Goal: Information Seeking & Learning: Find specific fact

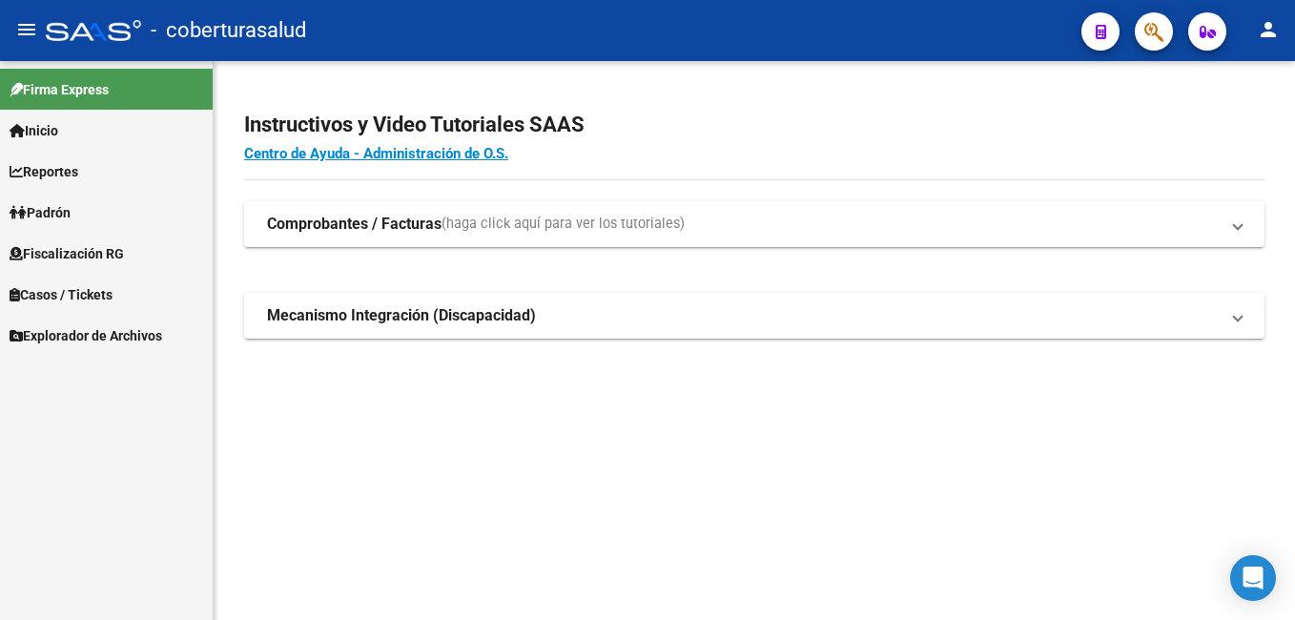
click at [88, 175] on link "Reportes" at bounding box center [106, 171] width 213 height 41
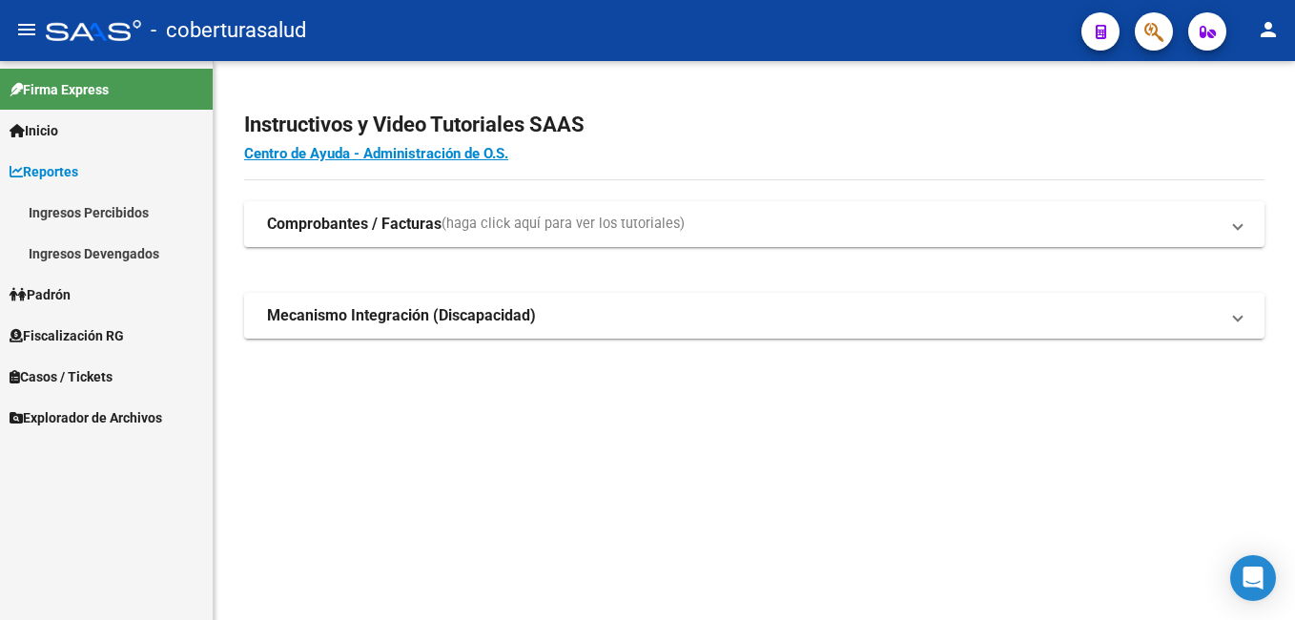
click at [102, 240] on link "Ingresos Devengados" at bounding box center [106, 253] width 213 height 41
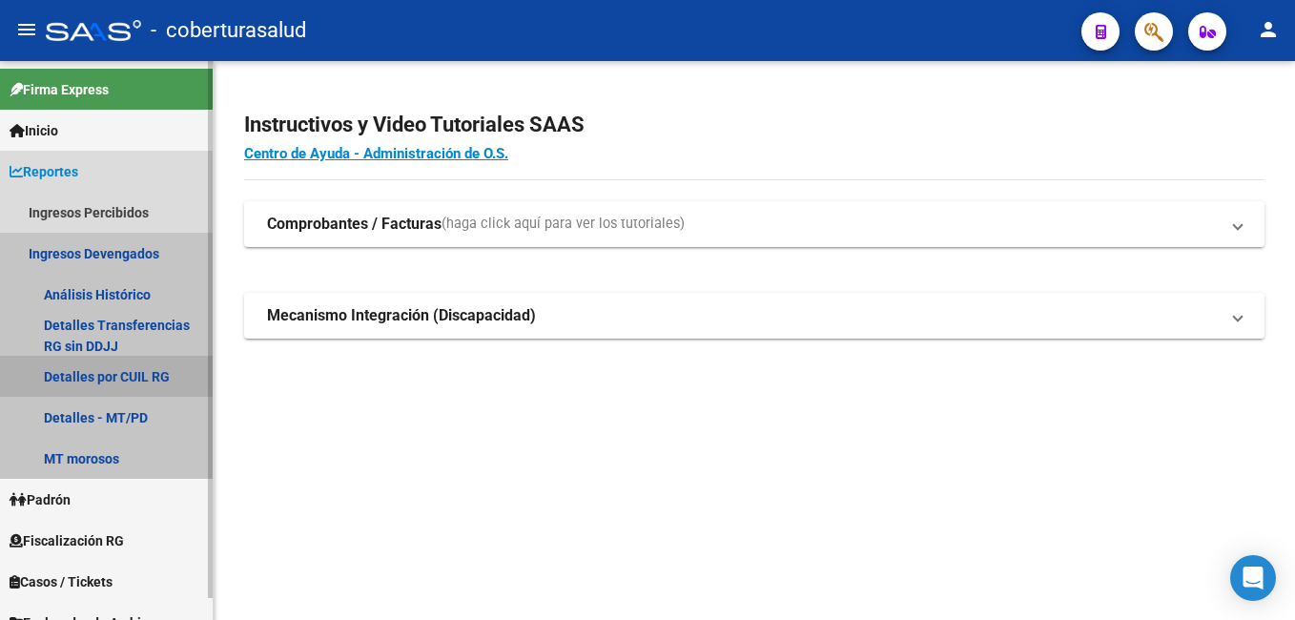
click at [93, 365] on link "Detalles por CUIL RG" at bounding box center [106, 376] width 213 height 41
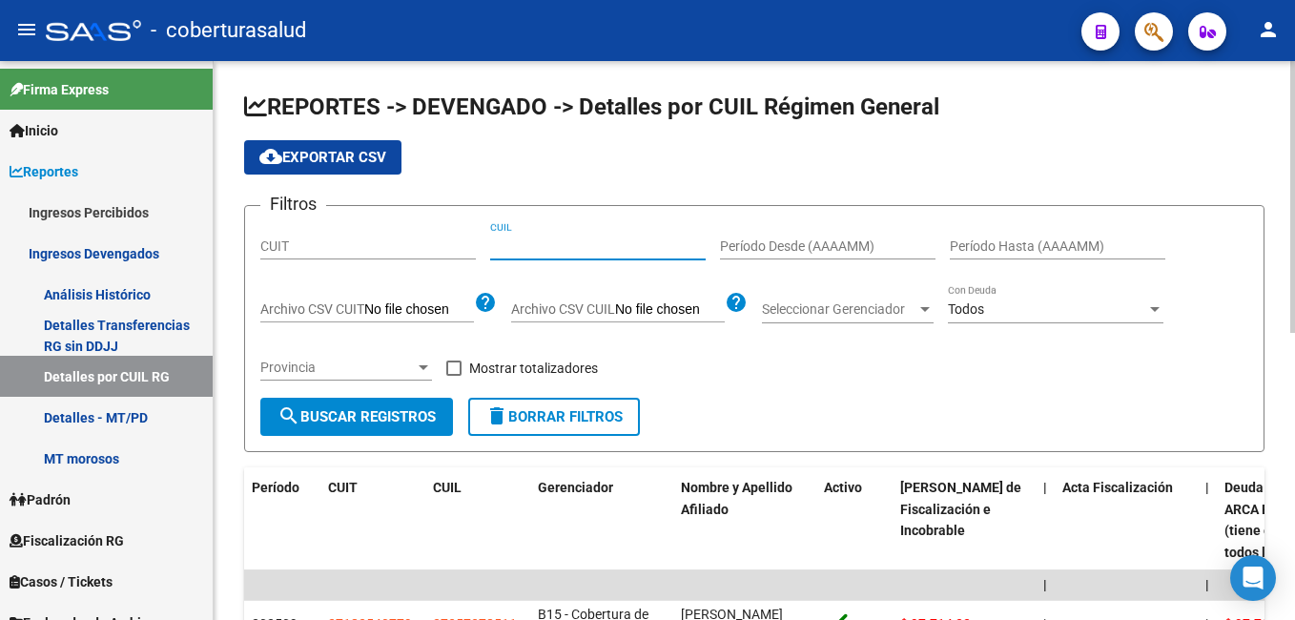
click at [501, 254] on input "CUIL" at bounding box center [597, 246] width 215 height 16
paste input "20-31579604-1"
click at [409, 417] on span "search Buscar Registros" at bounding box center [356, 416] width 158 height 17
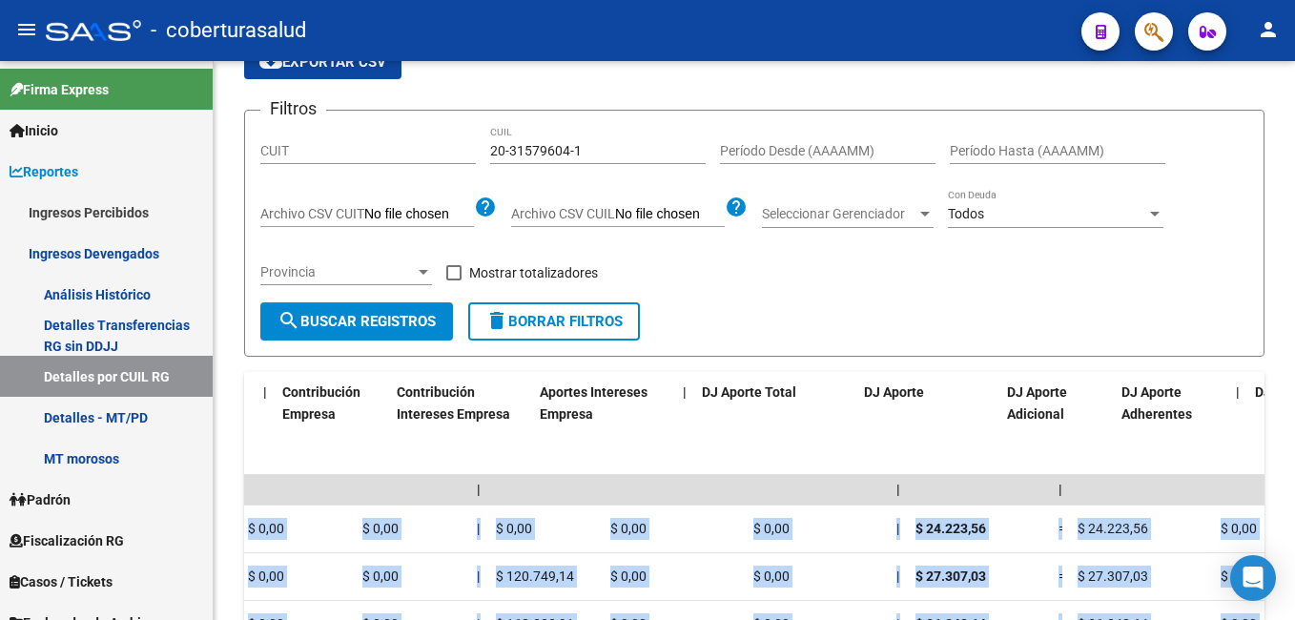
scroll to position [0, 3154]
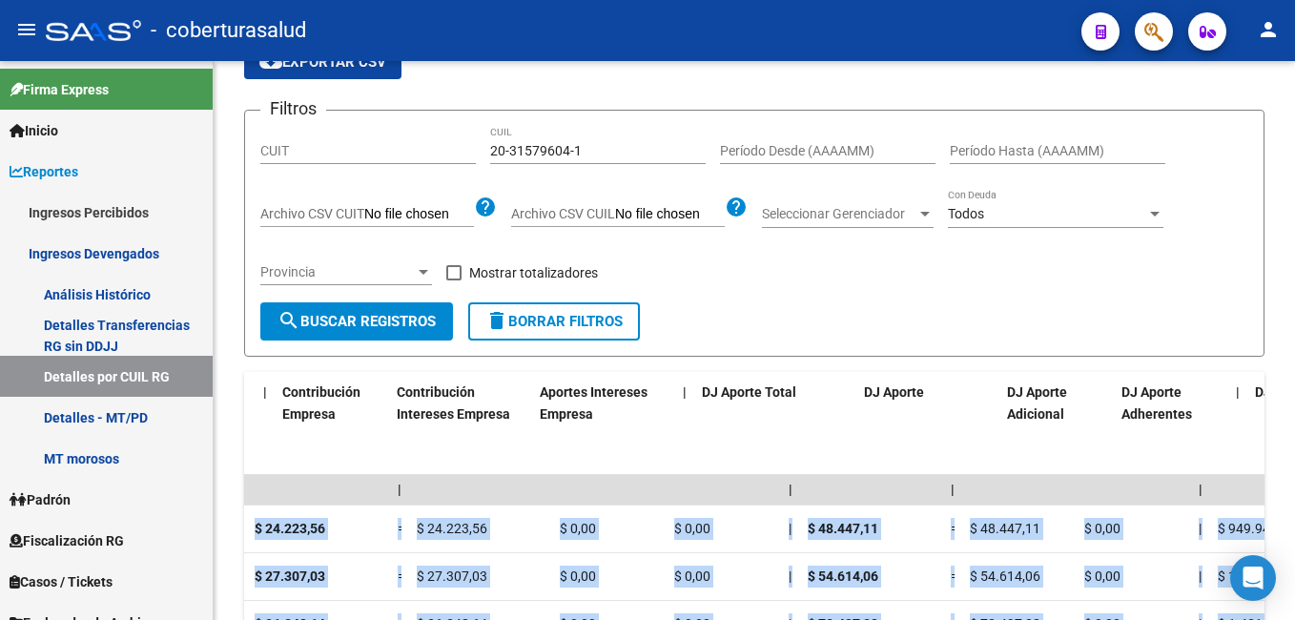
drag, startPoint x: 899, startPoint y: 528, endPoint x: 1298, endPoint y: 541, distance: 398.7
click at [1294, 541] on html "menu - coberturasalud person Firma Express Inicio Calendario SSS Instructivos C…" at bounding box center [647, 310] width 1295 height 620
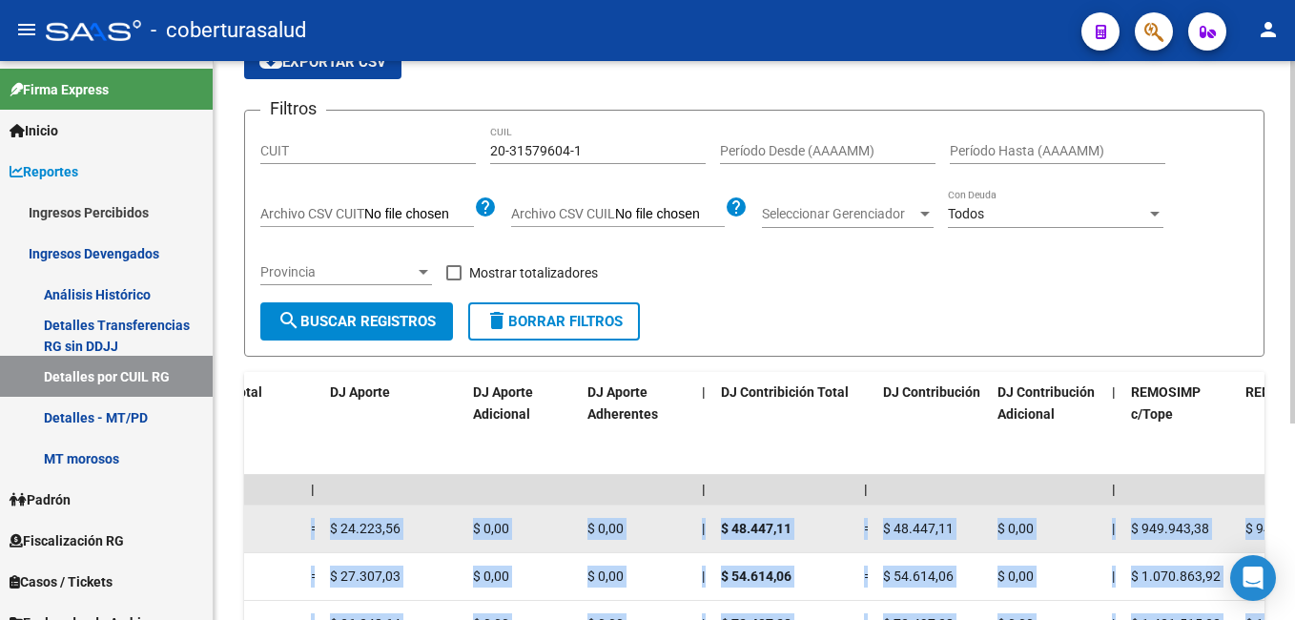
drag, startPoint x: 1294, startPoint y: 541, endPoint x: 1136, endPoint y: 530, distance: 158.6
click at [1136, 530] on span "$ 949.943,38" at bounding box center [1170, 528] width 78 height 15
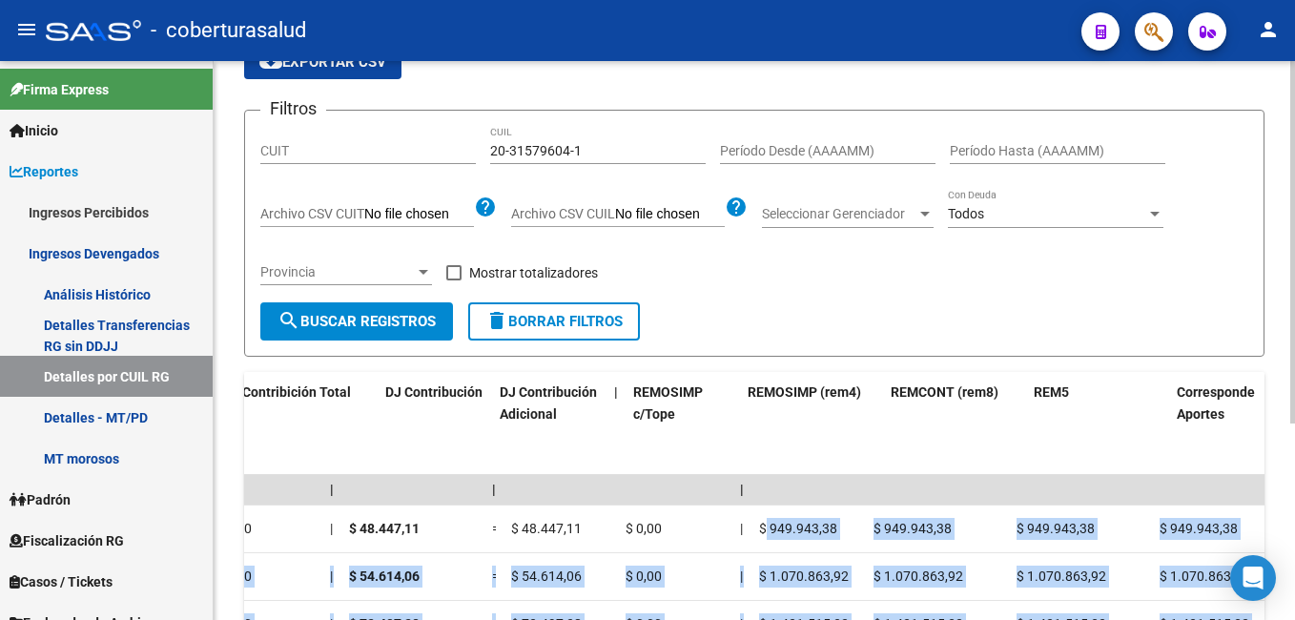
drag, startPoint x: 1136, startPoint y: 530, endPoint x: 1281, endPoint y: 523, distance: 145.1
click at [1281, 523] on div "REPORTES -> DEVENGADO -> Detalles por CUIL Régimen General cloud_download Expor…" at bounding box center [754, 389] width 1081 height 846
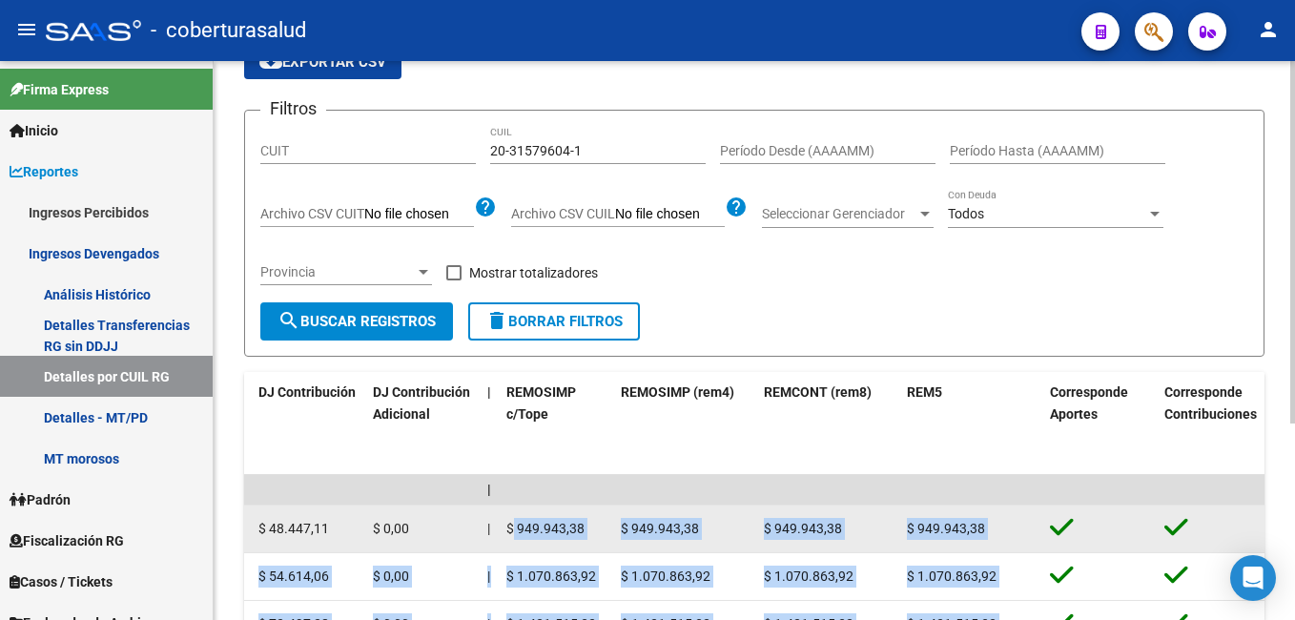
click at [803, 542] on datatable-body-cell "$ 949.943,38" at bounding box center [827, 528] width 143 height 47
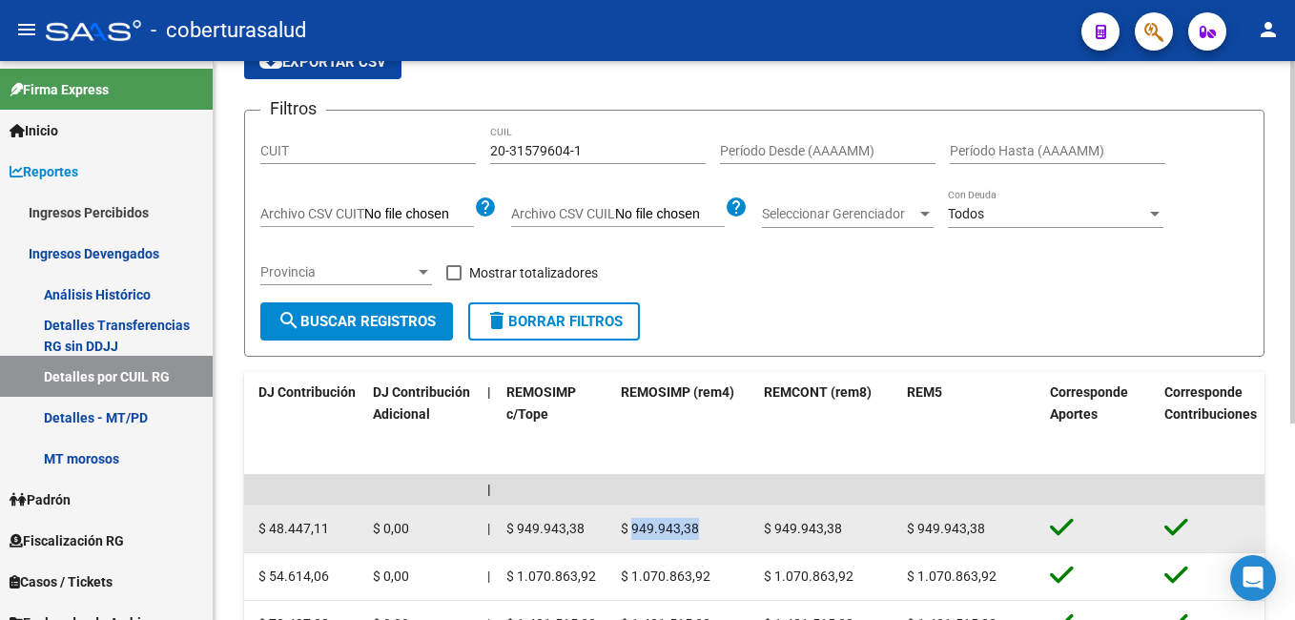
drag, startPoint x: 703, startPoint y: 530, endPoint x: 633, endPoint y: 530, distance: 69.6
click at [633, 530] on div "$ 949.943,38" at bounding box center [685, 529] width 128 height 22
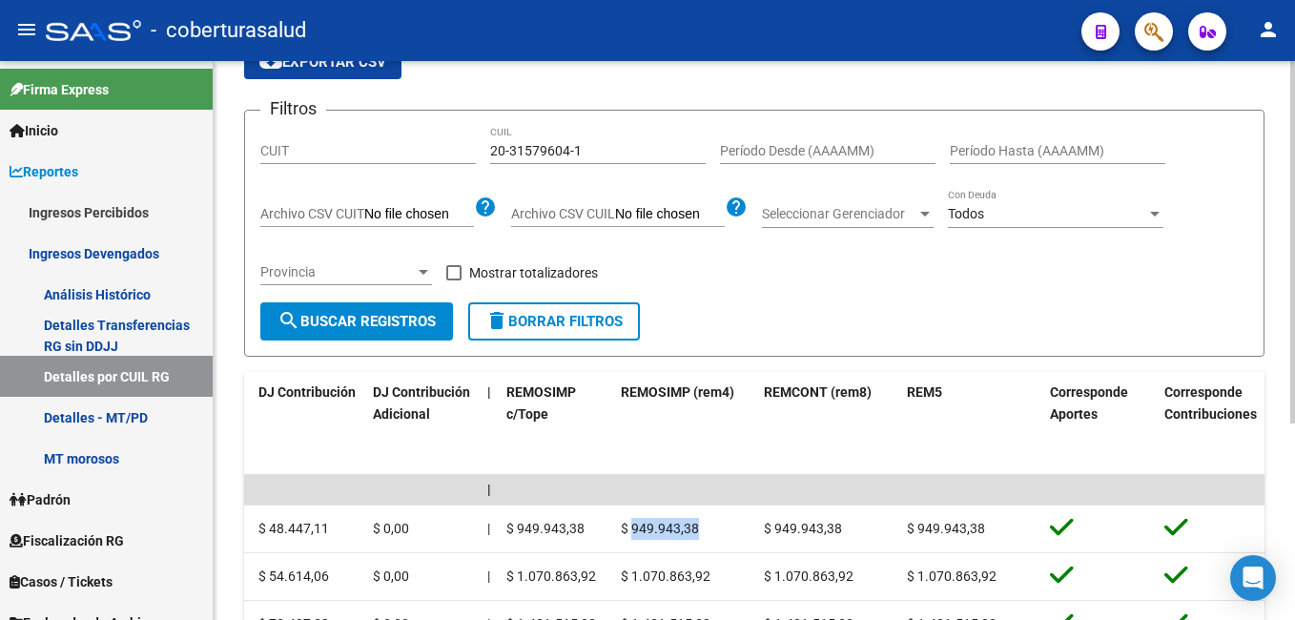
copy span "949.943,38"
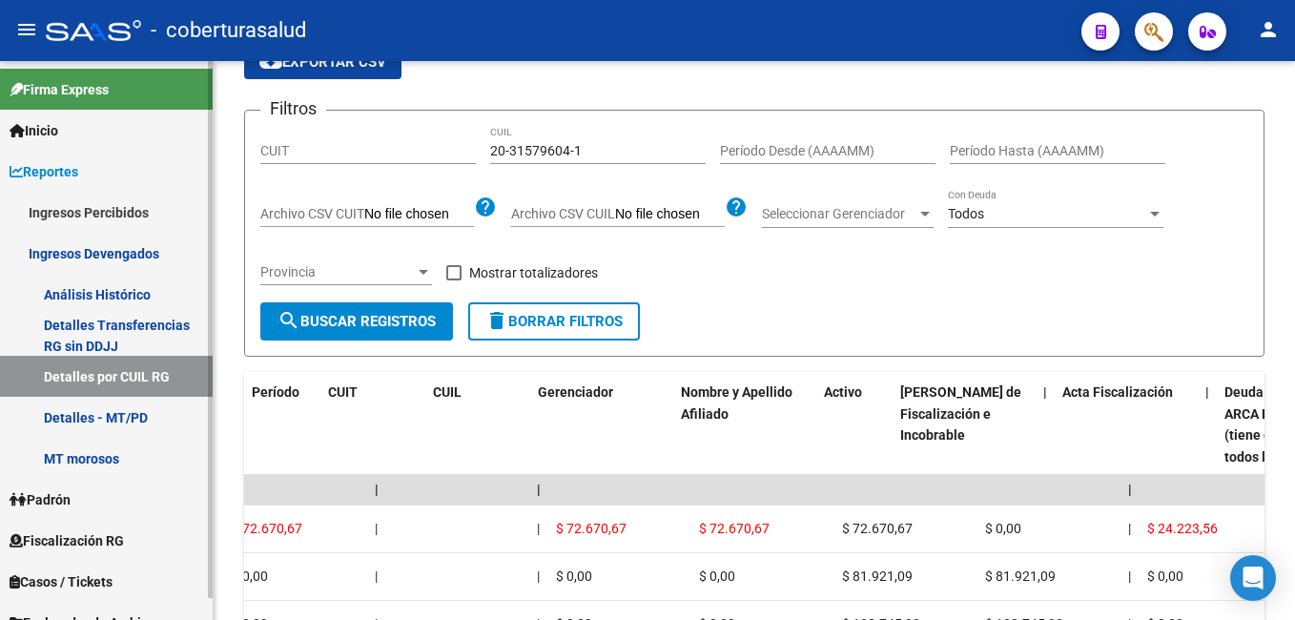
scroll to position [0, 0]
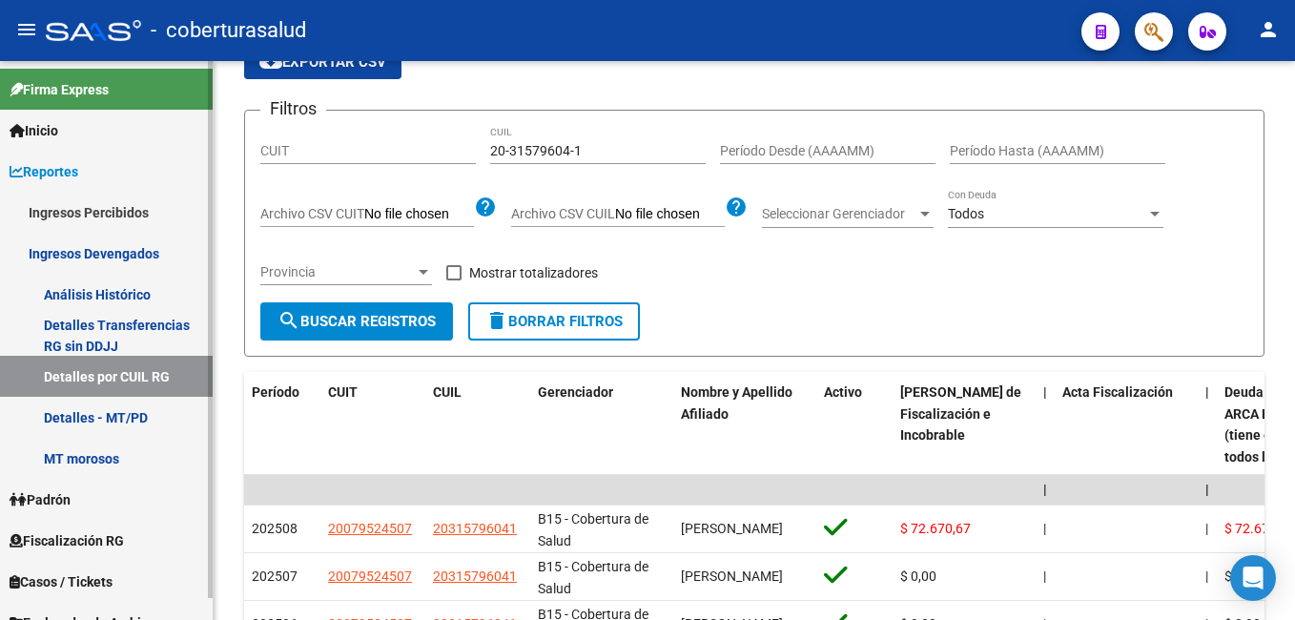
drag, startPoint x: 787, startPoint y: 520, endPoint x: 128, endPoint y: 532, distance: 659.0
click at [128, 532] on mat-sidenav-container "Firma Express Inicio Calendario SSS Instructivos Contacto OS Reportes Ingresos …" at bounding box center [647, 340] width 1295 height 559
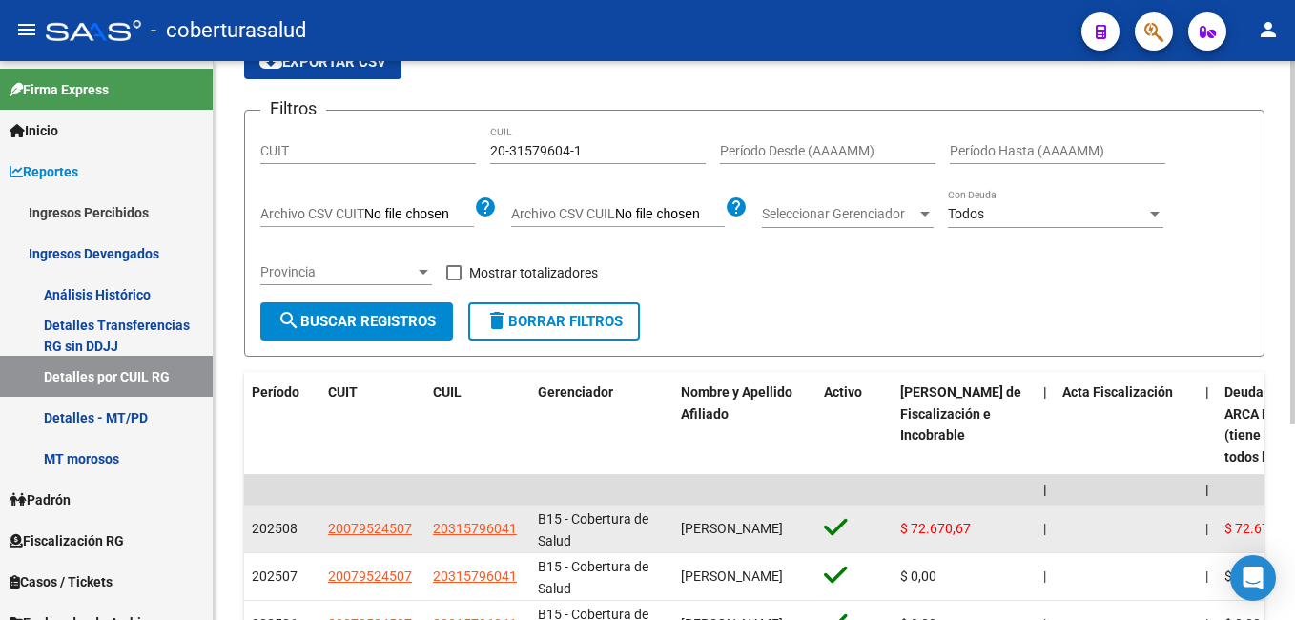
click at [802, 520] on div "[PERSON_NAME]" at bounding box center [745, 529] width 128 height 22
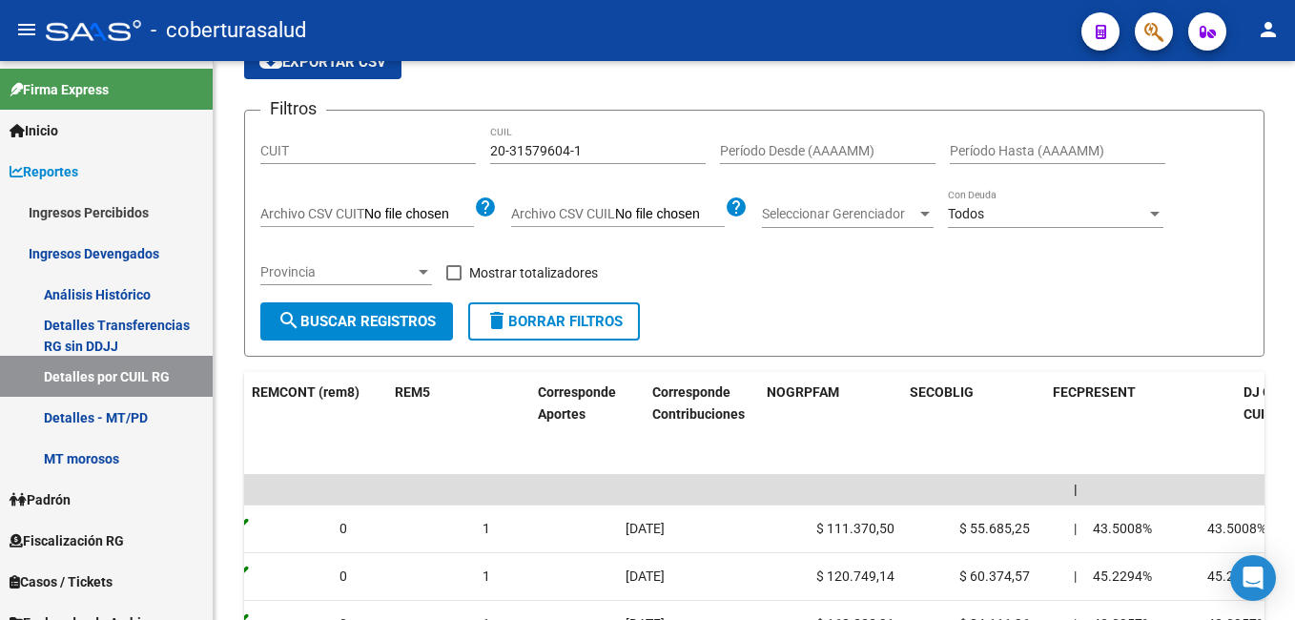
scroll to position [0, 5072]
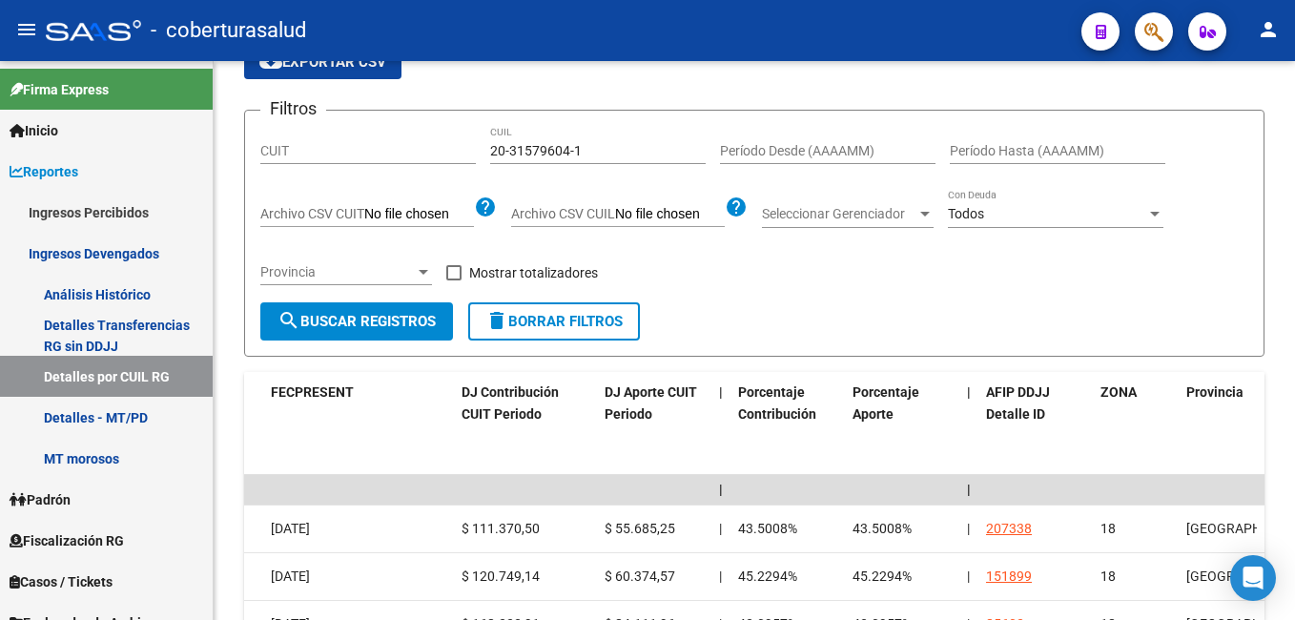
drag, startPoint x: 784, startPoint y: 520, endPoint x: 1298, endPoint y: 524, distance: 513.9
click at [1294, 524] on html "menu - coberturasalud person Firma Express Inicio Calendario SSS Instructivos C…" at bounding box center [647, 310] width 1295 height 620
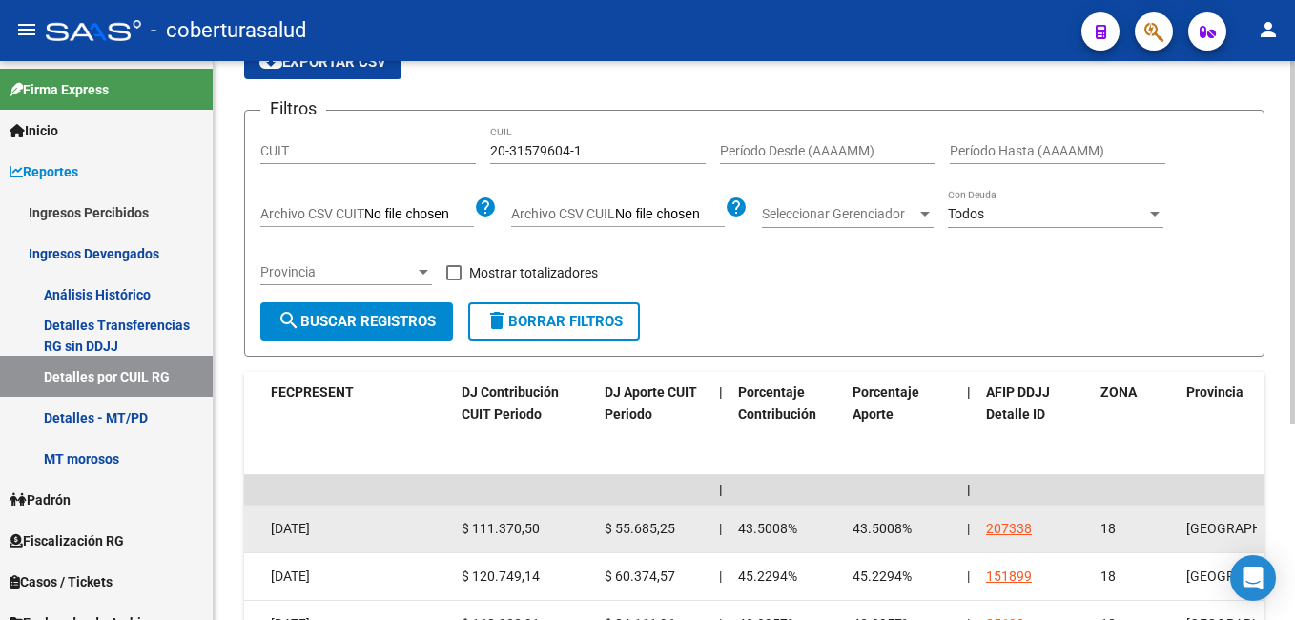
click at [831, 534] on div "43.5008%" at bounding box center [787, 529] width 99 height 22
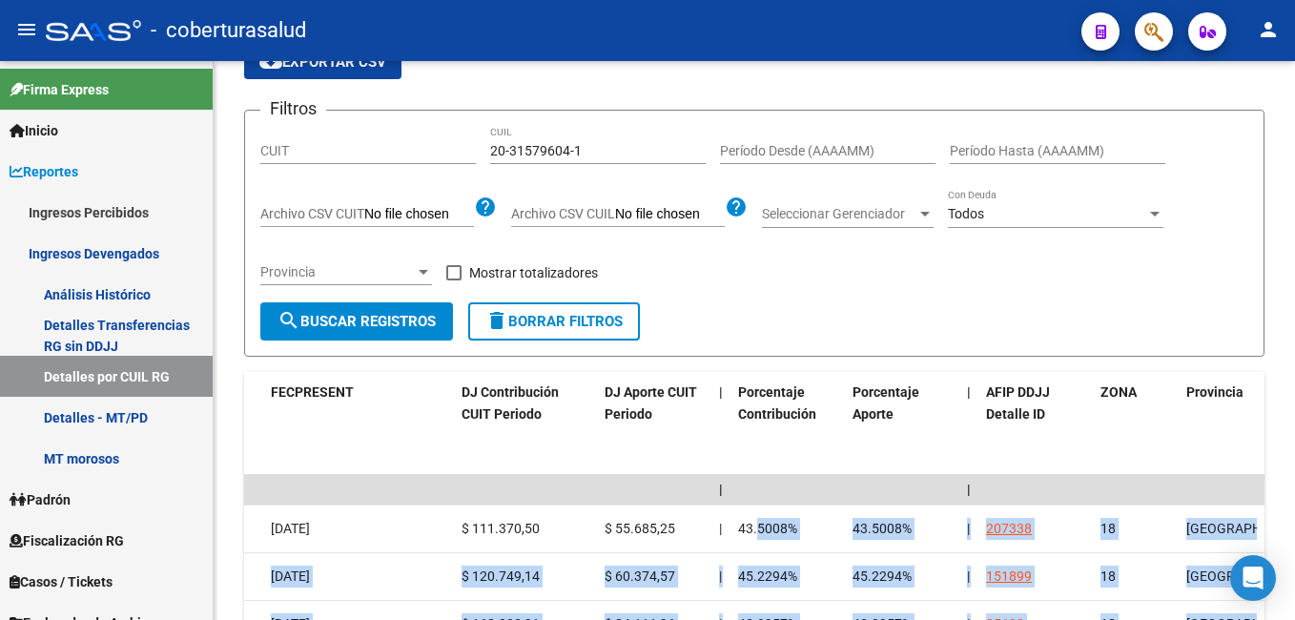
drag, startPoint x: 757, startPoint y: 535, endPoint x: 1298, endPoint y: 531, distance: 540.6
click at [1294, 531] on html "menu - coberturasalud person Firma Express Inicio Calendario SSS Instructivos C…" at bounding box center [647, 310] width 1295 height 620
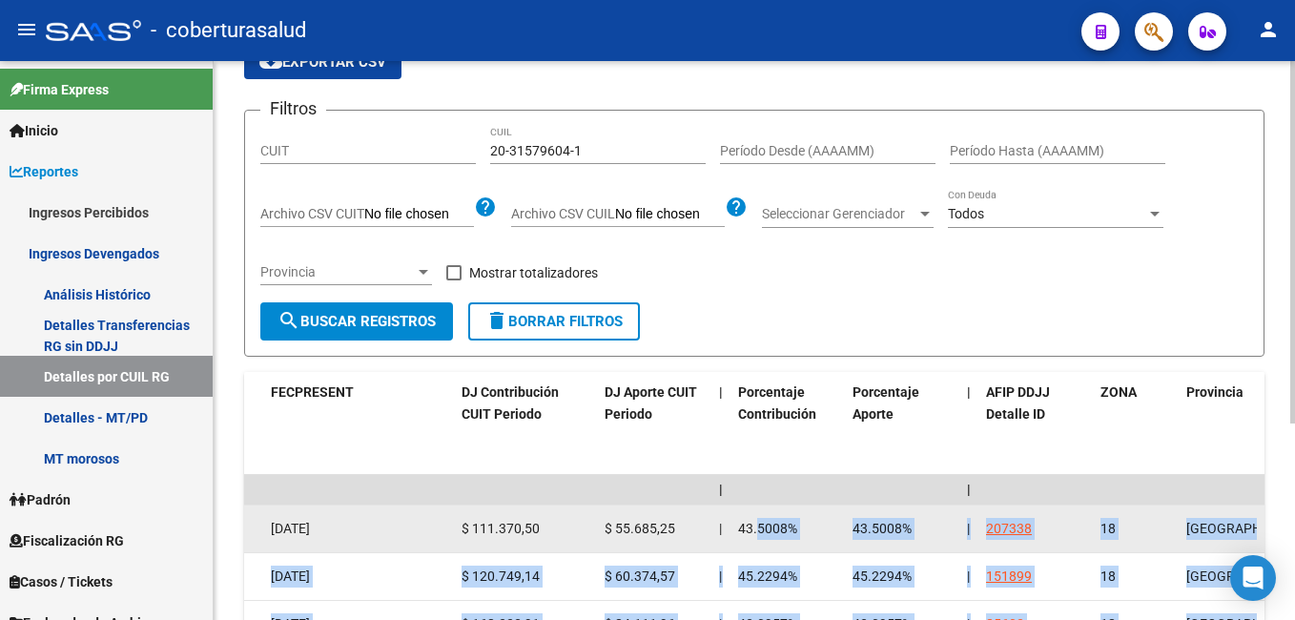
drag, startPoint x: 1298, startPoint y: 531, endPoint x: 1193, endPoint y: 524, distance: 105.1
click at [1193, 524] on span "[GEOGRAPHIC_DATA]" at bounding box center [1250, 528] width 129 height 15
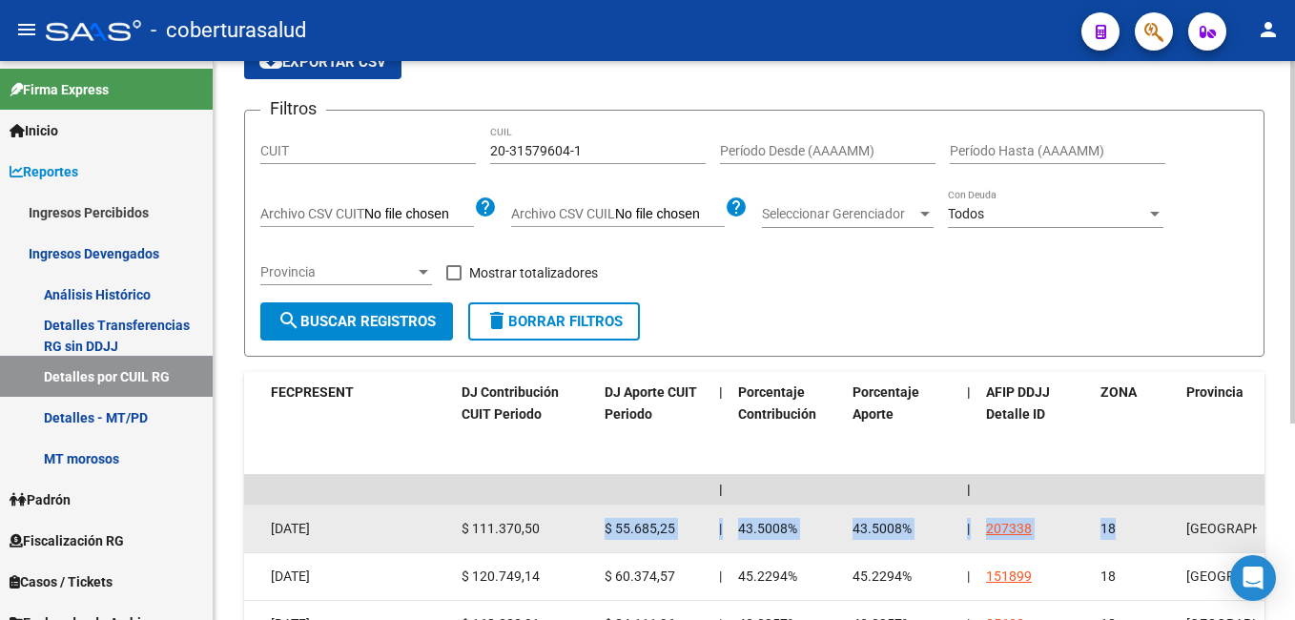
drag, startPoint x: 552, startPoint y: 531, endPoint x: 1143, endPoint y: 535, distance: 591.2
click at [627, 528] on span "$ 55.685,25" at bounding box center [640, 528] width 71 height 15
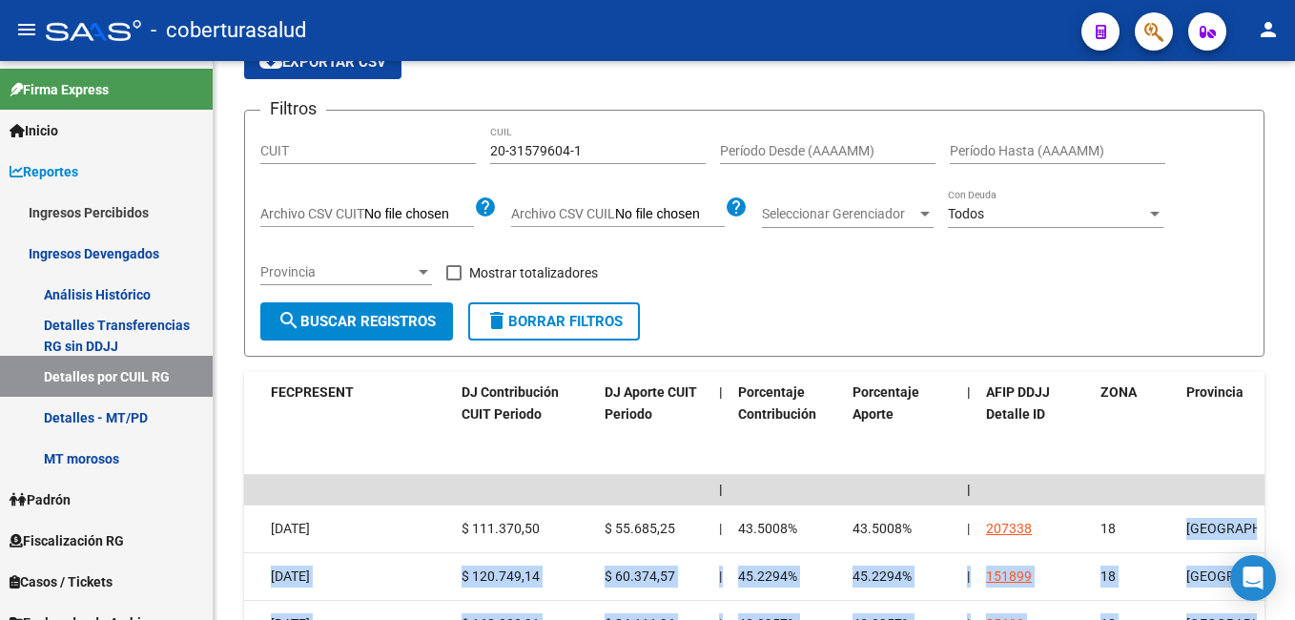
drag, startPoint x: 1191, startPoint y: 527, endPoint x: 1298, endPoint y: 522, distance: 106.9
click at [1294, 522] on html "menu - coberturasalud person Firma Express Inicio Calendario SSS Instructivos C…" at bounding box center [647, 310] width 1295 height 620
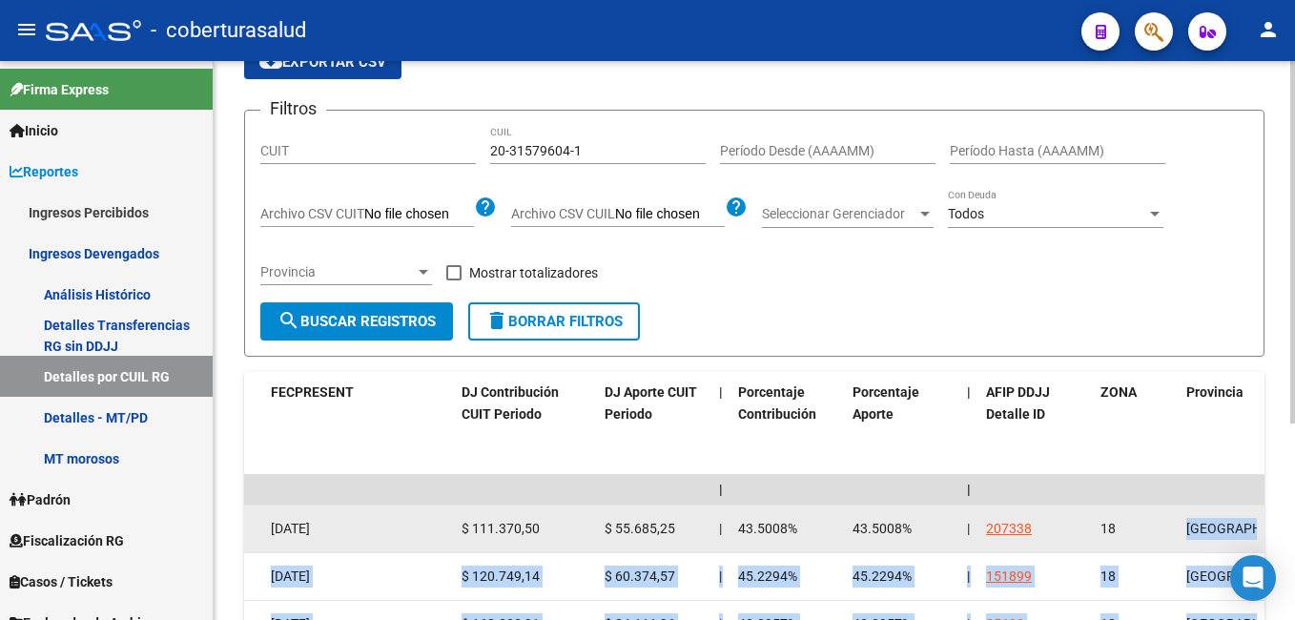
drag, startPoint x: 1294, startPoint y: 522, endPoint x: 1183, endPoint y: 522, distance: 110.6
click at [1183, 522] on datatable-body-cell "[GEOGRAPHIC_DATA]" at bounding box center [1221, 528] width 86 height 47
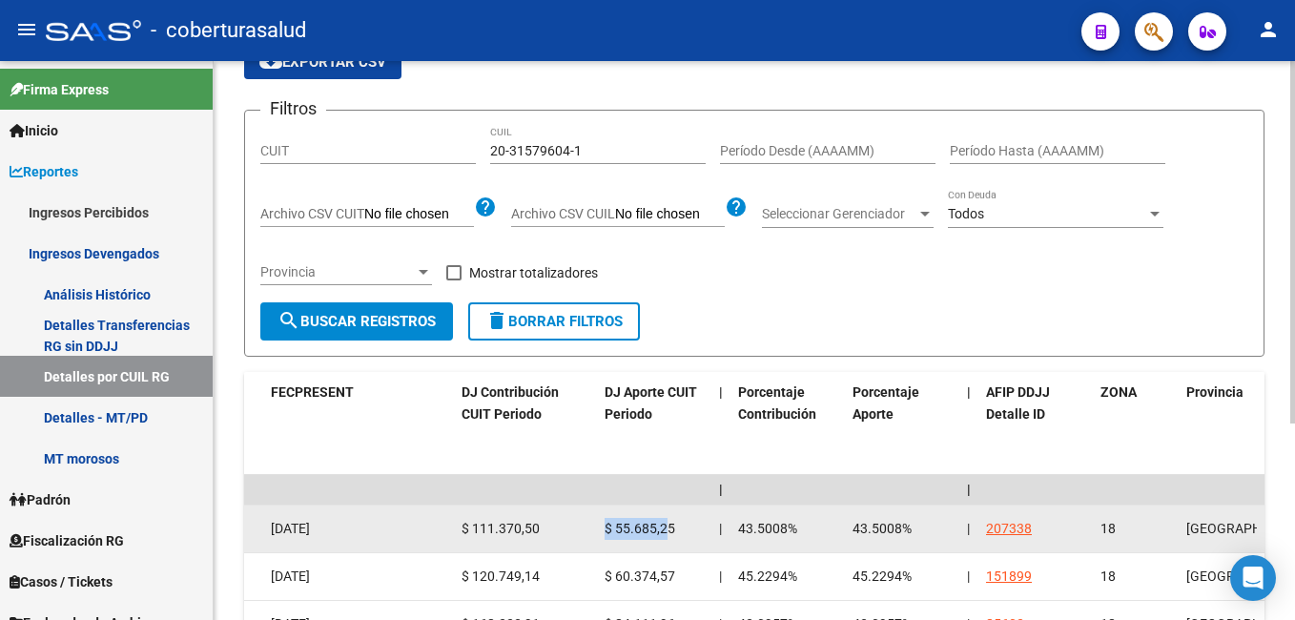
drag, startPoint x: 593, startPoint y: 528, endPoint x: 669, endPoint y: 525, distance: 76.3
drag, startPoint x: 669, startPoint y: 525, endPoint x: 578, endPoint y: 506, distance: 93.5
click at [578, 506] on datatable-body-cell "$ 111.370,50" at bounding box center [525, 528] width 143 height 47
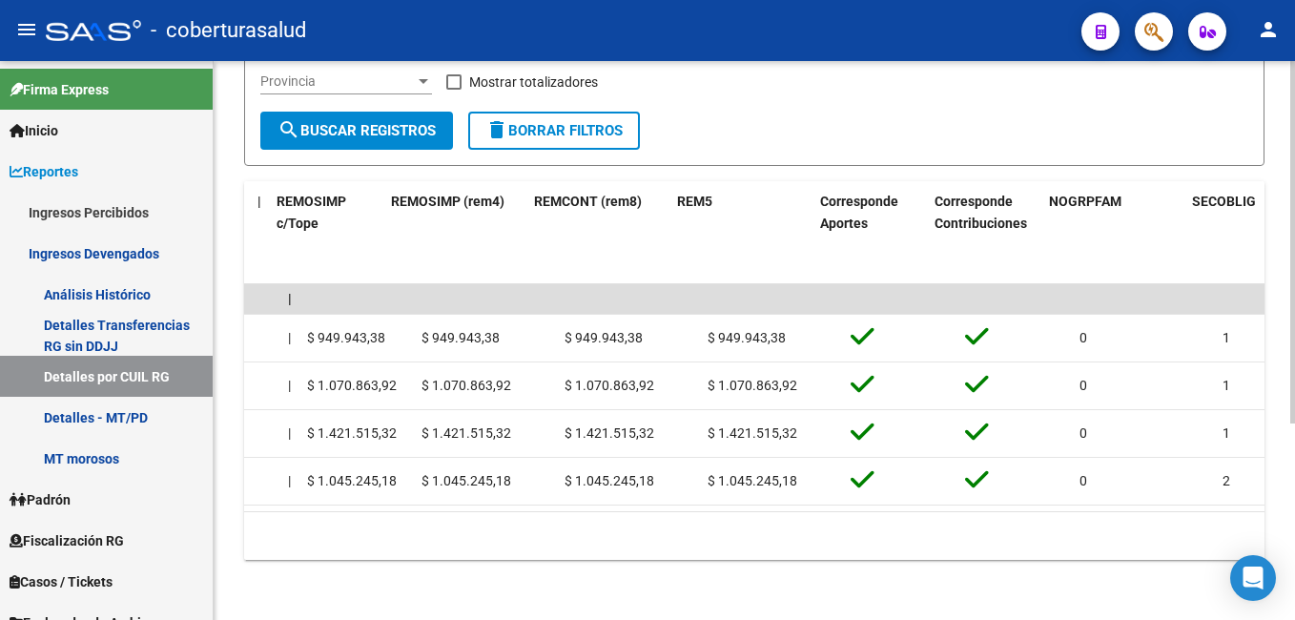
scroll to position [0, 3954]
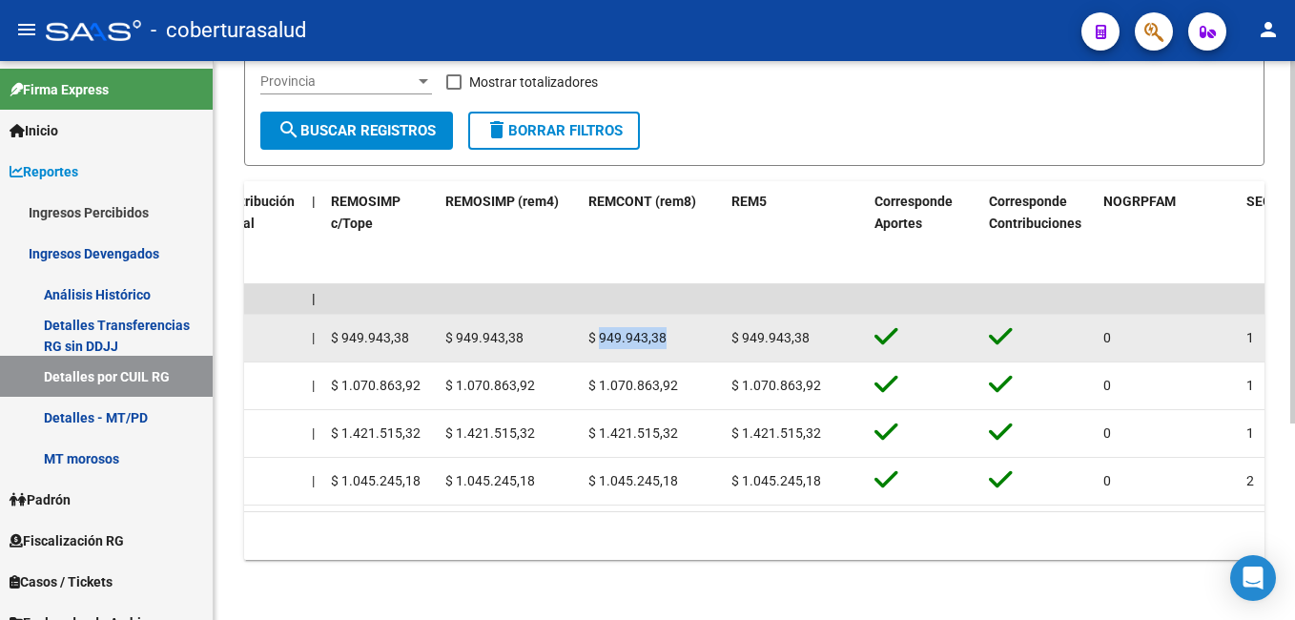
drag, startPoint x: 600, startPoint y: 335, endPoint x: 667, endPoint y: 335, distance: 67.7
click at [667, 335] on div "$ 949.943,38" at bounding box center [652, 338] width 128 height 22
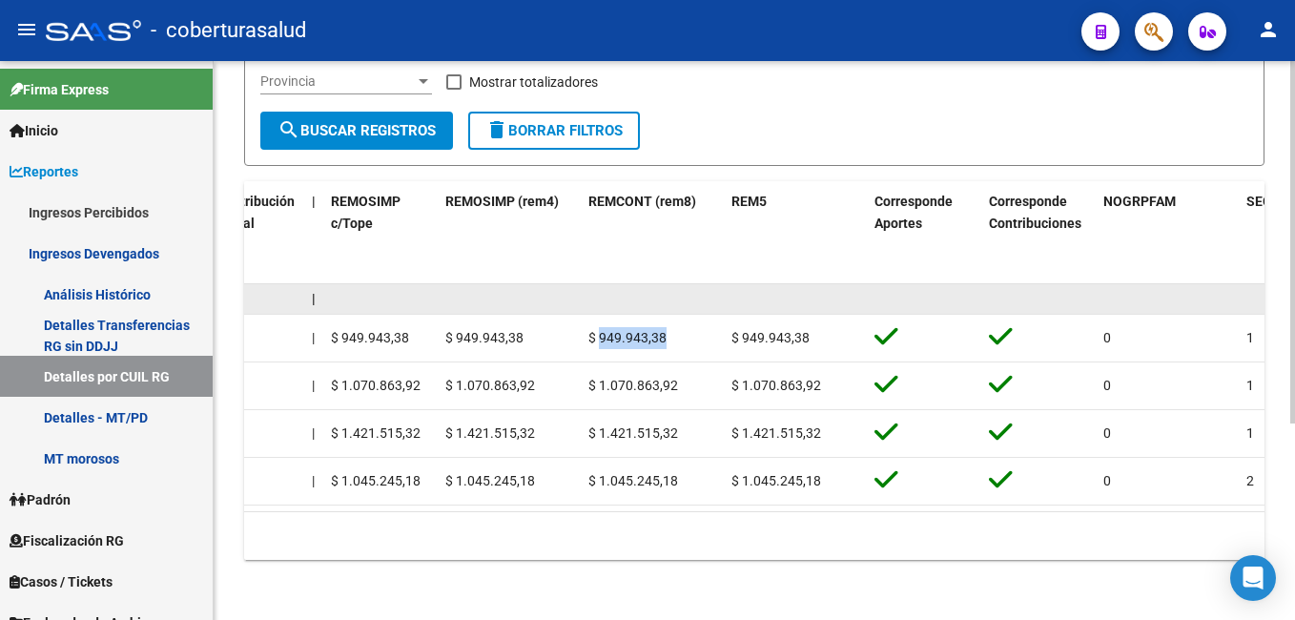
copy span "949.943,38"
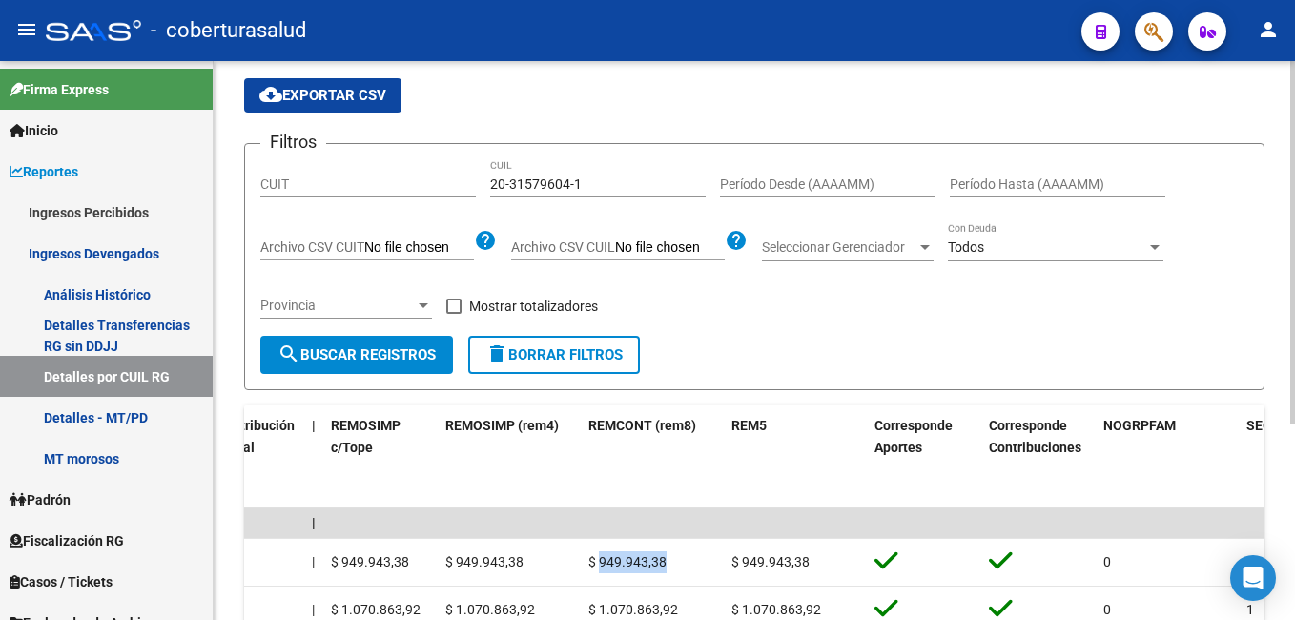
scroll to position [0, 0]
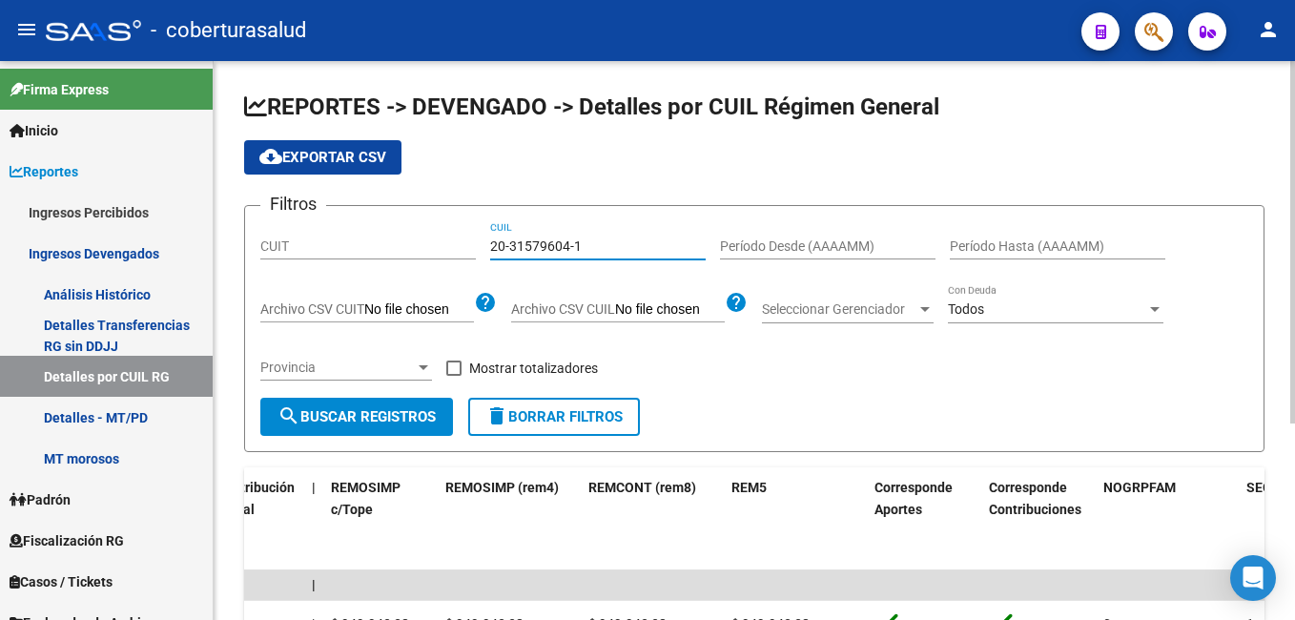
drag, startPoint x: 579, startPoint y: 243, endPoint x: 477, endPoint y: 233, distance: 102.6
click at [477, 233] on div "Filtros CUIT 20-31579604-1 CUIL Período Desde (AAAAMM) Período Hasta (AAAAMM) A…" at bounding box center [754, 309] width 988 height 176
paste input "3-29742591-9"
click at [418, 422] on span "search Buscar Registros" at bounding box center [356, 416] width 158 height 17
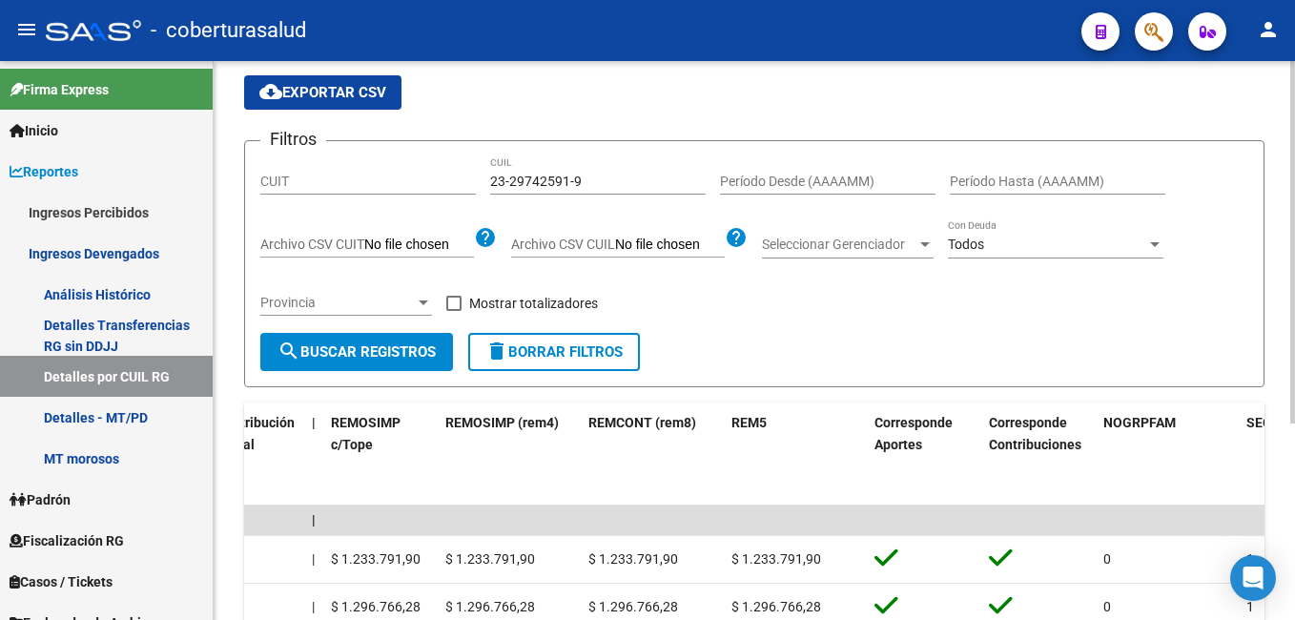
scroll to position [95, 0]
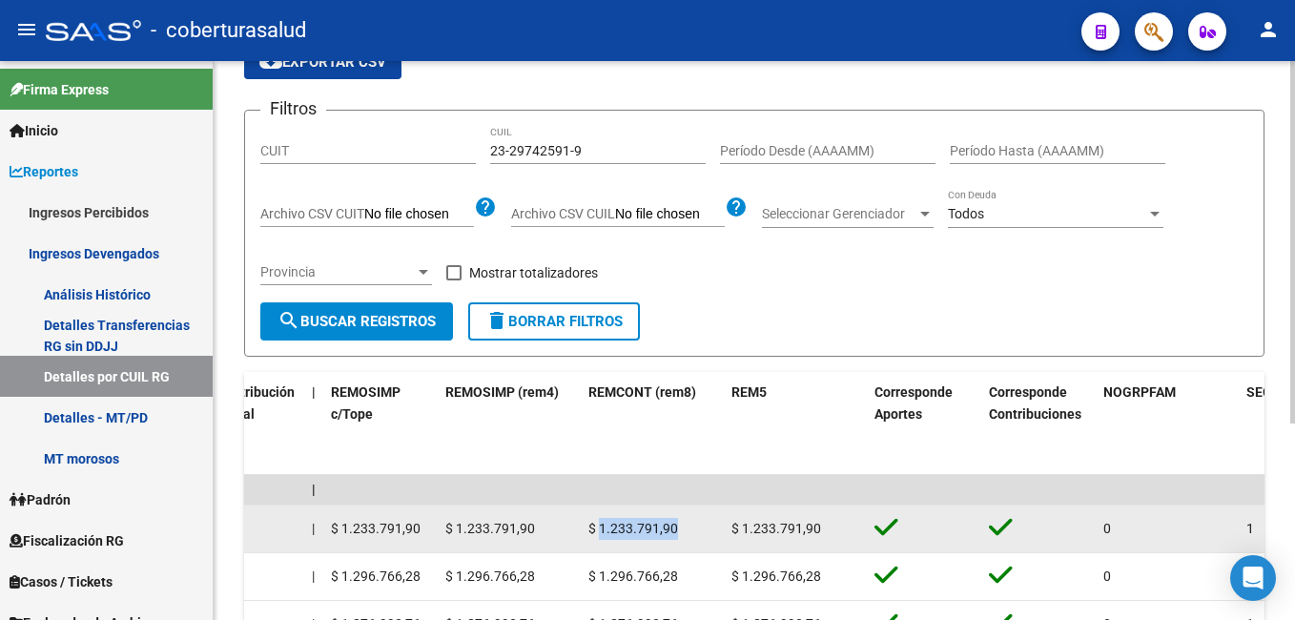
drag, startPoint x: 678, startPoint y: 528, endPoint x: 602, endPoint y: 525, distance: 76.3
click at [602, 525] on div "$ 1.233.791,90" at bounding box center [652, 529] width 128 height 22
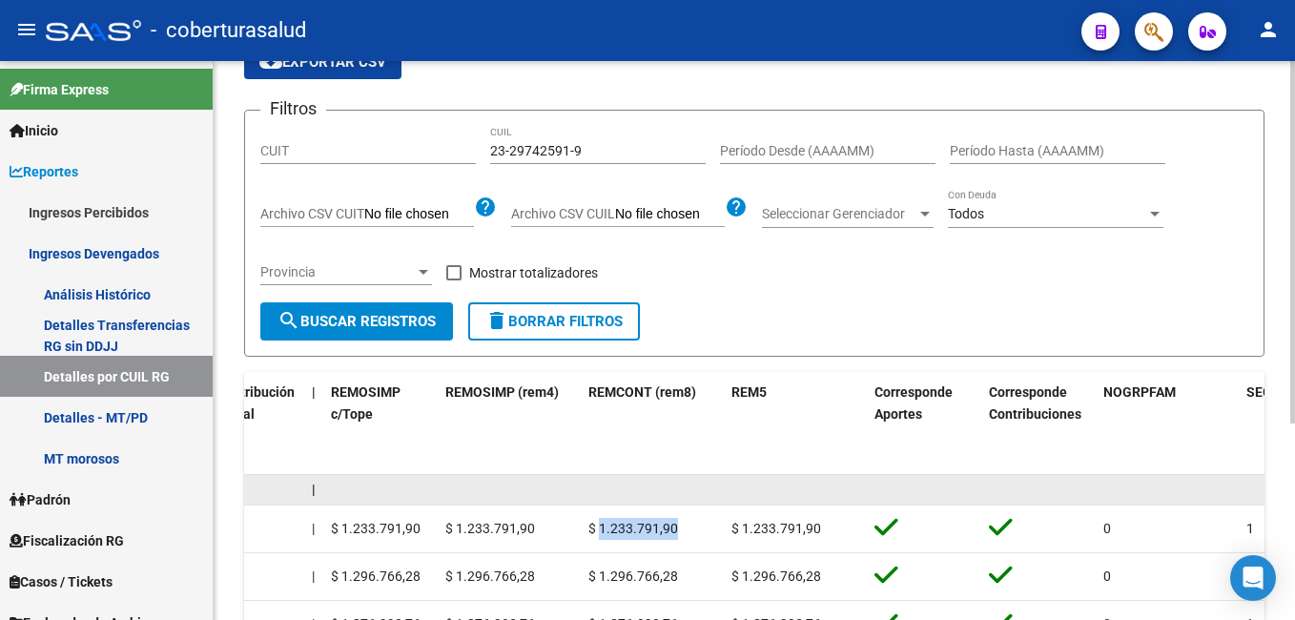
copy span "1.233.791,90"
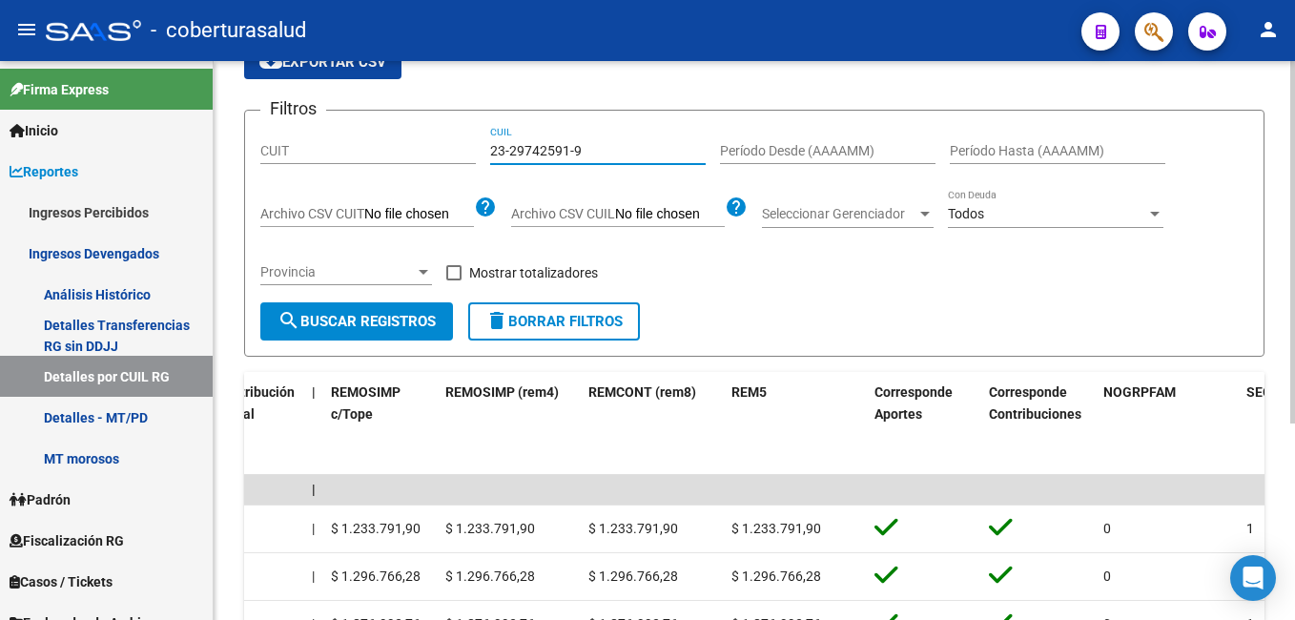
drag, startPoint x: 593, startPoint y: 155, endPoint x: 475, endPoint y: 149, distance: 118.4
click at [475, 149] on div "Filtros CUIT 23-29742591-9 CUIL Período Desde (AAAAMM) Período Hasta (AAAAMM) A…" at bounding box center [754, 214] width 988 height 176
paste input "7-33923482-0"
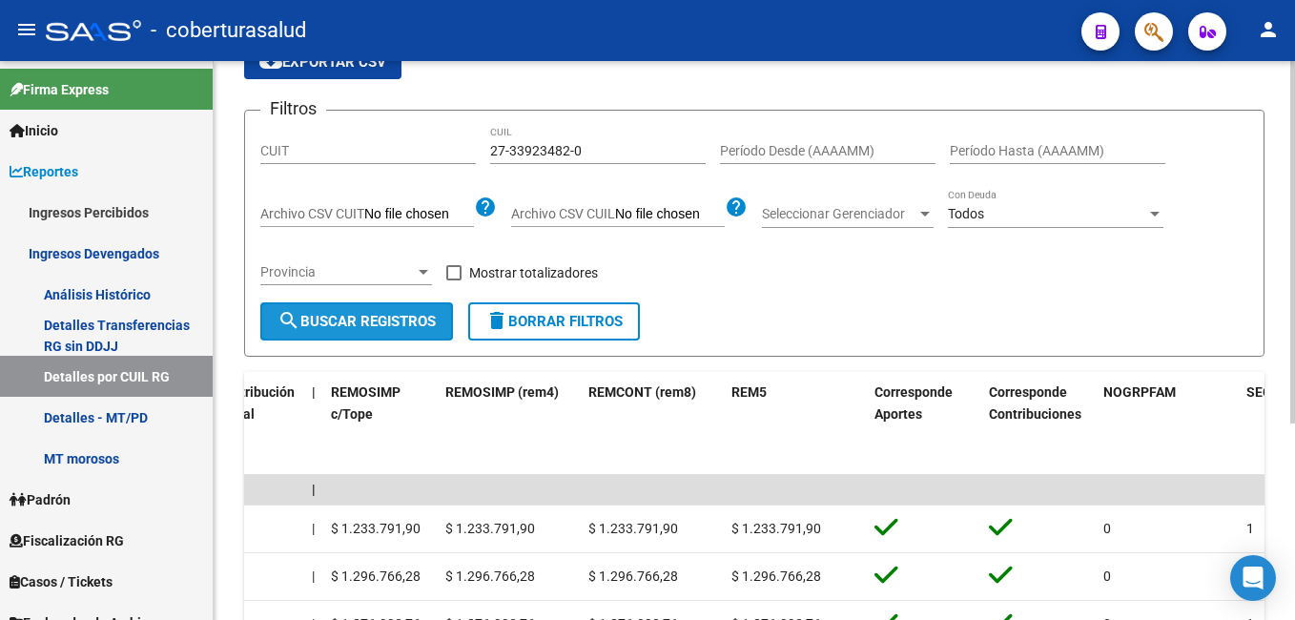
click at [434, 322] on span "search Buscar Registros" at bounding box center [356, 321] width 158 height 17
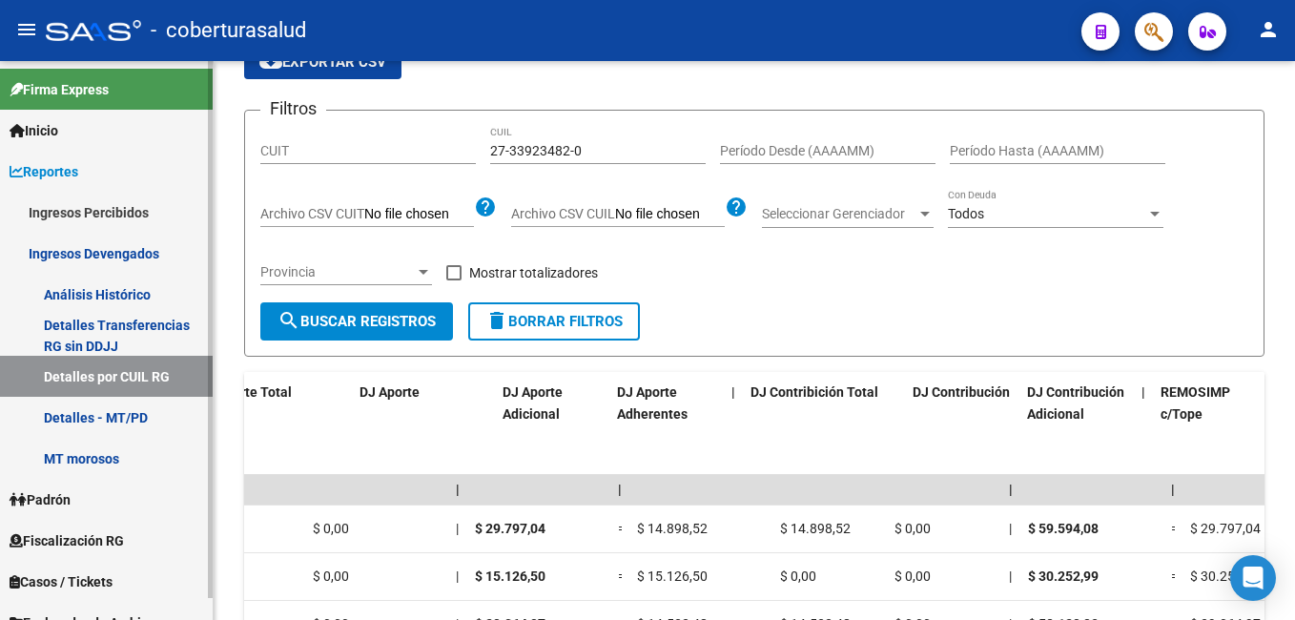
drag, startPoint x: 738, startPoint y: 506, endPoint x: 171, endPoint y: 504, distance: 567.3
click at [171, 504] on mat-sidenav-container "Firma Express Inicio Calendario SSS Instructivos Contacto OS Reportes Ingresos …" at bounding box center [647, 340] width 1295 height 559
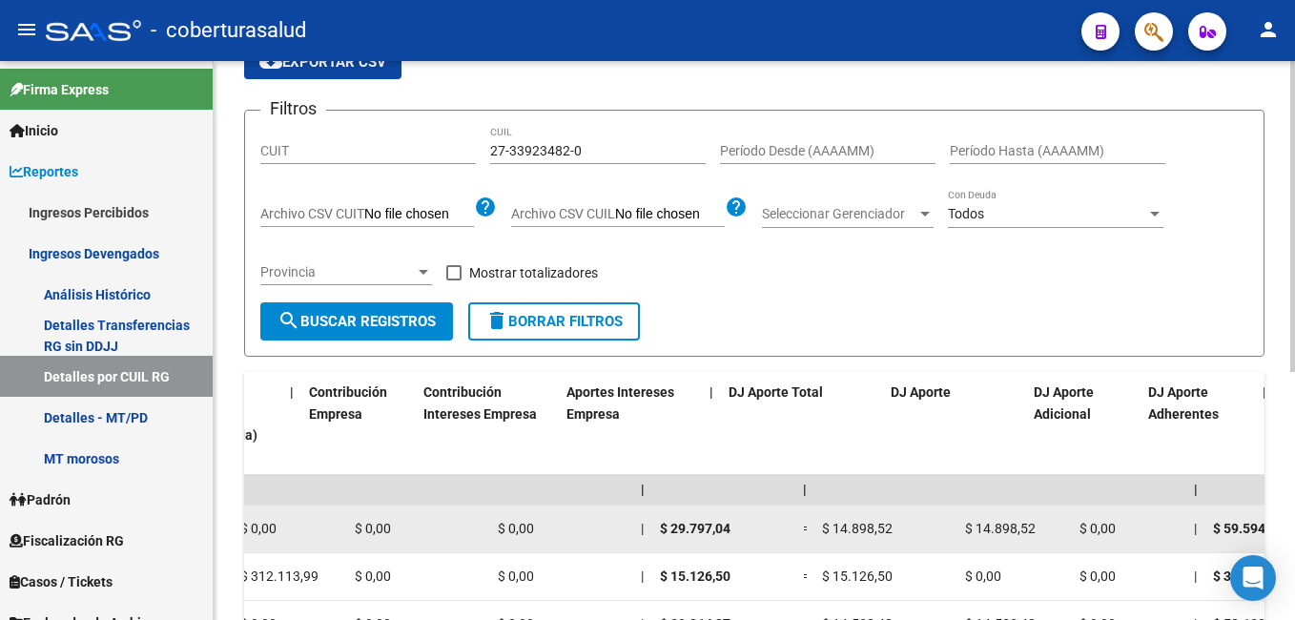
scroll to position [0, 2593]
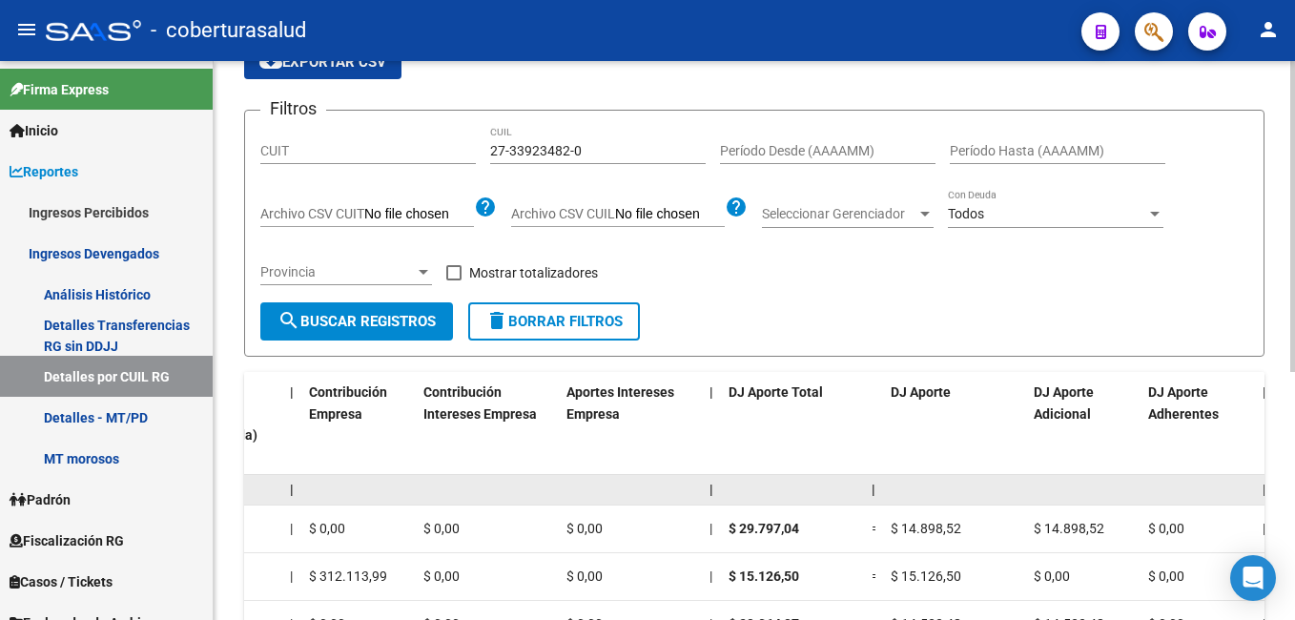
click at [625, 482] on datatable-body-cell at bounding box center [630, 490] width 143 height 30
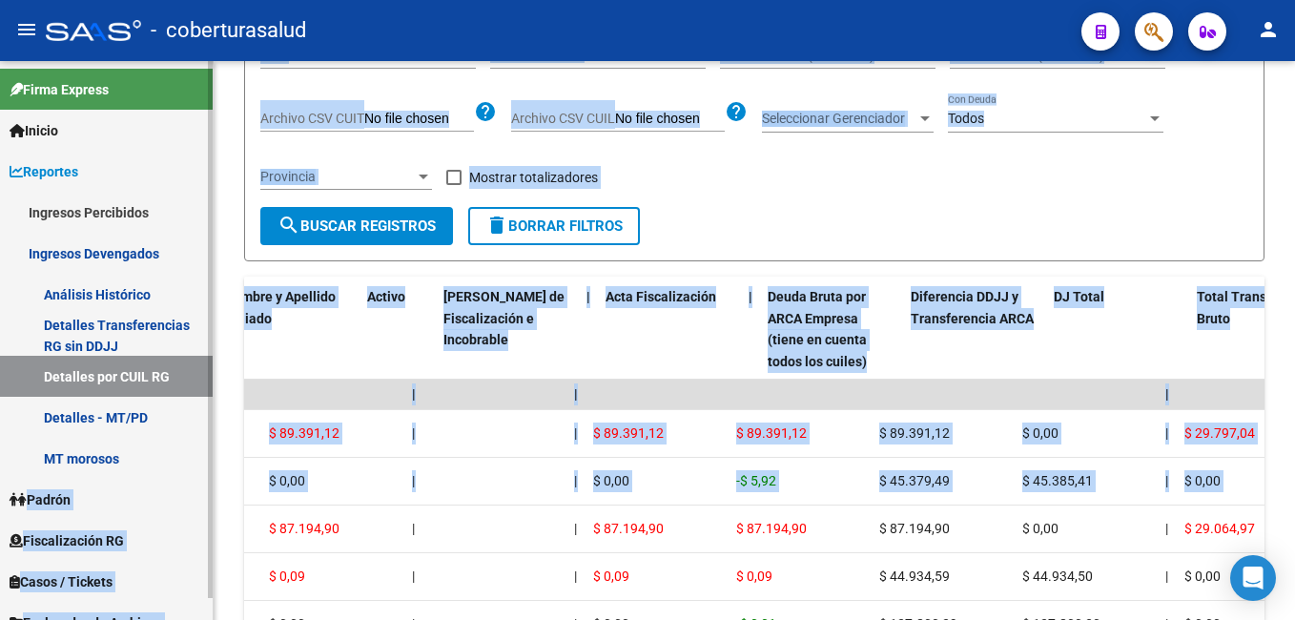
scroll to position [0, 0]
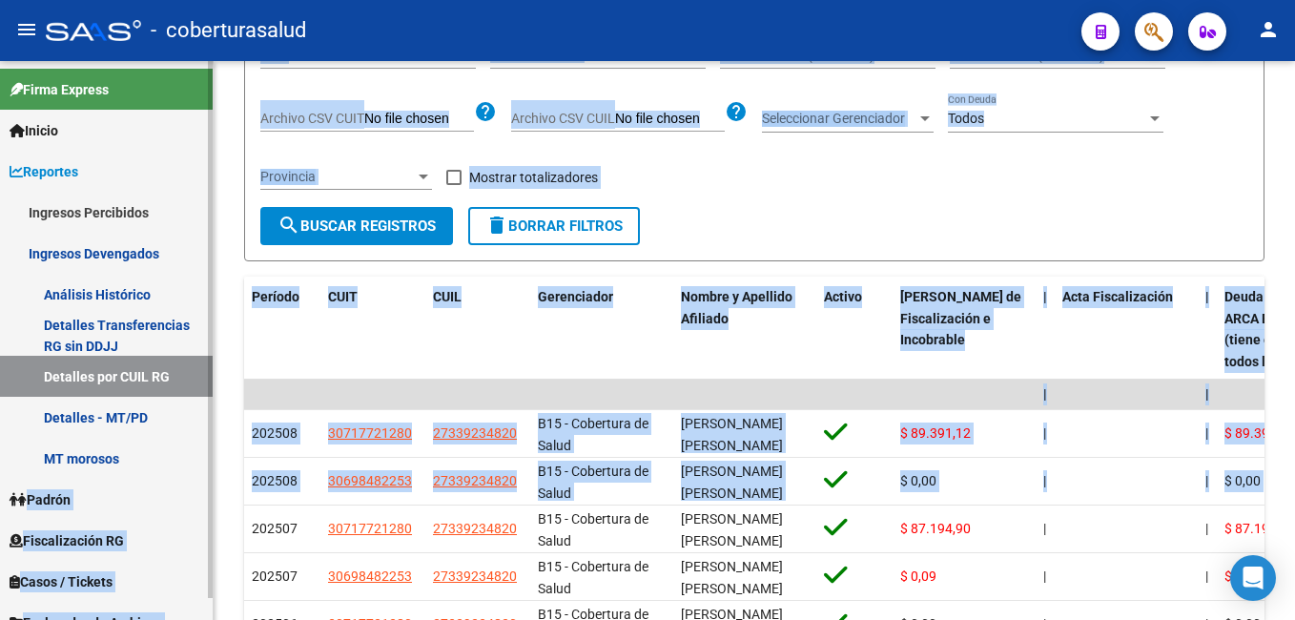
drag, startPoint x: 960, startPoint y: 458, endPoint x: 205, endPoint y: 448, distance: 755.2
click at [205, 448] on mat-sidenav-container "Firma Express Inicio Calendario SSS Instructivos Contacto OS Reportes Ingresos …" at bounding box center [647, 340] width 1295 height 559
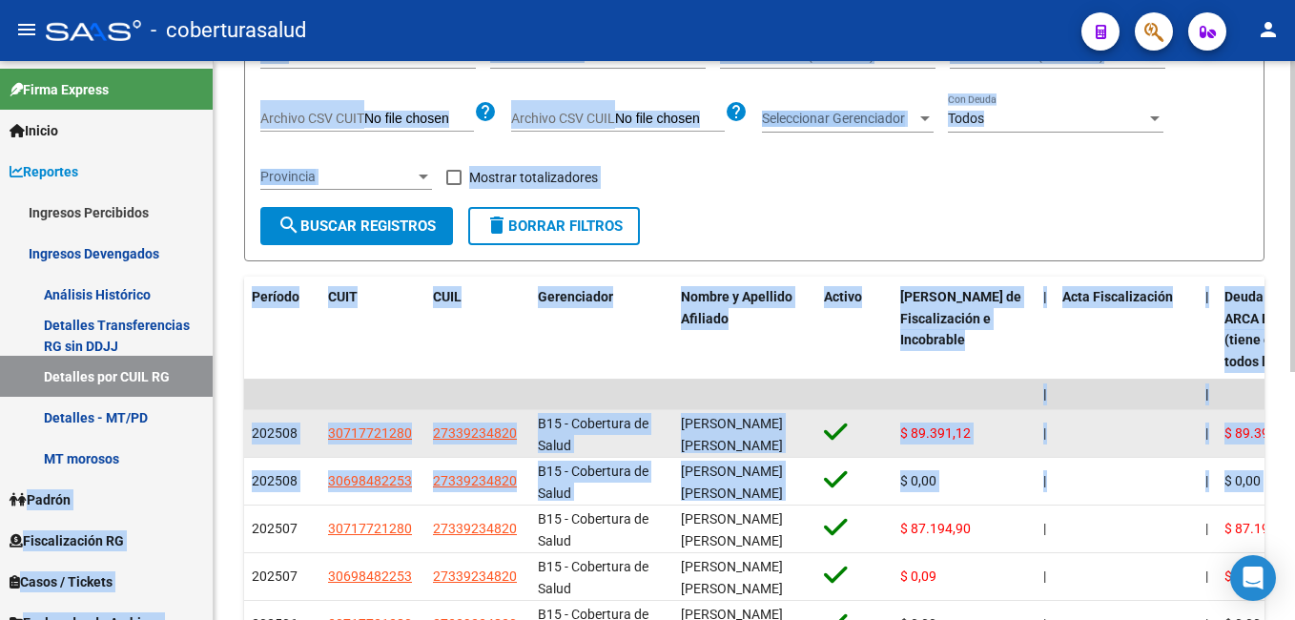
click at [854, 432] on div at bounding box center [854, 434] width 61 height 30
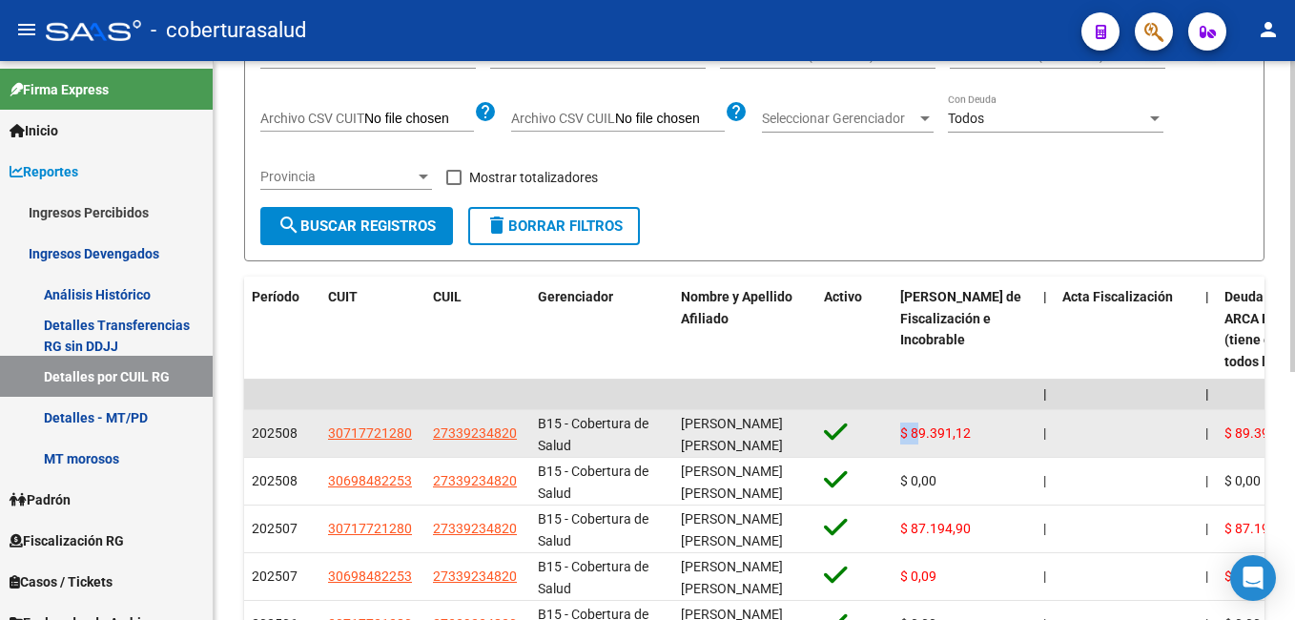
drag, startPoint x: 854, startPoint y: 432, endPoint x: 922, endPoint y: 431, distance: 67.7
click at [922, 431] on span "$ 89.391,12" at bounding box center [935, 432] width 71 height 15
click at [926, 431] on span "$ 89.391,12" at bounding box center [935, 432] width 71 height 15
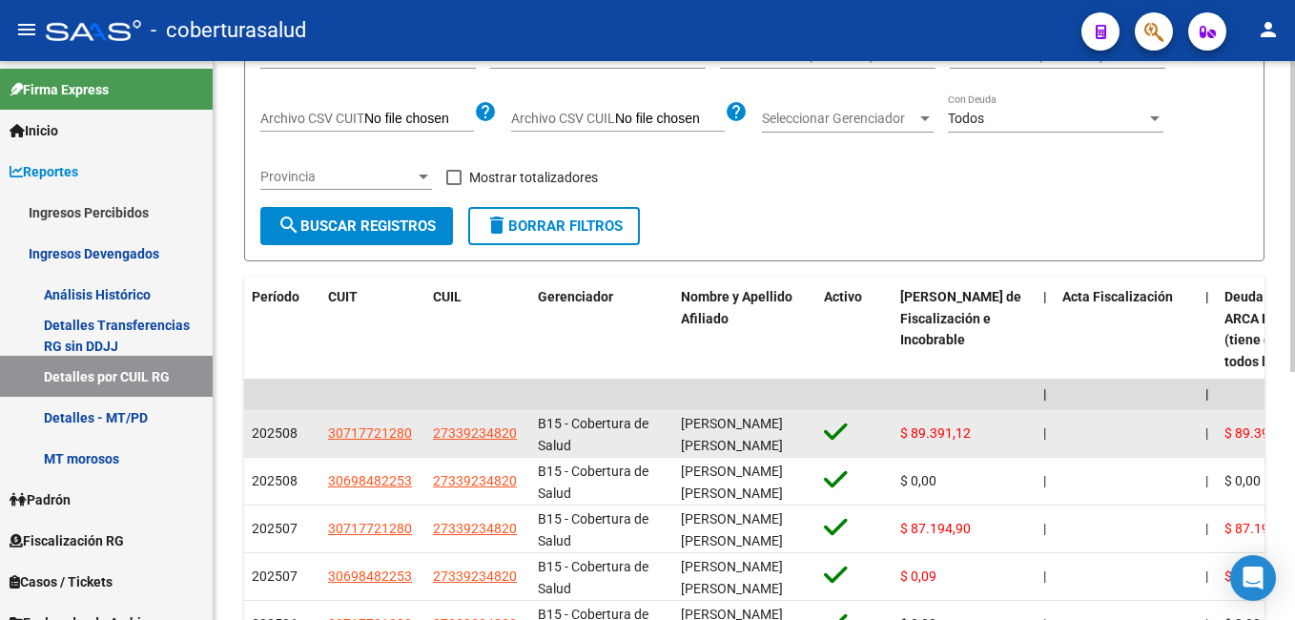
click at [682, 435] on div "[PERSON_NAME] [PERSON_NAME]" at bounding box center [745, 433] width 128 height 40
drag, startPoint x: 620, startPoint y: 435, endPoint x: 911, endPoint y: 436, distance: 290.8
drag, startPoint x: 911, startPoint y: 436, endPoint x: 769, endPoint y: 436, distance: 141.1
click at [769, 436] on div "[PERSON_NAME] [PERSON_NAME]" at bounding box center [745, 433] width 128 height 40
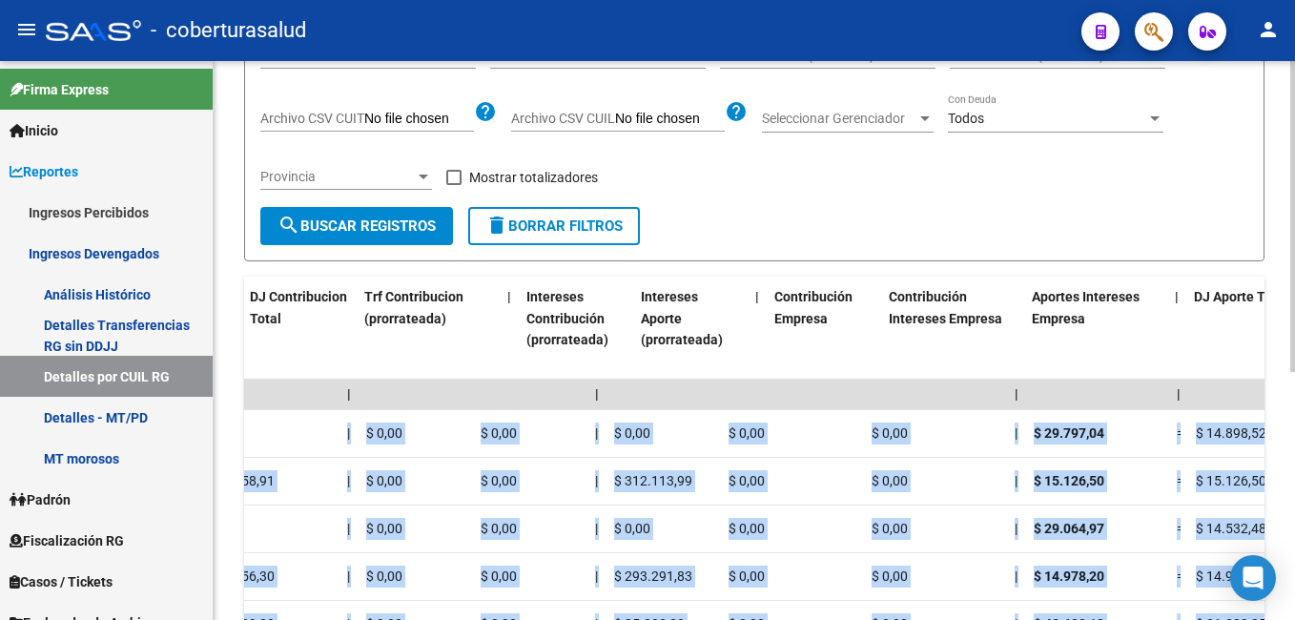
drag, startPoint x: 979, startPoint y: 430, endPoint x: 1294, endPoint y: 428, distance: 314.7
click at [1294, 428] on html "menu - coberturasalud person Firma Express Inicio Calendario SSS Instructivos C…" at bounding box center [647, 310] width 1295 height 620
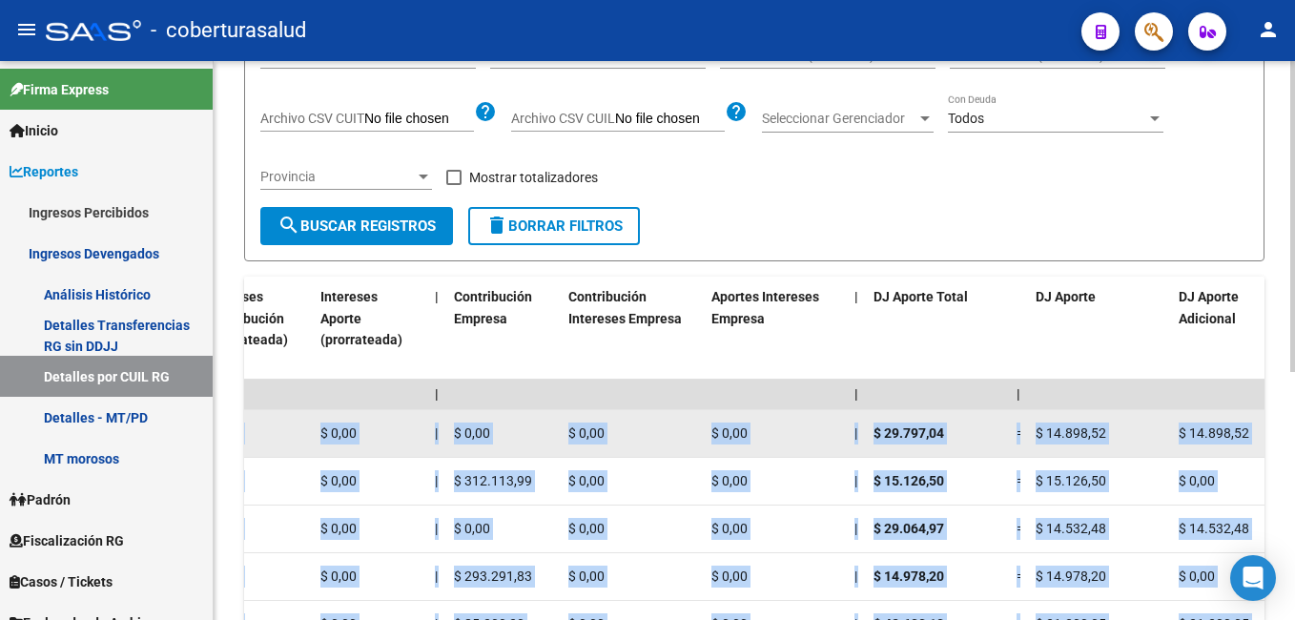
click at [1028, 441] on datatable-body-cell "$ 14.898,52" at bounding box center [1099, 433] width 143 height 47
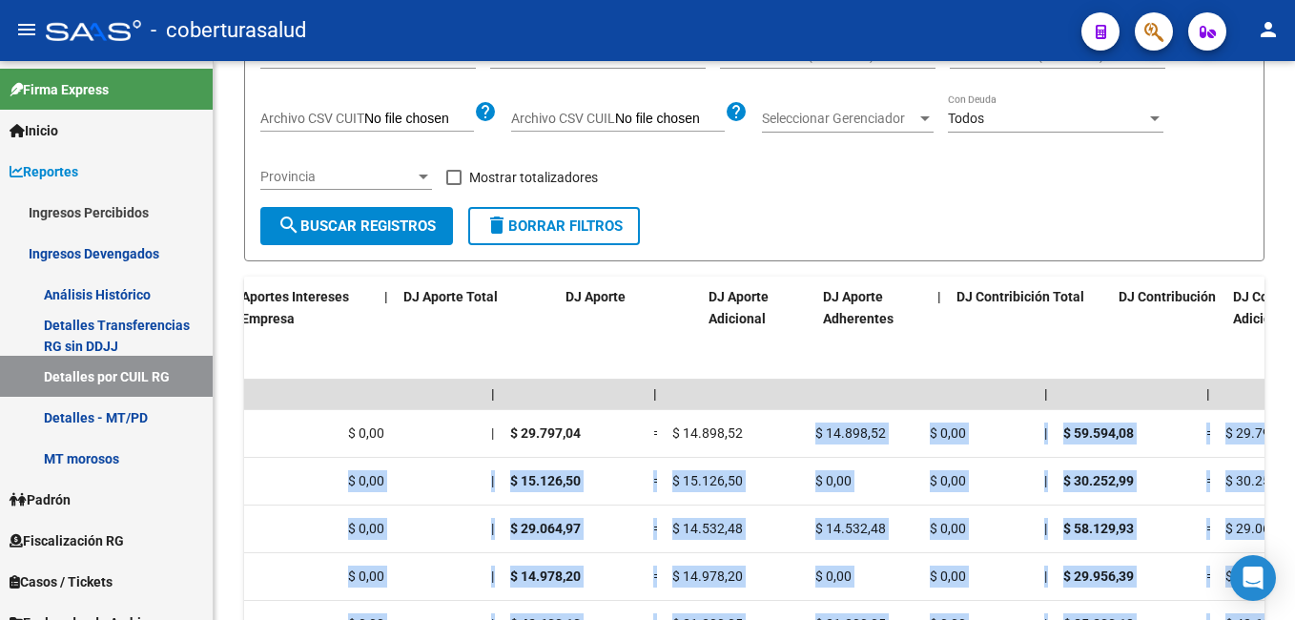
scroll to position [0, 3132]
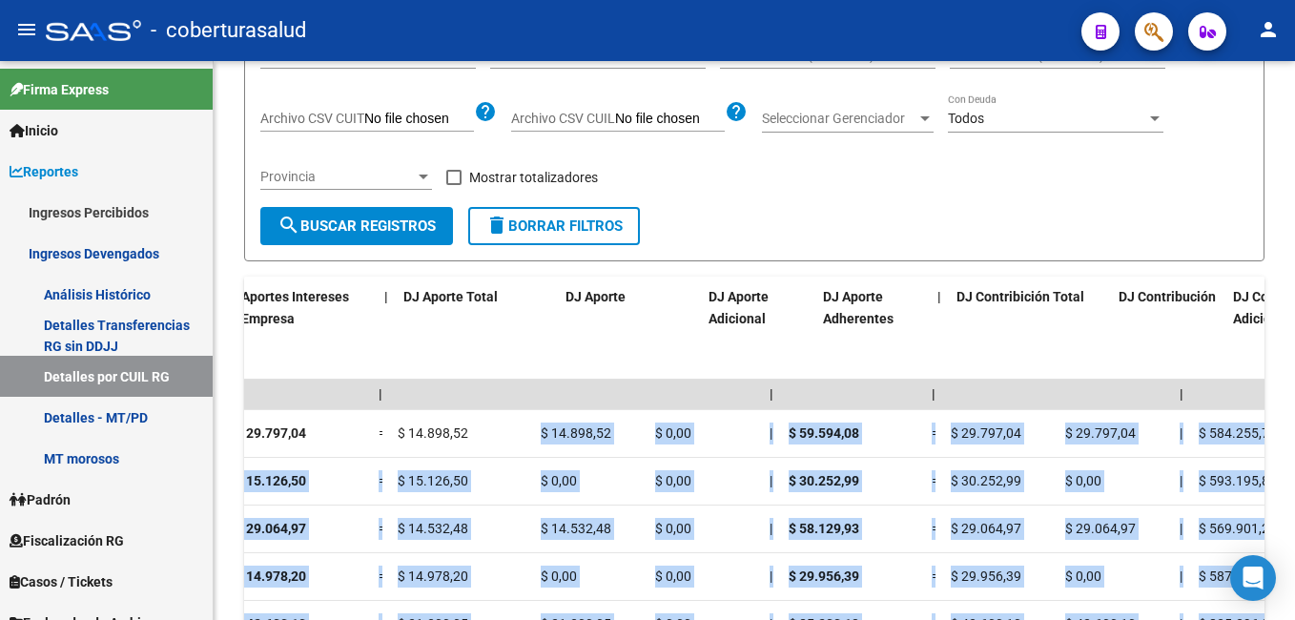
drag, startPoint x: 1121, startPoint y: 441, endPoint x: 1298, endPoint y: 420, distance: 177.8
click at [1294, 420] on html "menu - coberturasalud person Firma Express Inicio Calendario SSS Instructivos C…" at bounding box center [647, 310] width 1295 height 620
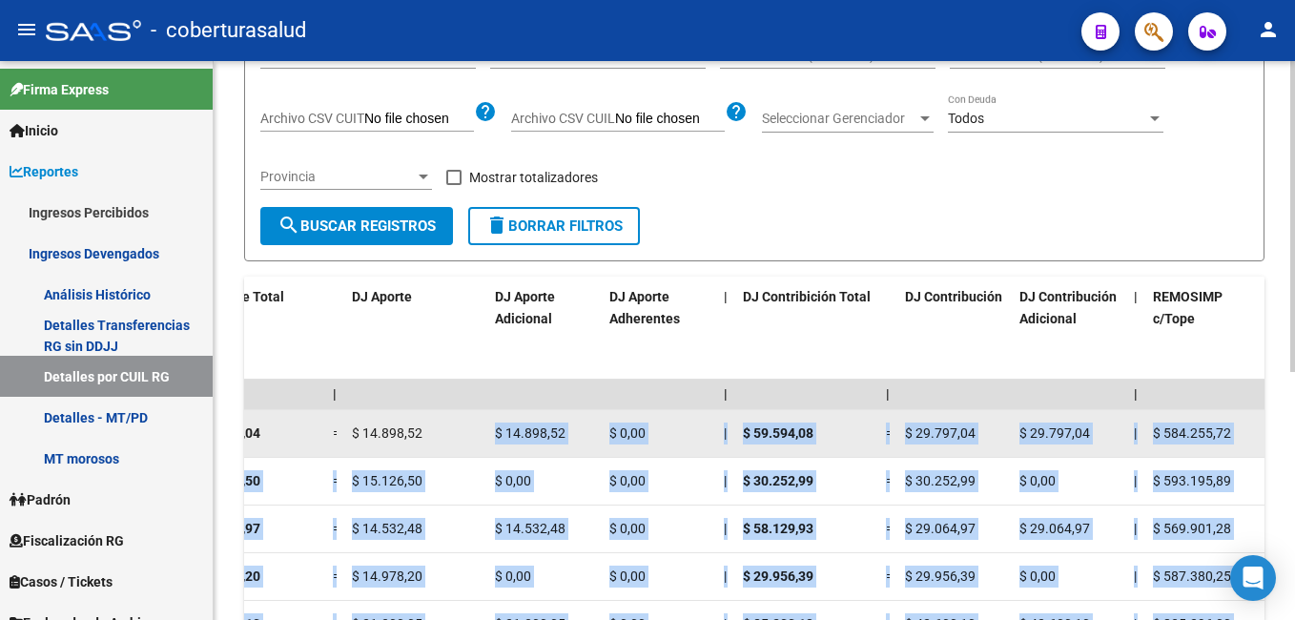
drag, startPoint x: 1294, startPoint y: 420, endPoint x: 1188, endPoint y: 435, distance: 106.9
click at [1188, 435] on span "$ 584.255,72" at bounding box center [1192, 432] width 78 height 15
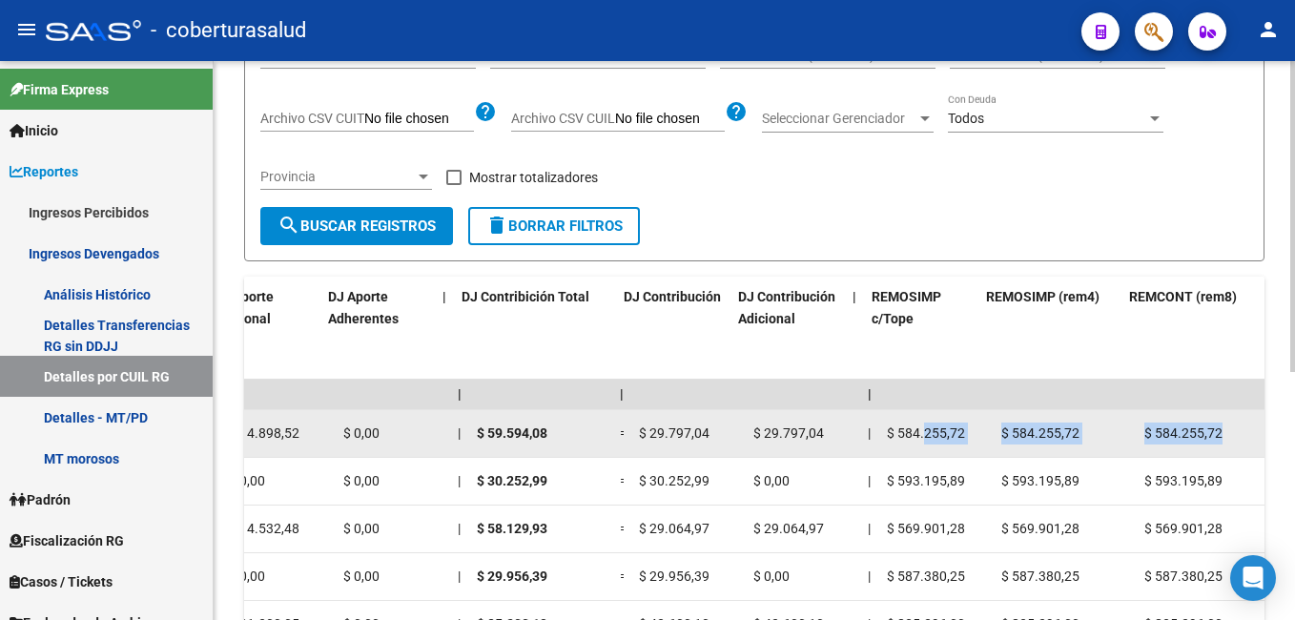
scroll to position [0, 3459]
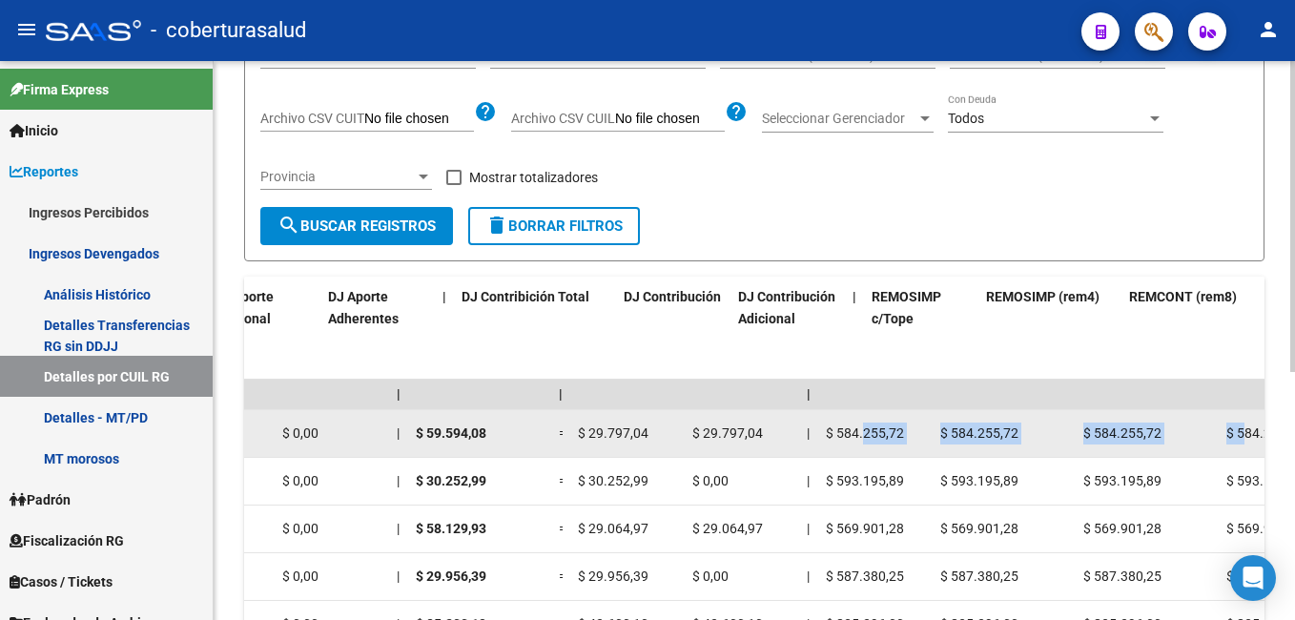
drag, startPoint x: 1188, startPoint y: 435, endPoint x: 1260, endPoint y: 429, distance: 71.7
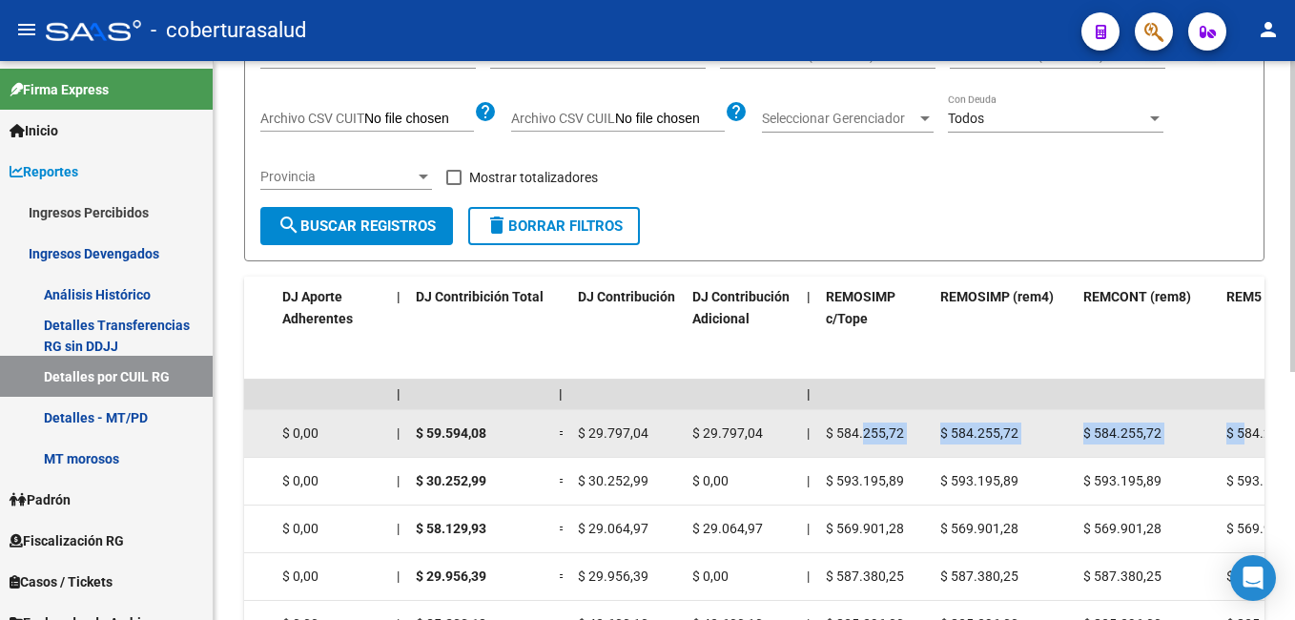
drag, startPoint x: 1260, startPoint y: 429, endPoint x: 1178, endPoint y: 429, distance: 82.0
click at [1178, 429] on div "$ 584.255,72" at bounding box center [1147, 433] width 128 height 22
drag, startPoint x: 1158, startPoint y: 428, endPoint x: 1097, endPoint y: 429, distance: 61.0
click at [1097, 429] on span "$ 584.255,72" at bounding box center [1122, 432] width 78 height 15
copy span "584.255,72"
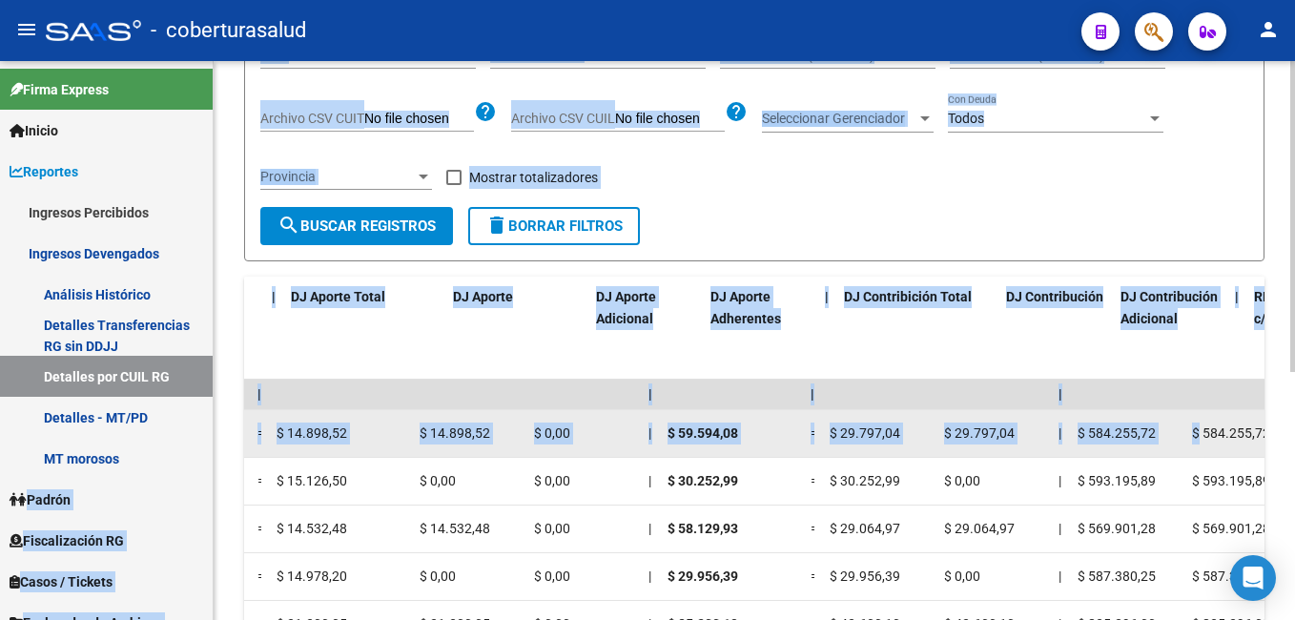
scroll to position [0, 2996]
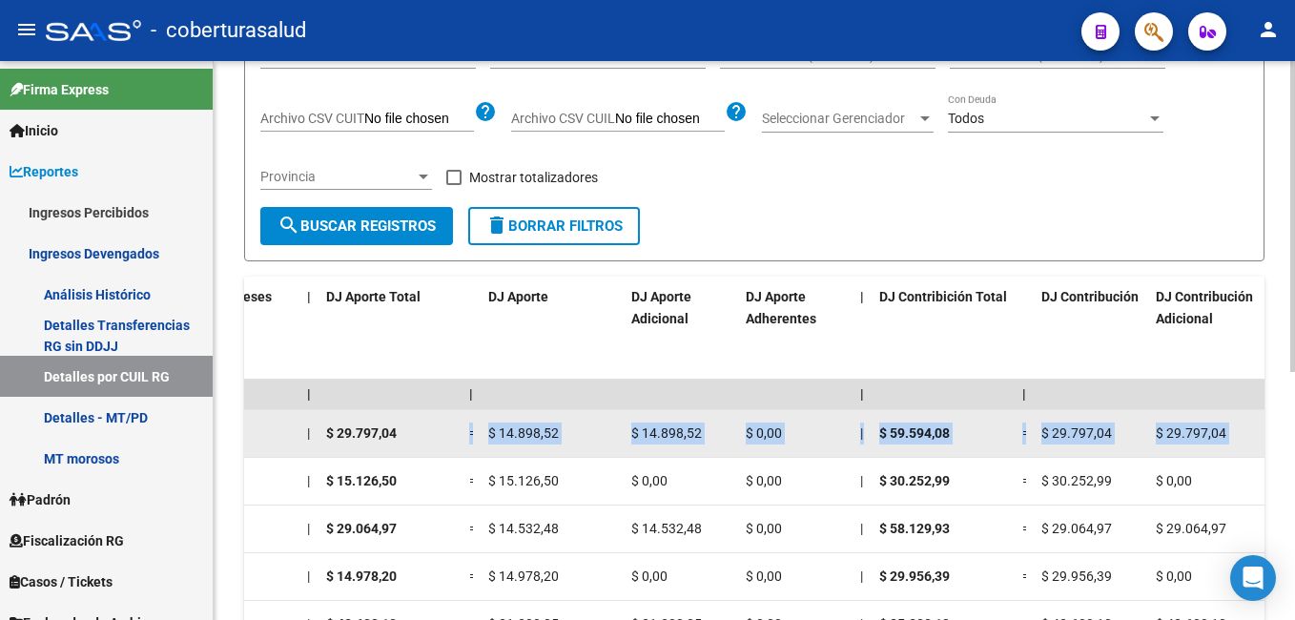
drag, startPoint x: 746, startPoint y: 439, endPoint x: 446, endPoint y: 435, distance: 299.4
click at [446, 435] on div "202508 30717721280 27339234820 B15 - Cobertura de [PERSON_NAME] [PERSON_NAME] $…" at bounding box center [294, 434] width 6093 height 48
drag, startPoint x: 446, startPoint y: 435, endPoint x: 523, endPoint y: 435, distance: 77.2
click at [523, 435] on span "$ 14.898,52" at bounding box center [523, 432] width 71 height 15
drag, startPoint x: 578, startPoint y: 433, endPoint x: 500, endPoint y: 439, distance: 78.4
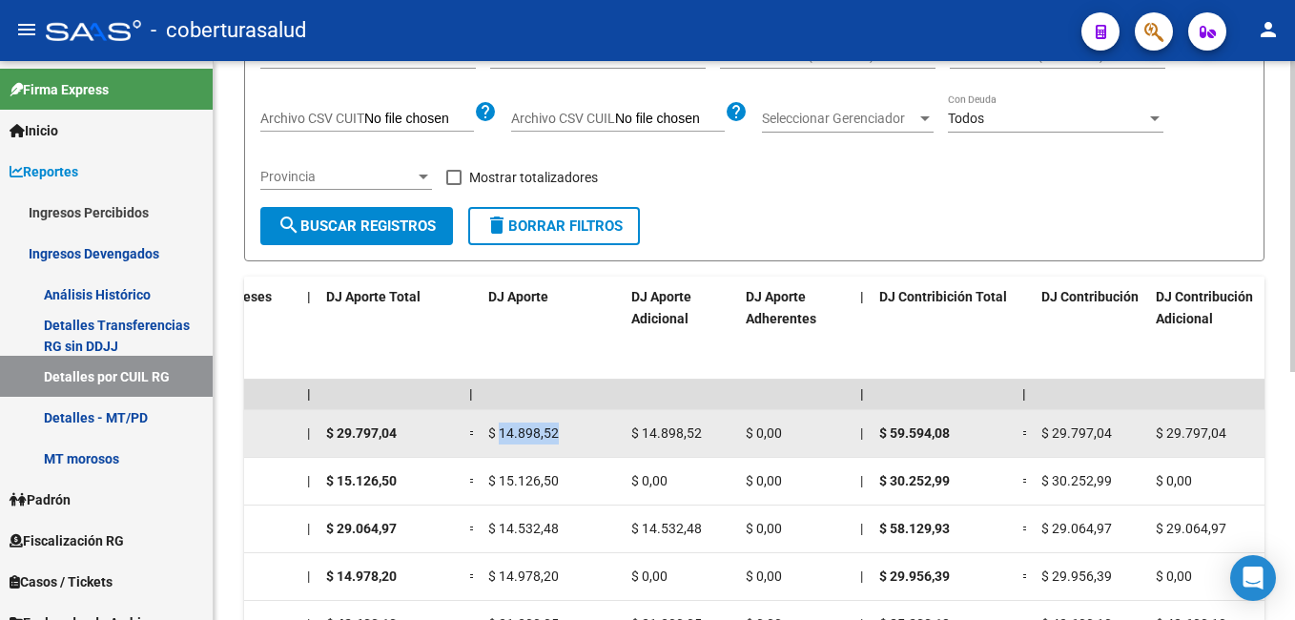
click at [500, 439] on div "$ 14.898,52" at bounding box center [552, 433] width 128 height 22
drag, startPoint x: 500, startPoint y: 439, endPoint x: 643, endPoint y: 439, distance: 143.0
click at [643, 439] on div "$ 14.898,52" at bounding box center [680, 433] width 99 height 22
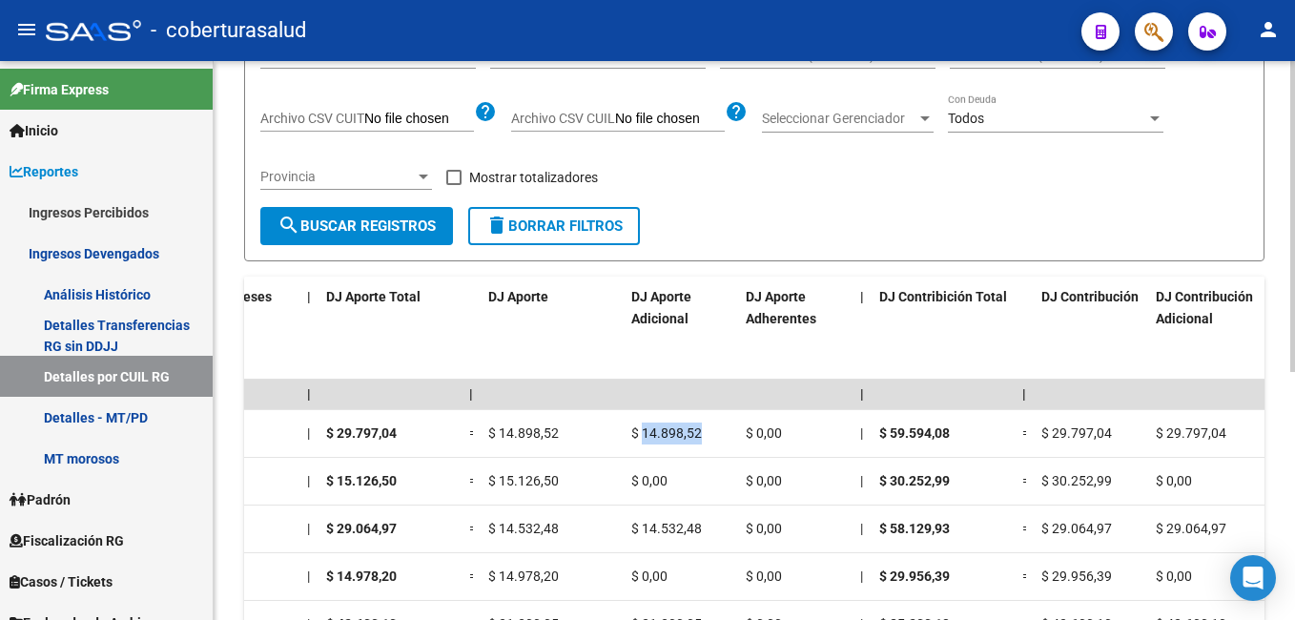
copy span "14.898,52"
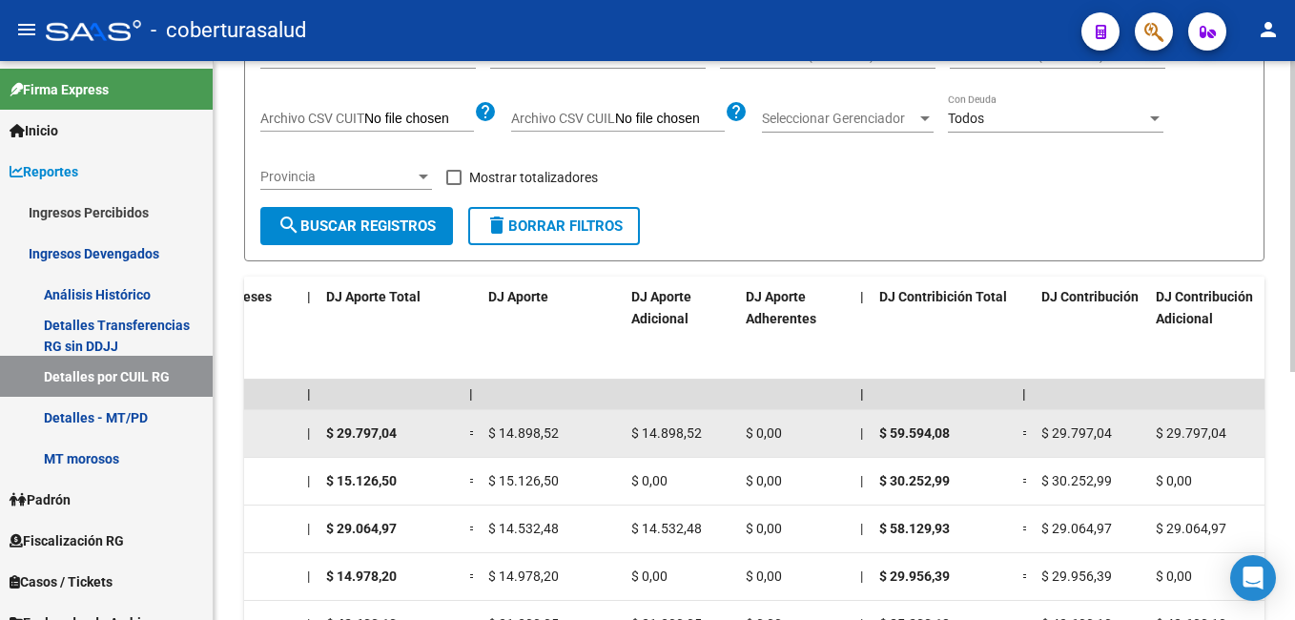
click at [905, 434] on span "$ 59.594,08" at bounding box center [914, 432] width 71 height 15
drag, startPoint x: 1164, startPoint y: 428, endPoint x: 1225, endPoint y: 430, distance: 61.1
click at [1225, 430] on div "$ 29.797,04" at bounding box center [1205, 433] width 99 height 22
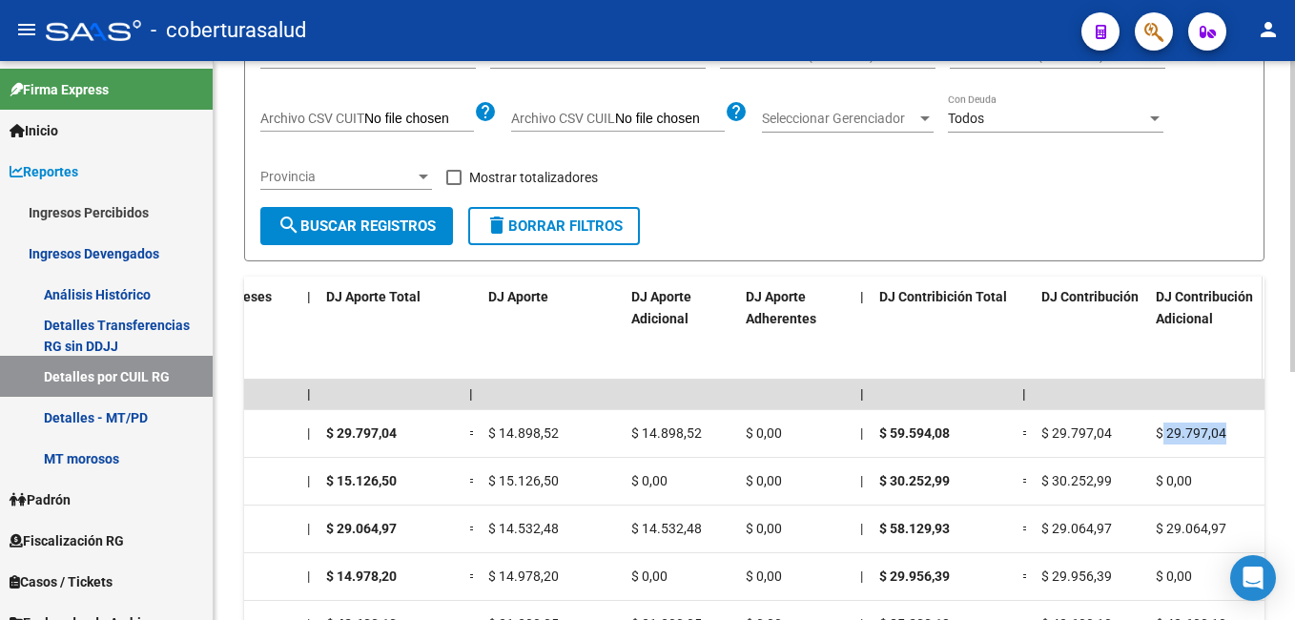
copy span "29.797,04"
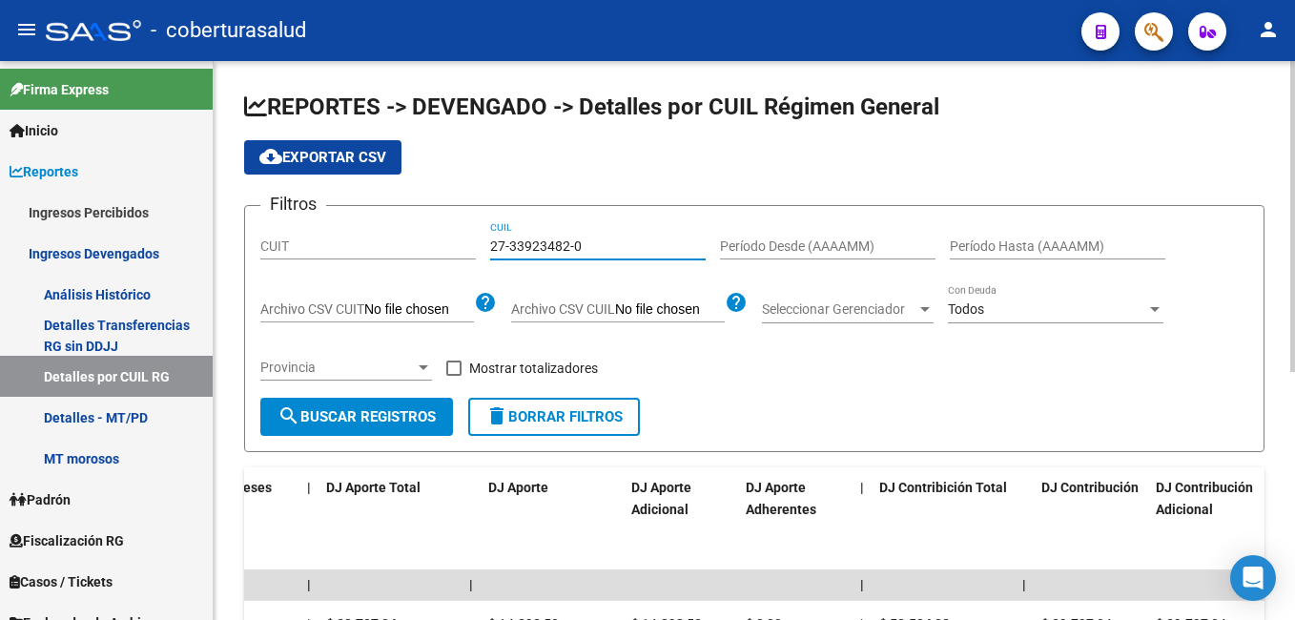
drag, startPoint x: 587, startPoint y: 238, endPoint x: 477, endPoint y: 243, distance: 110.7
click at [477, 243] on div "Filtros CUIT 27-33923482-0 CUIL Período Desde (AAAAMM) Período Hasta (AAAAMM) A…" at bounding box center [754, 309] width 988 height 176
paste input "0-22372119-3"
click at [360, 420] on span "search Buscar Registros" at bounding box center [356, 416] width 158 height 17
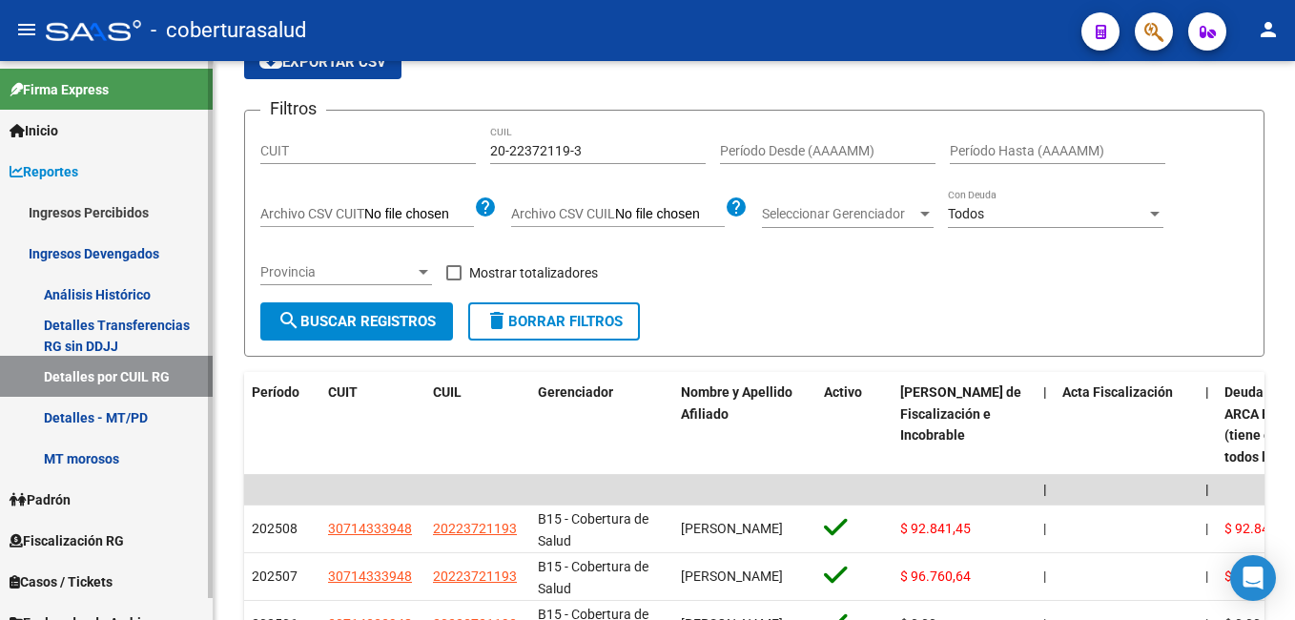
drag, startPoint x: 957, startPoint y: 542, endPoint x: 120, endPoint y: 502, distance: 838.1
click at [116, 502] on mat-sidenav-container "Firma Express Inicio Calendario SSS Instructivos Contacto OS Reportes Ingresos …" at bounding box center [647, 340] width 1295 height 559
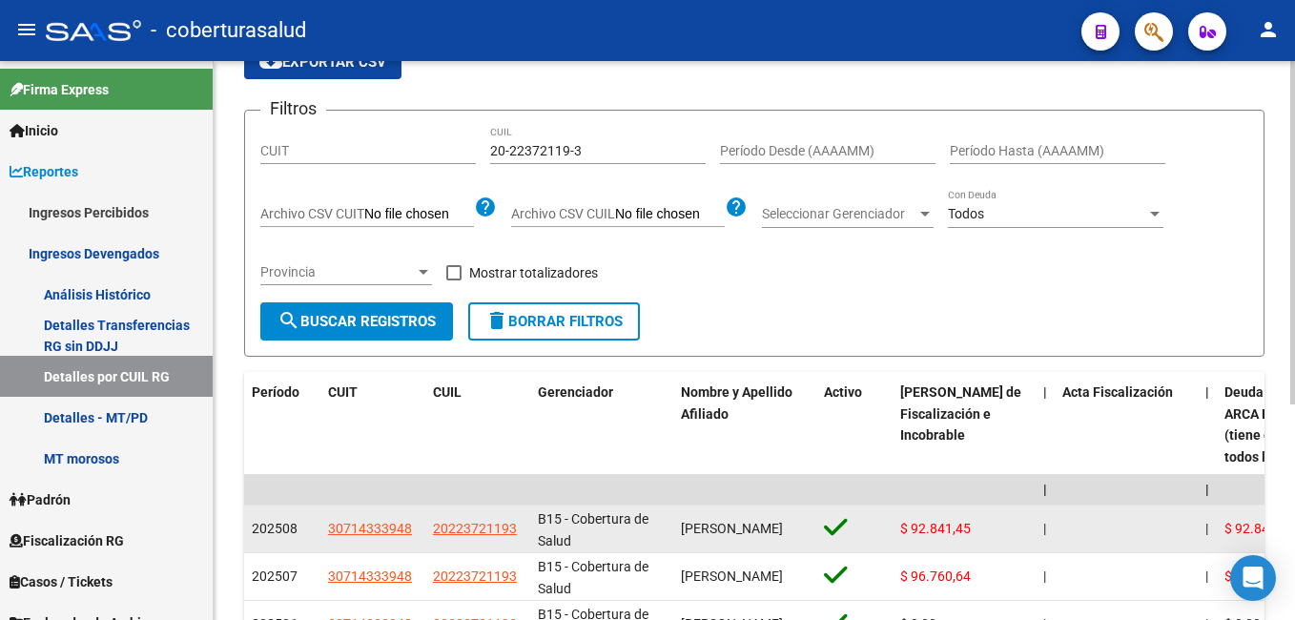
click at [683, 551] on datatable-body-cell "[PERSON_NAME]" at bounding box center [744, 528] width 143 height 47
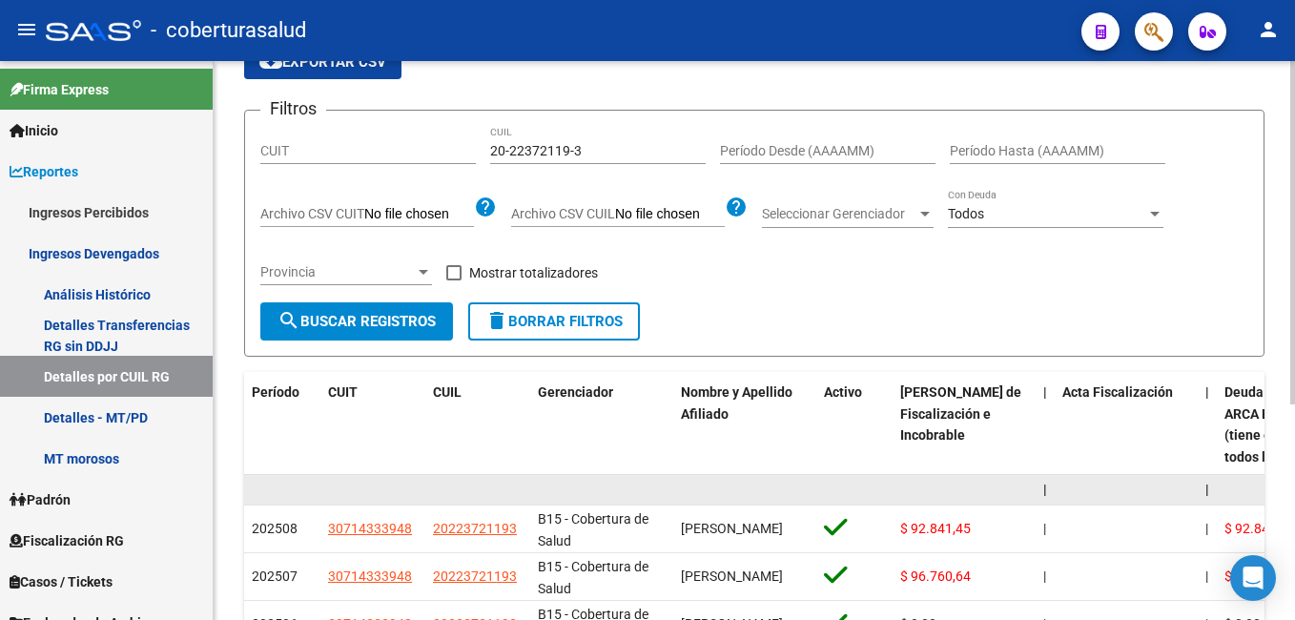
click at [903, 483] on datatable-body-cell at bounding box center [963, 490] width 143 height 30
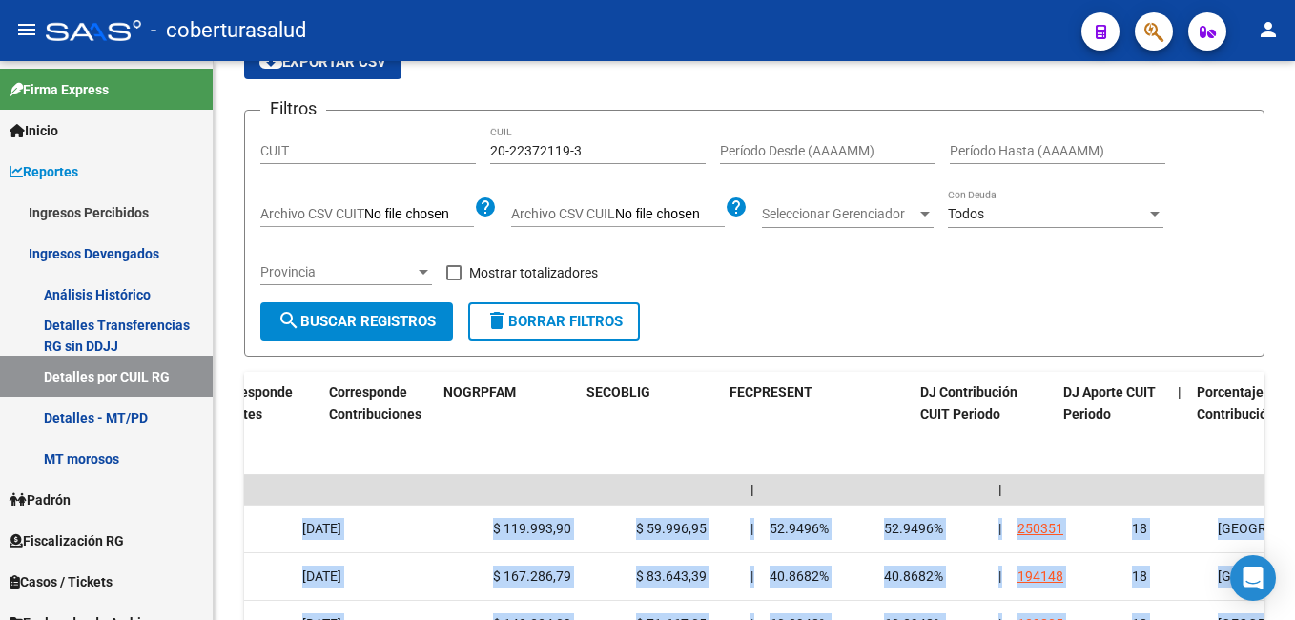
scroll to position [0, 5072]
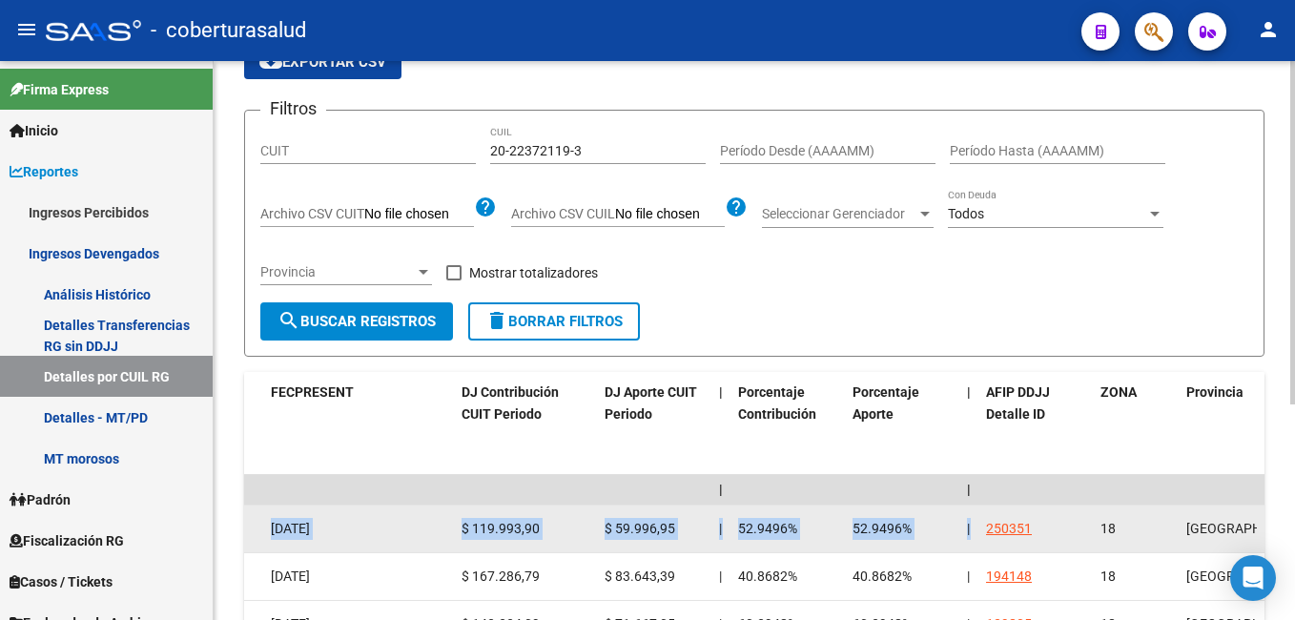
drag, startPoint x: 868, startPoint y: 515, endPoint x: 979, endPoint y: 515, distance: 111.6
drag, startPoint x: 979, startPoint y: 515, endPoint x: 953, endPoint y: 515, distance: 26.7
click at [953, 515] on datatable-body-cell "52.9496%" at bounding box center [902, 528] width 114 height 47
drag, startPoint x: 912, startPoint y: 523, endPoint x: 1029, endPoint y: 524, distance: 116.3
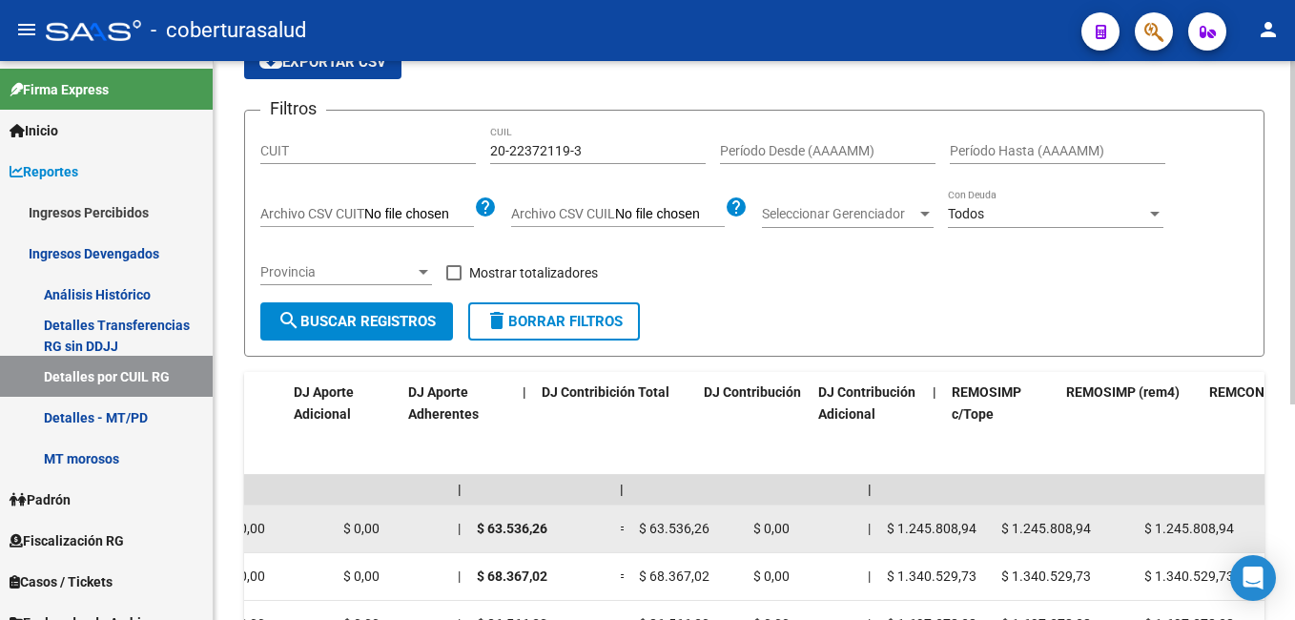
scroll to position [0, 3333]
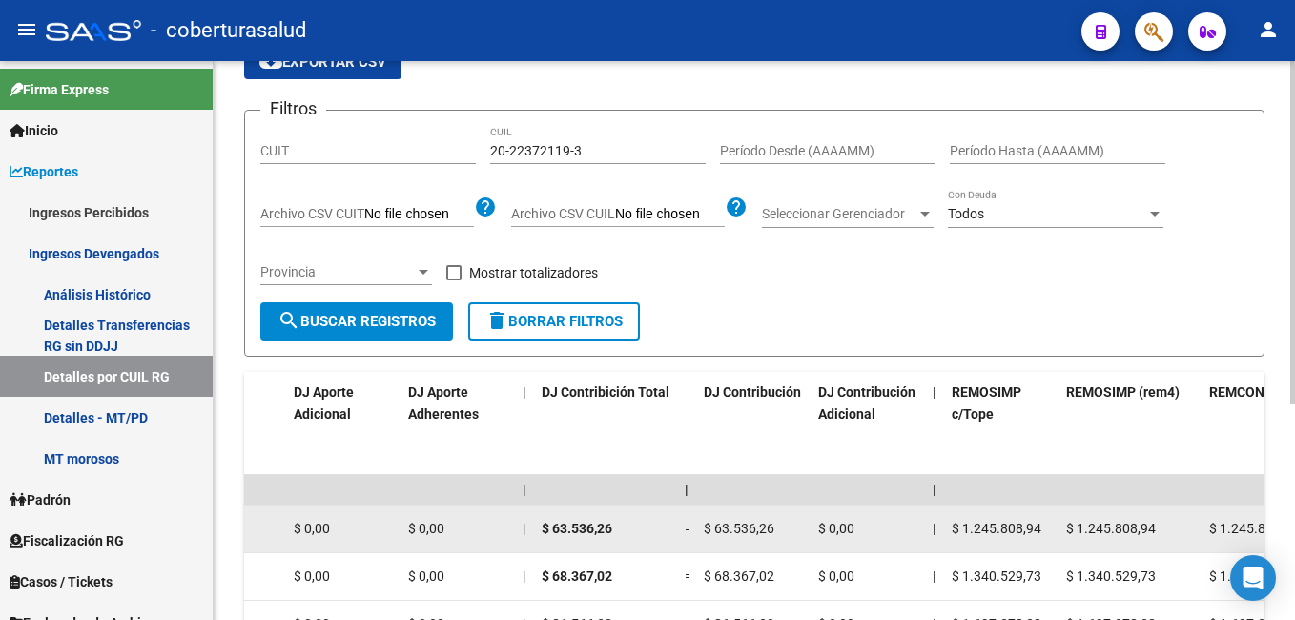
drag, startPoint x: 382, startPoint y: 532, endPoint x: 666, endPoint y: 546, distance: 283.5
click at [1047, 545] on datatable-body-cell "$ 1.245.808,94" at bounding box center [1001, 528] width 114 height 47
drag, startPoint x: 1077, startPoint y: 528, endPoint x: 1152, endPoint y: 528, distance: 74.4
click at [1152, 528] on span "$ 1.245.808,94" at bounding box center [1111, 528] width 90 height 15
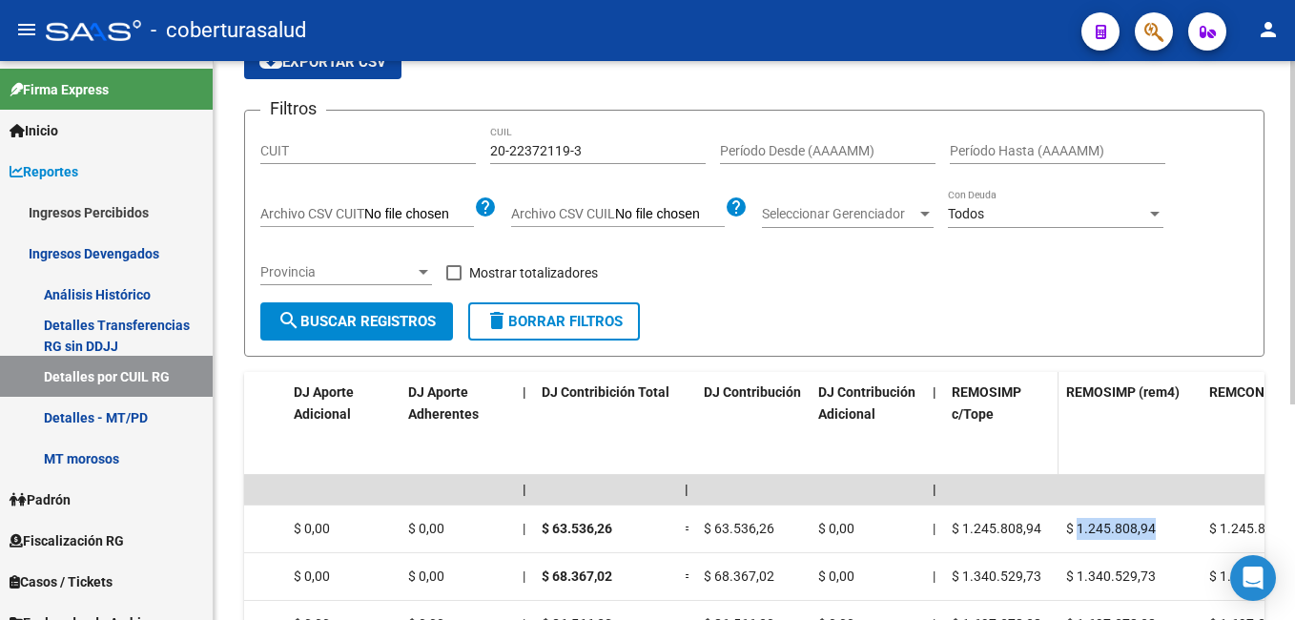
copy span "1.245.808,94"
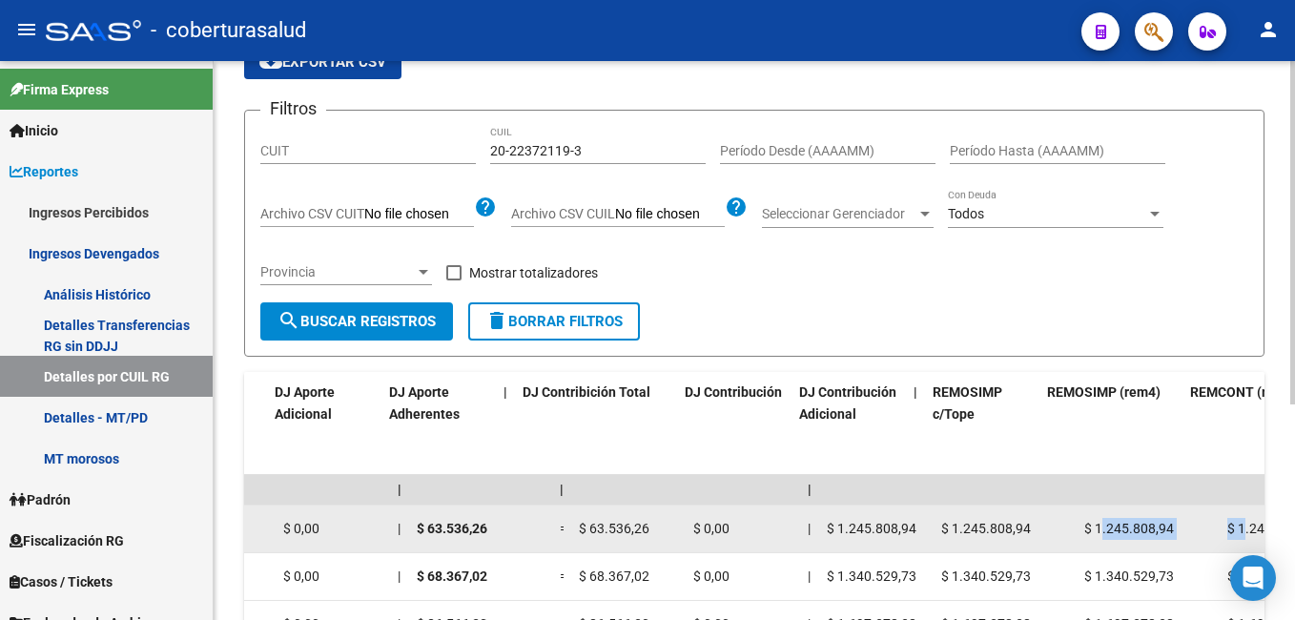
drag, startPoint x: 1229, startPoint y: 533, endPoint x: 1257, endPoint y: 531, distance: 27.7
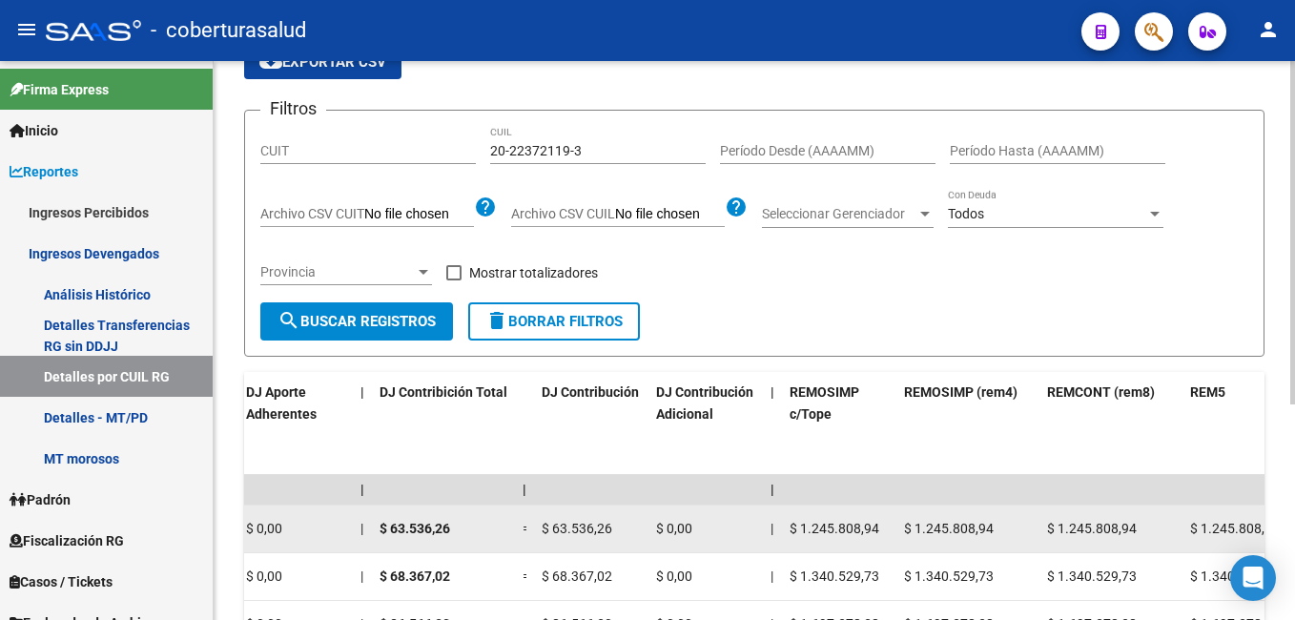
click at [1054, 514] on datatable-body-cell "$ 1.245.808,94" at bounding box center [1110, 528] width 143 height 47
drag, startPoint x: 913, startPoint y: 526, endPoint x: 992, endPoint y: 523, distance: 78.2
click at [992, 523] on span "$ 1.245.808,94" at bounding box center [949, 528] width 90 height 15
copy span "1.245.808,94"
click at [1067, 525] on span "$ 1.245.808,94" at bounding box center [1092, 528] width 90 height 15
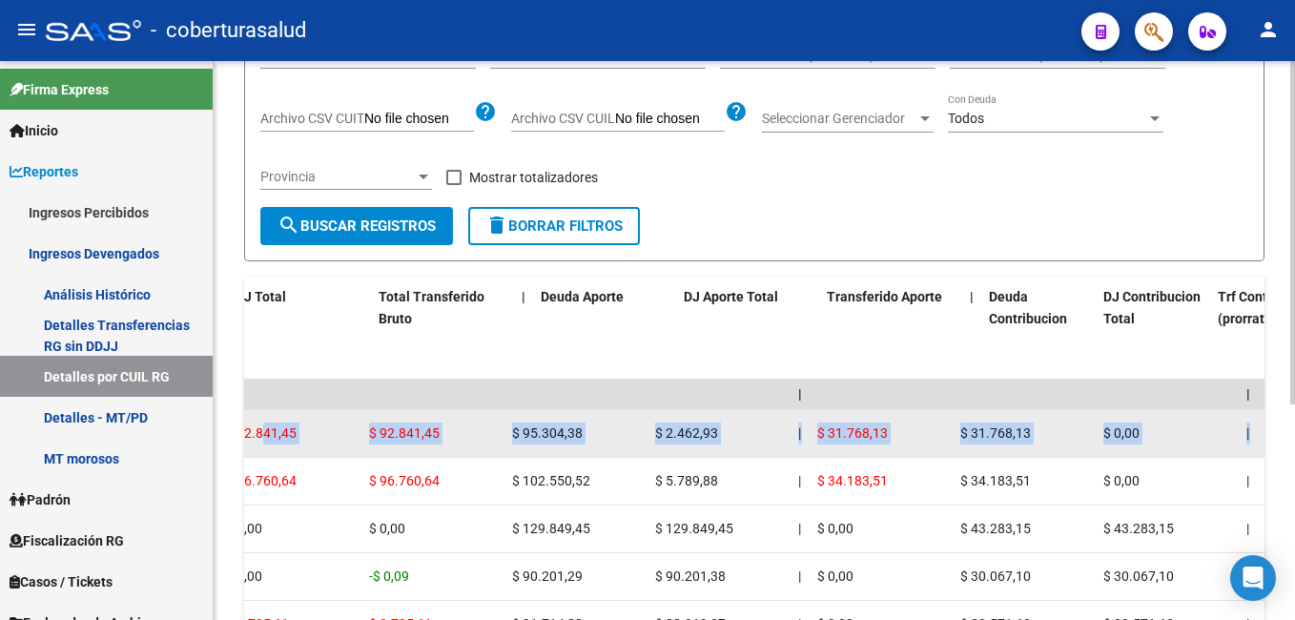
scroll to position [0, 936]
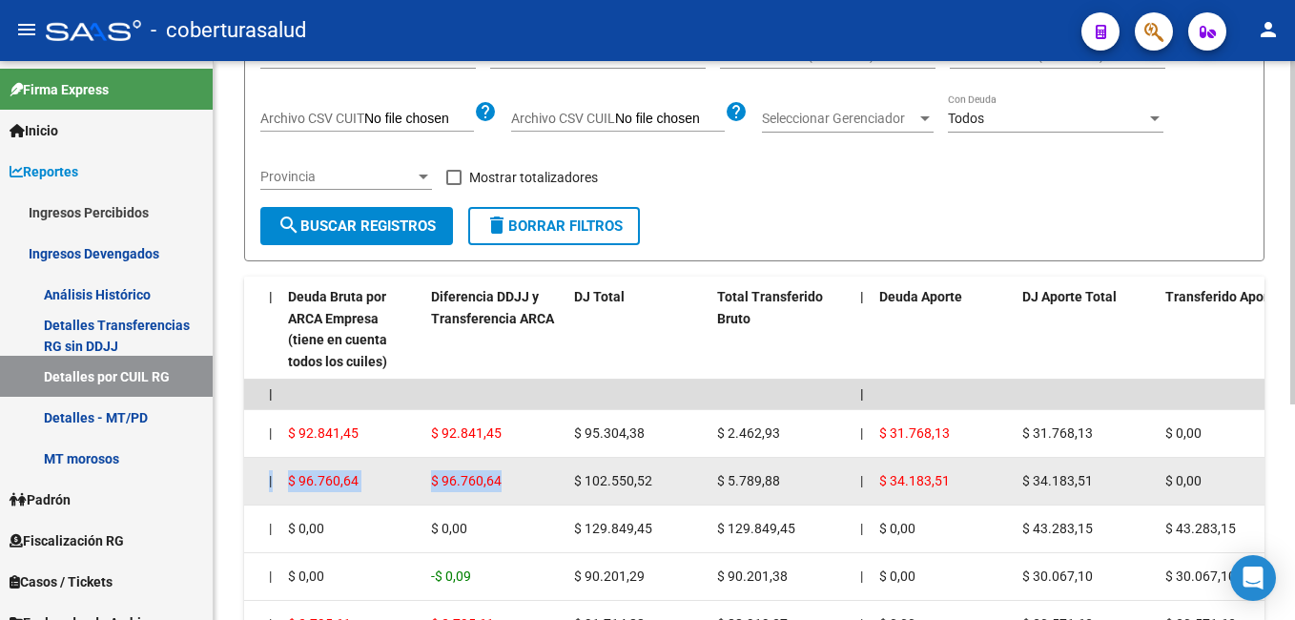
drag, startPoint x: 487, startPoint y: 430, endPoint x: 564, endPoint y: 461, distance: 82.5
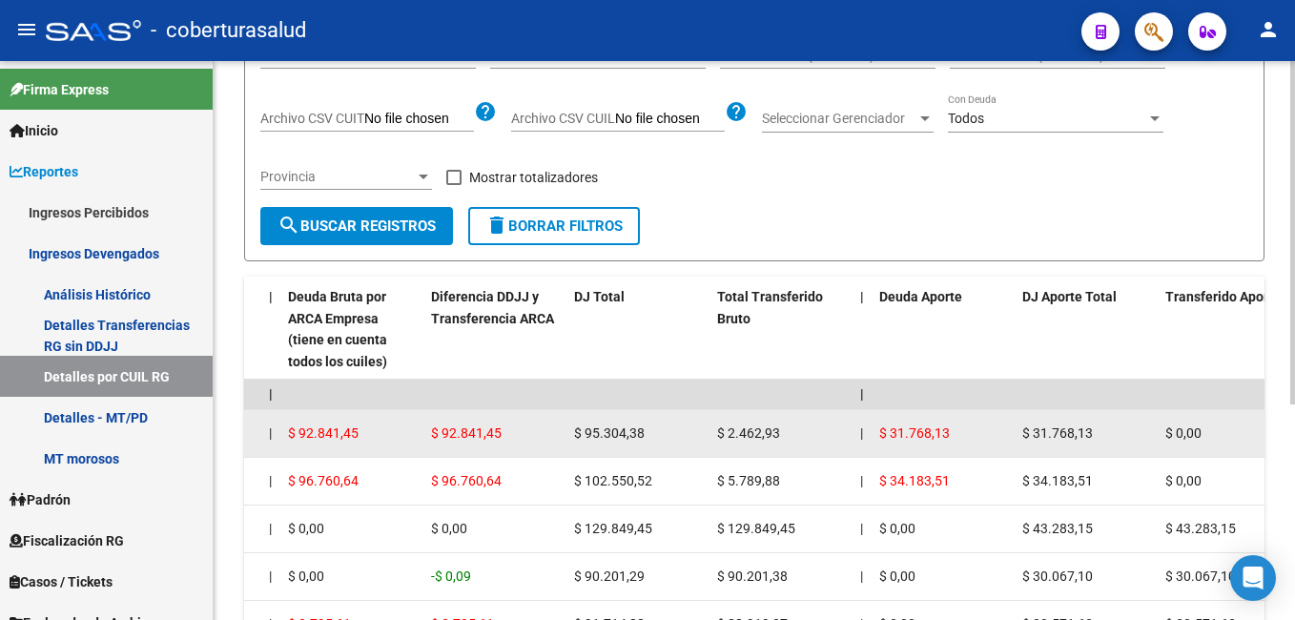
click at [734, 436] on span "$ 2.462,93" at bounding box center [748, 432] width 63 height 15
drag, startPoint x: 723, startPoint y: 431, endPoint x: 779, endPoint y: 431, distance: 56.3
click at [779, 431] on div "$ 2.462,93" at bounding box center [781, 433] width 128 height 22
copy span "2.462,93"
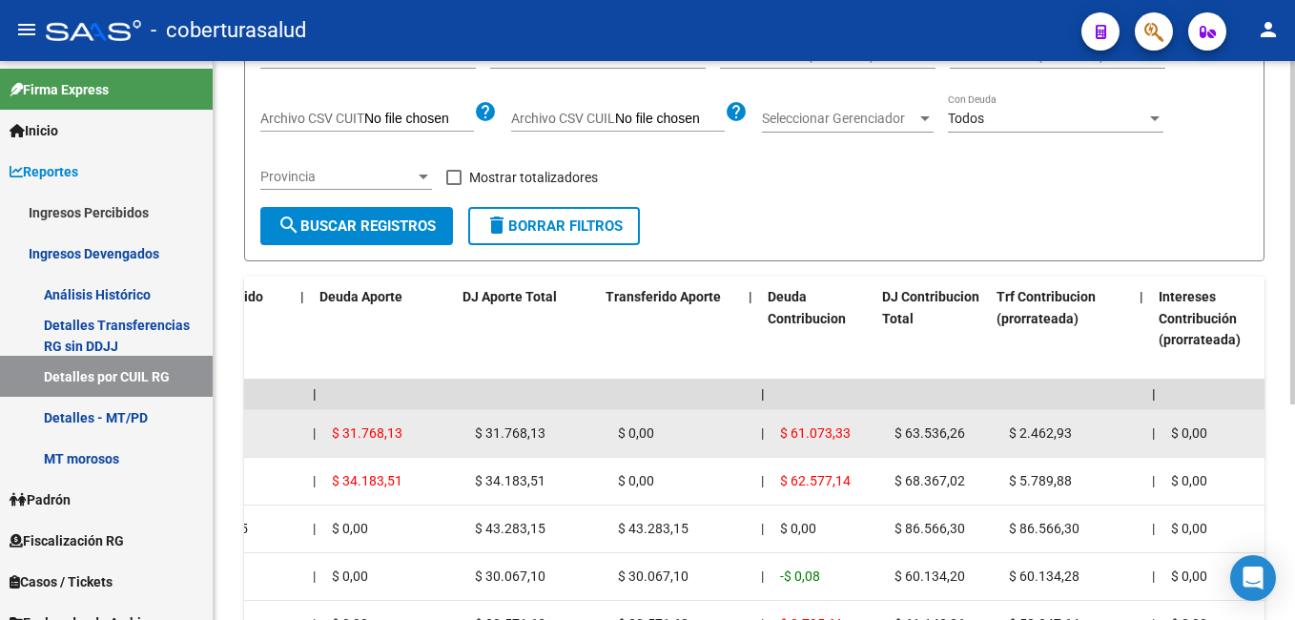
scroll to position [0, 1611]
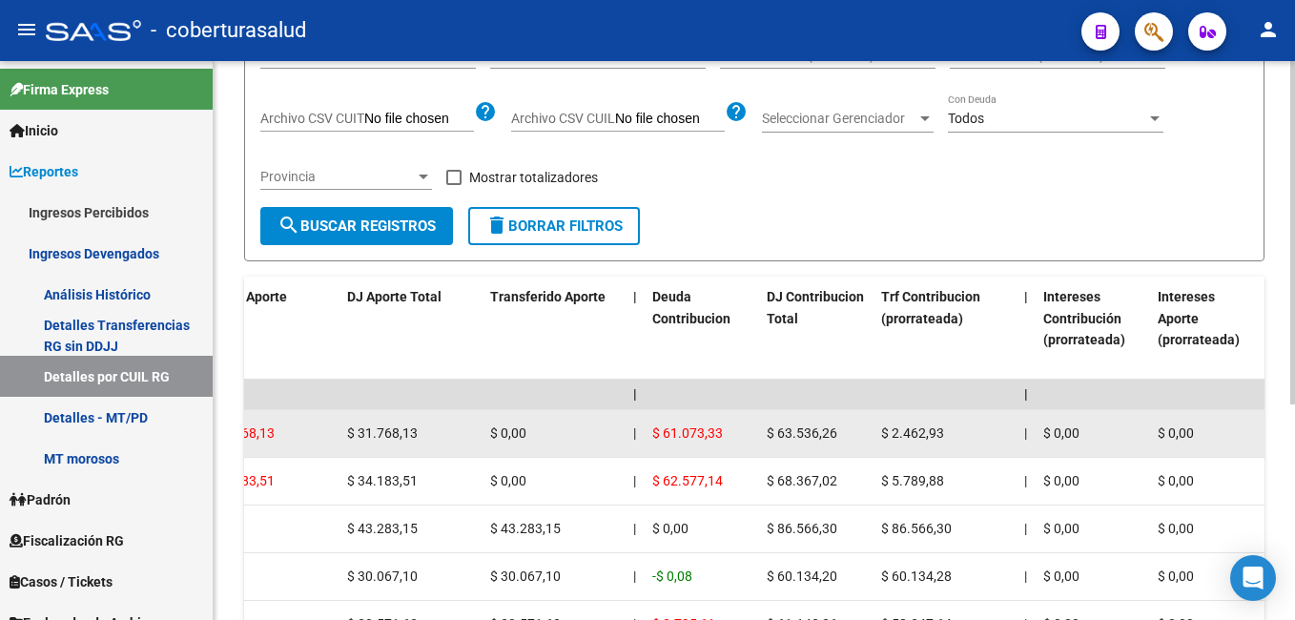
drag, startPoint x: 998, startPoint y: 434, endPoint x: 953, endPoint y: 435, distance: 45.8
drag, startPoint x: 953, startPoint y: 435, endPoint x: 865, endPoint y: 436, distance: 87.7
click at [865, 436] on div "$ 63.536,26" at bounding box center [816, 433] width 99 height 22
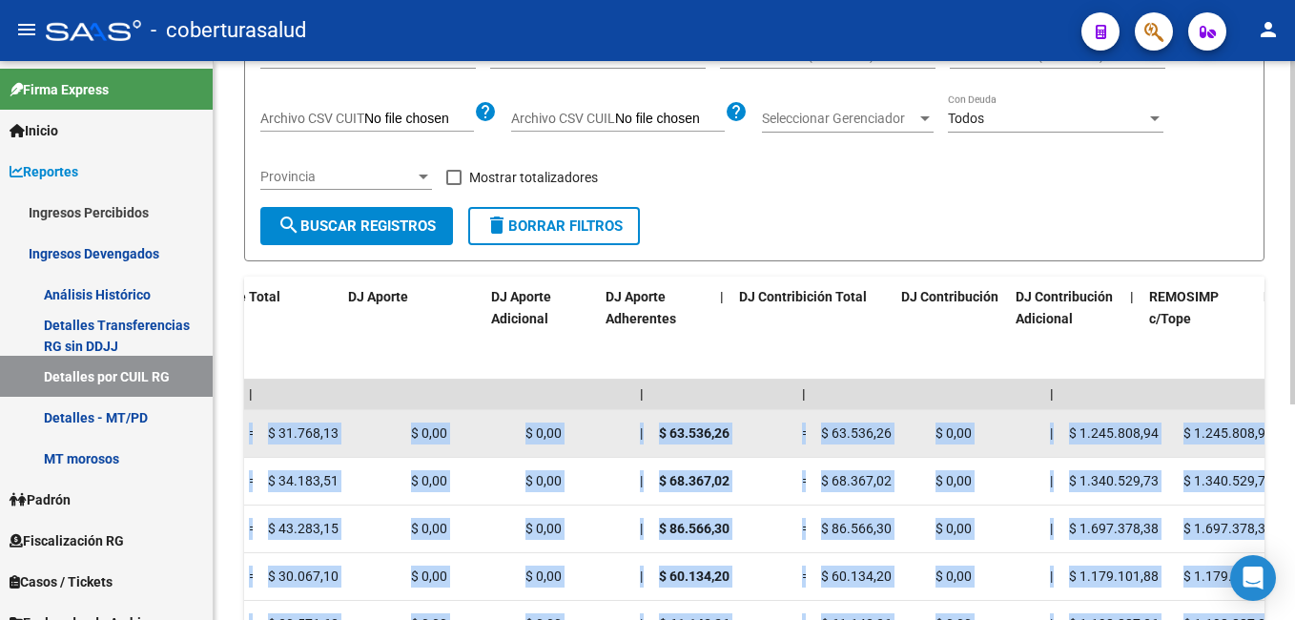
scroll to position [0, 3386]
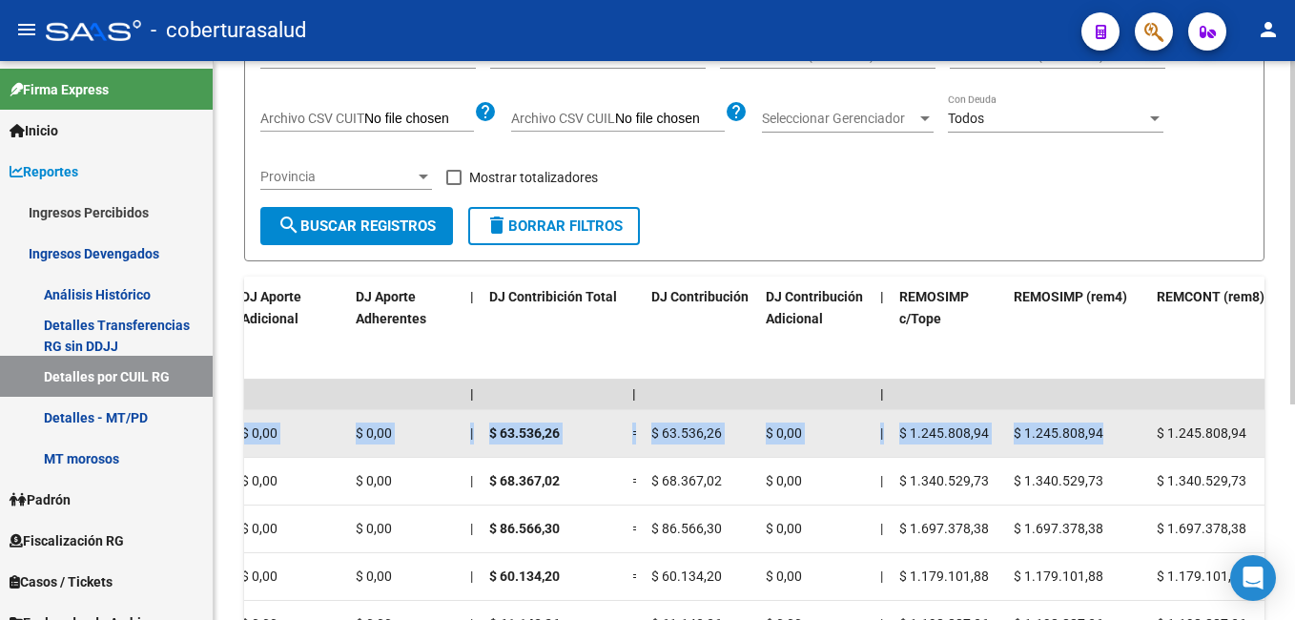
drag, startPoint x: 543, startPoint y: 432, endPoint x: 1158, endPoint y: 440, distance: 614.1
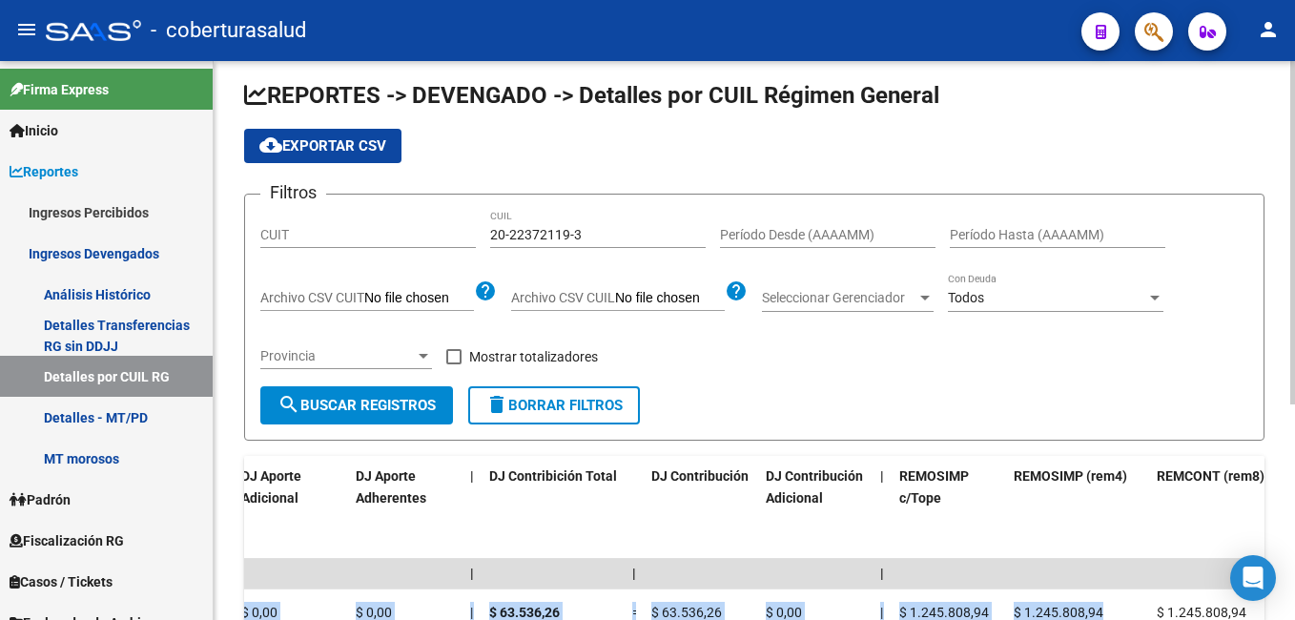
scroll to position [0, 0]
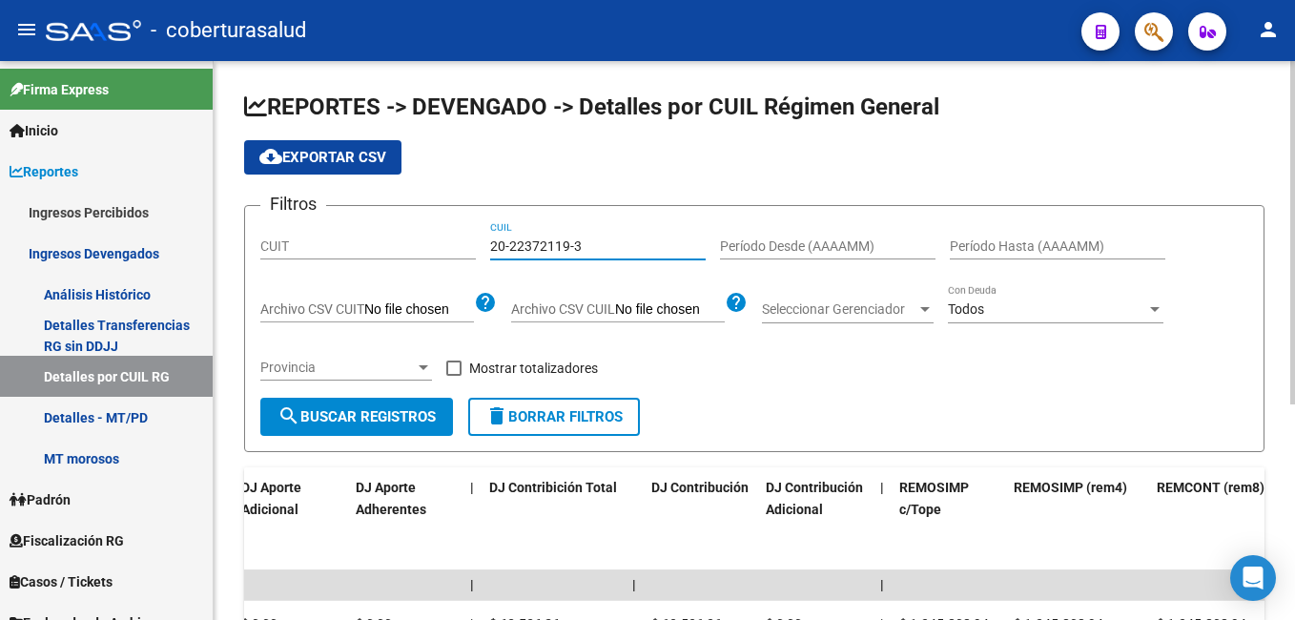
drag, startPoint x: 598, startPoint y: 237, endPoint x: 469, endPoint y: 243, distance: 128.8
click at [469, 243] on div "Filtros CUIT 20-22372119-3 CUIL Período Desde (AAAAMM) Período Hasta (AAAAMM) A…" at bounding box center [754, 309] width 988 height 176
paste input "30243006-4"
click at [412, 420] on span "search Buscar Registros" at bounding box center [356, 416] width 158 height 17
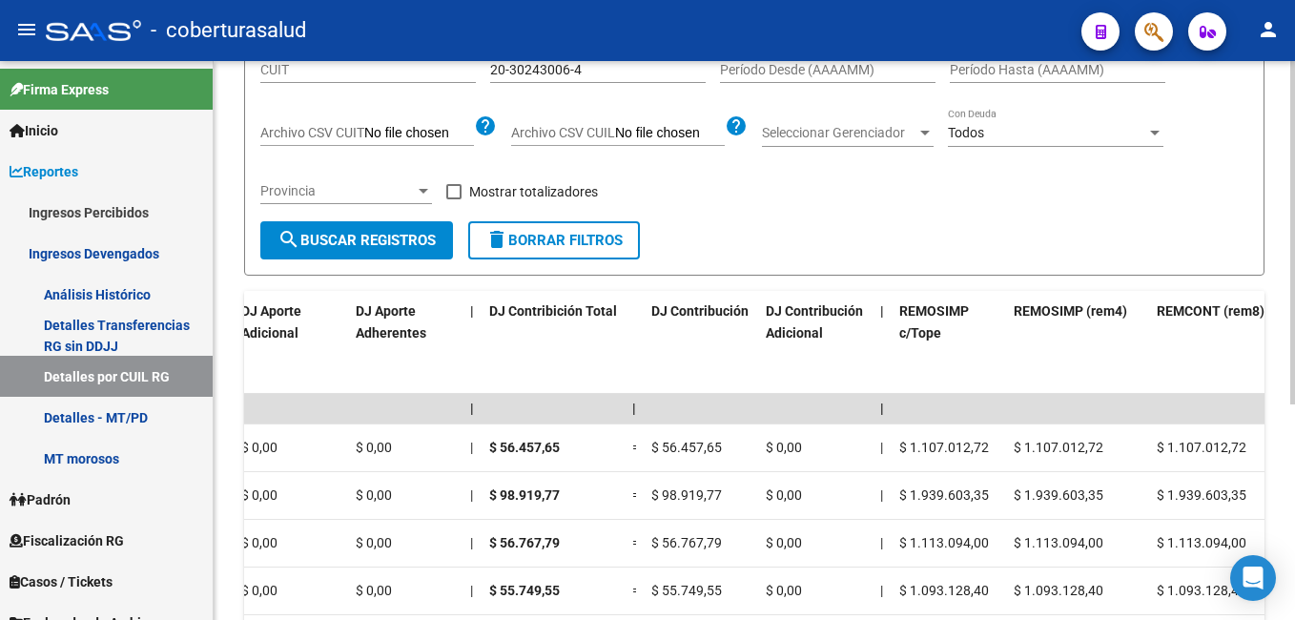
scroll to position [191, 0]
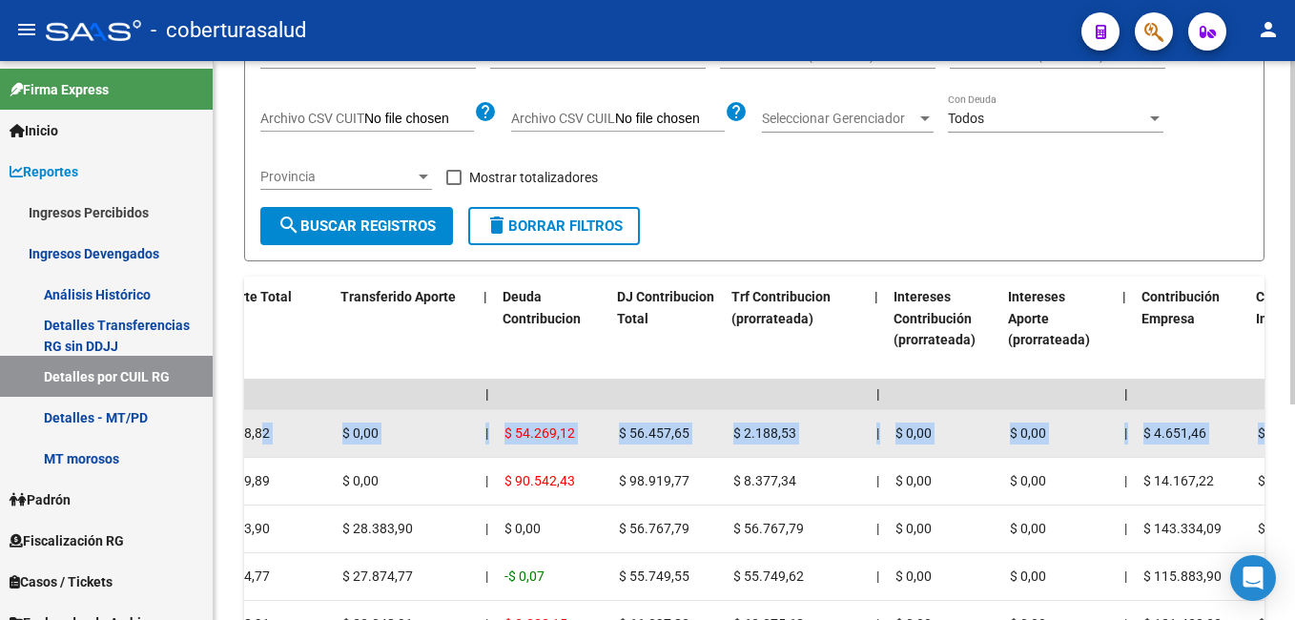
drag, startPoint x: 617, startPoint y: 435, endPoint x: 262, endPoint y: 428, distance: 354.8
drag, startPoint x: 262, startPoint y: 428, endPoint x: 574, endPoint y: 418, distance: 312.0
click at [574, 418] on datatable-body-cell "$ 54.269,12" at bounding box center [557, 433] width 114 height 47
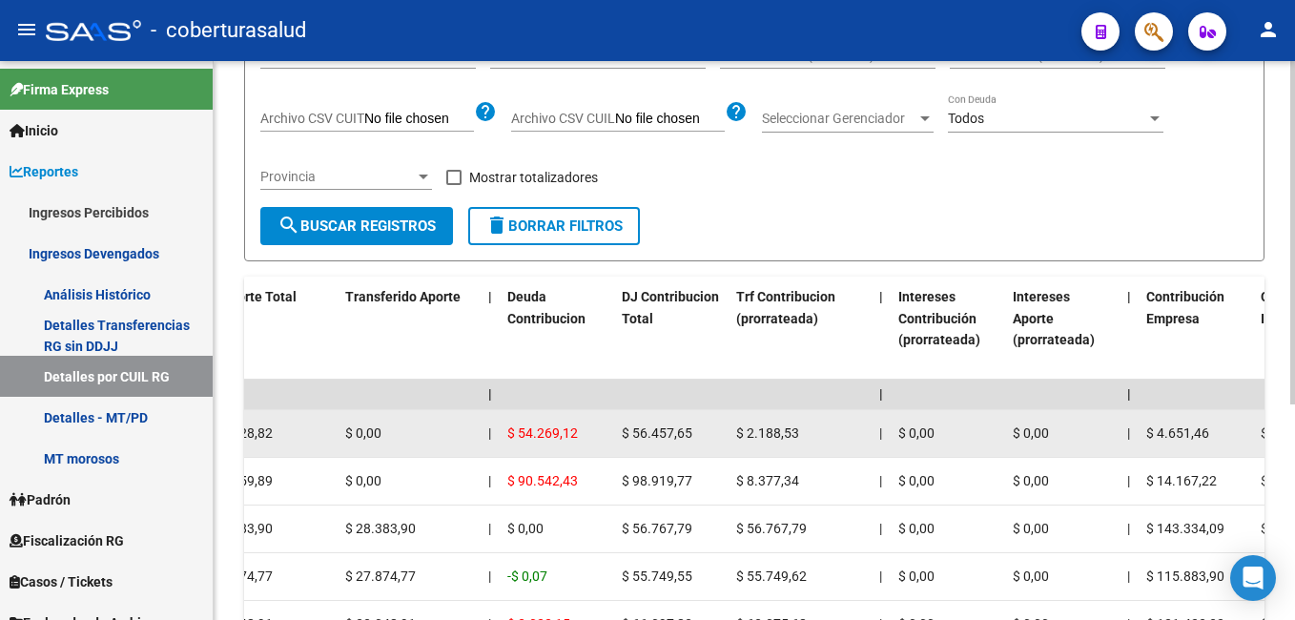
click at [598, 430] on div "$ 54.269,12" at bounding box center [556, 433] width 99 height 22
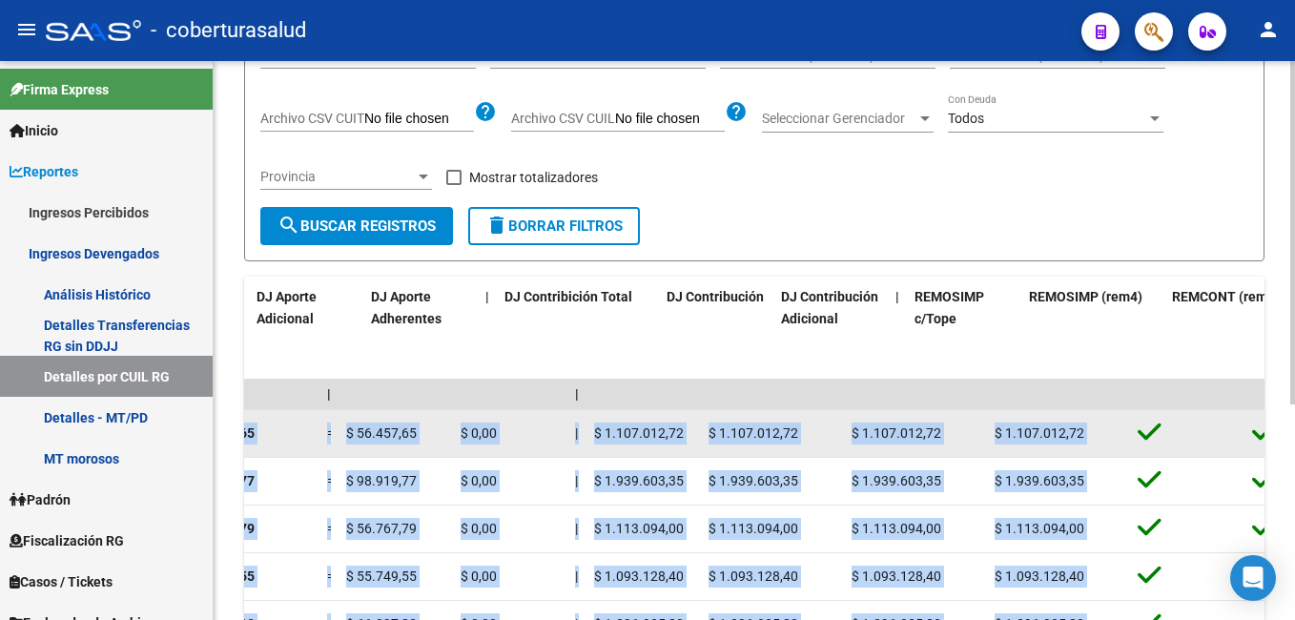
scroll to position [0, 3877]
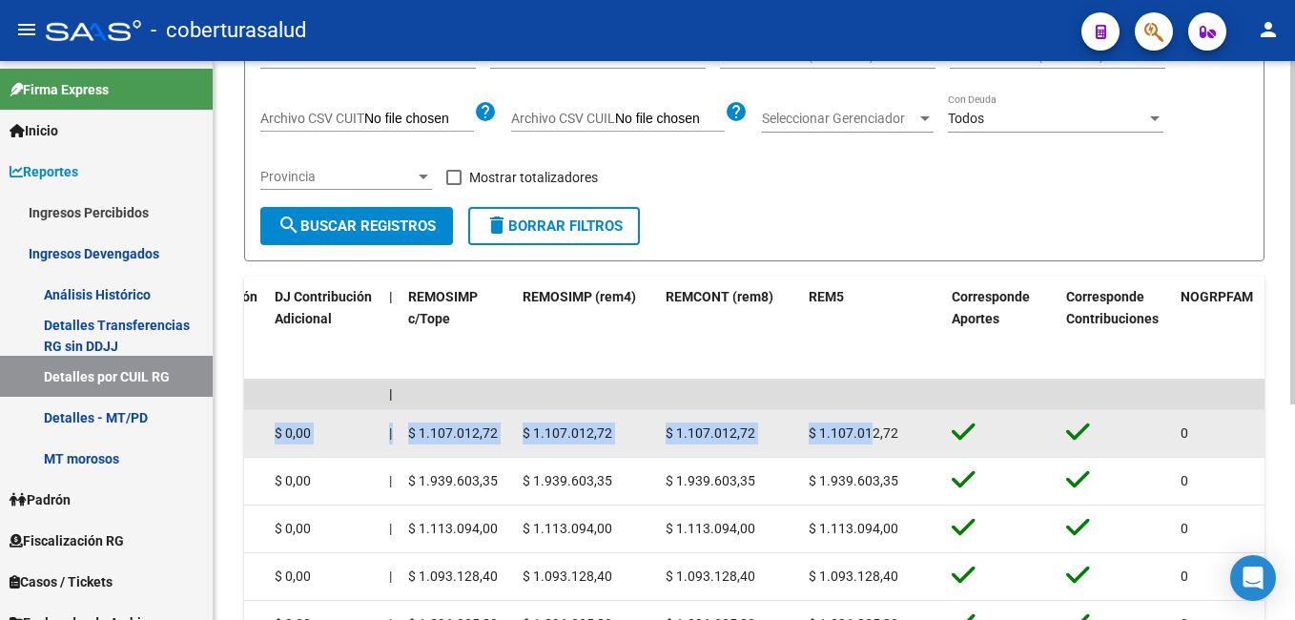
drag, startPoint x: 775, startPoint y: 439, endPoint x: 871, endPoint y: 430, distance: 95.7
drag, startPoint x: 871, startPoint y: 430, endPoint x: 739, endPoint y: 429, distance: 131.6
click at [739, 429] on span "$ 1.107.012,72" at bounding box center [711, 432] width 90 height 15
drag, startPoint x: 615, startPoint y: 434, endPoint x: 535, endPoint y: 435, distance: 80.1
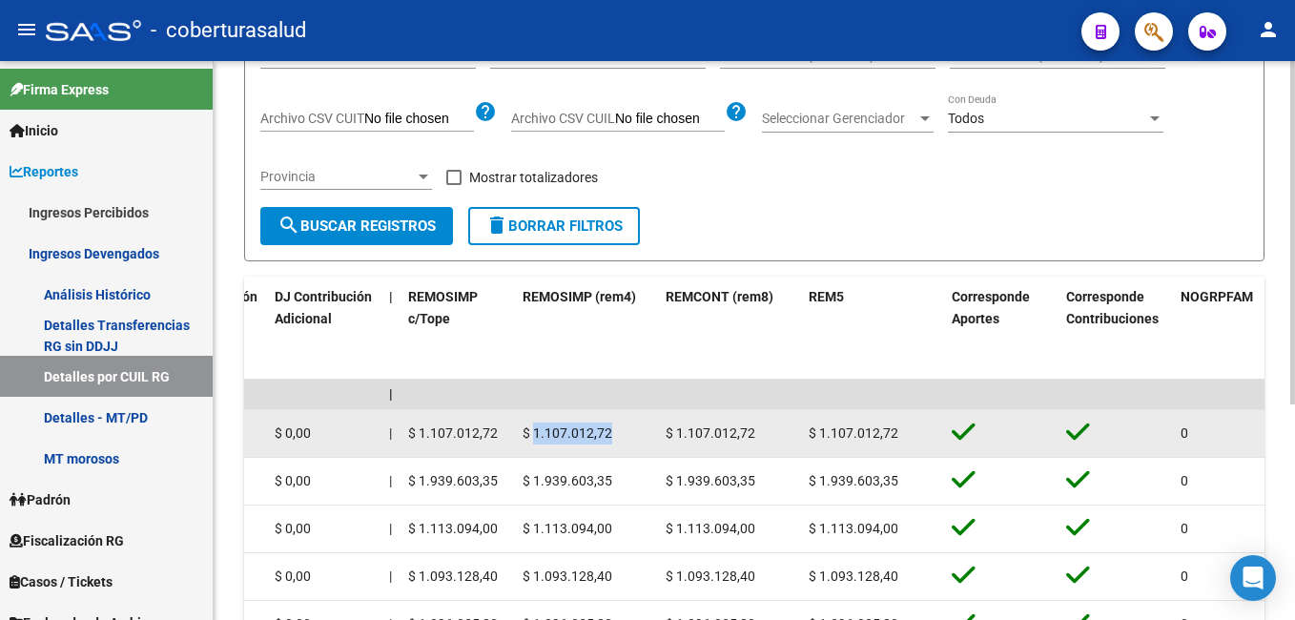
click at [535, 435] on div "$ 1.107.012,72" at bounding box center [587, 433] width 128 height 22
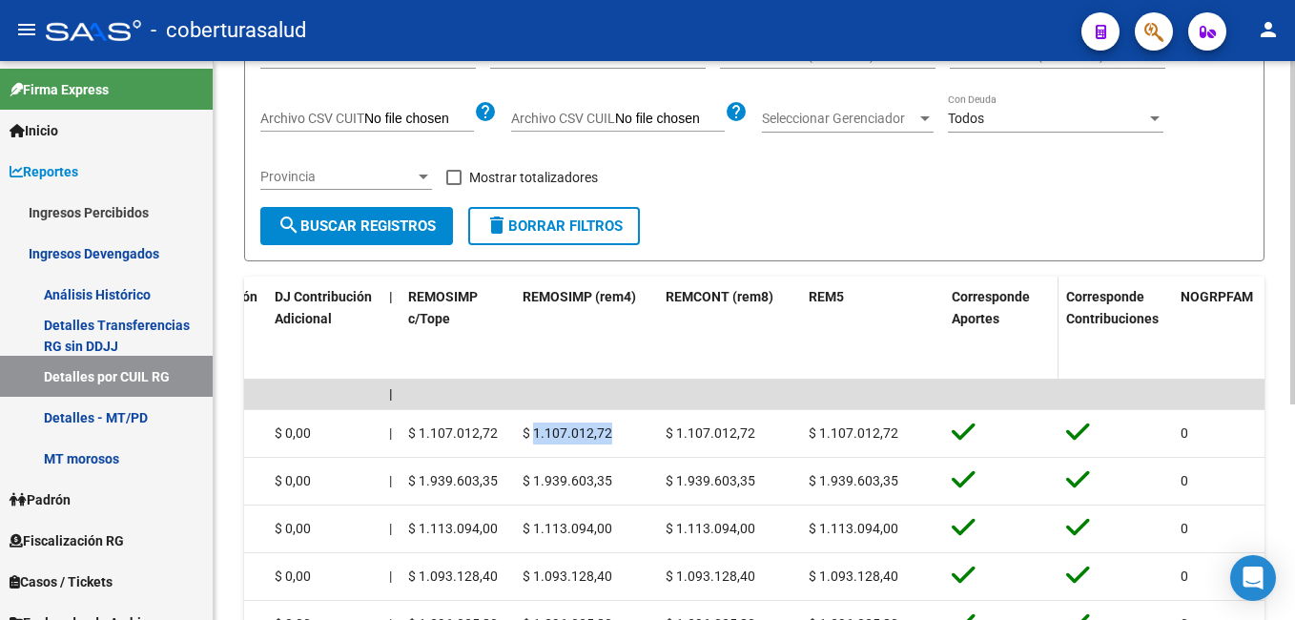
copy span "1.107.012,72"
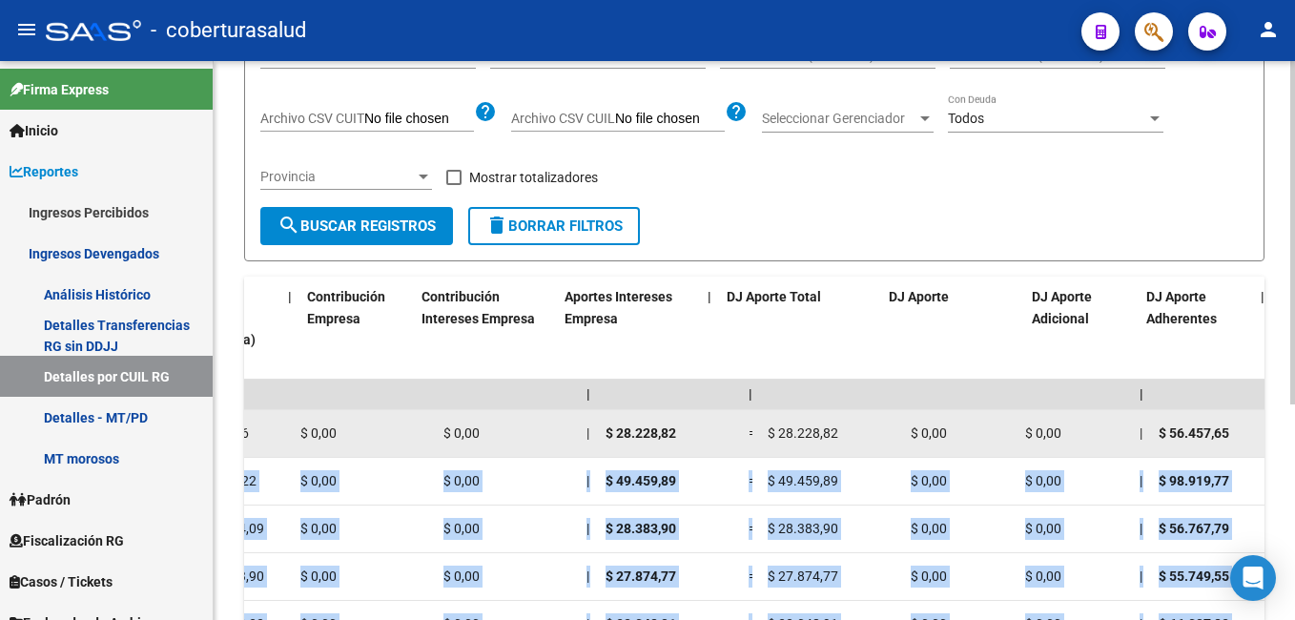
scroll to position [0, 2595]
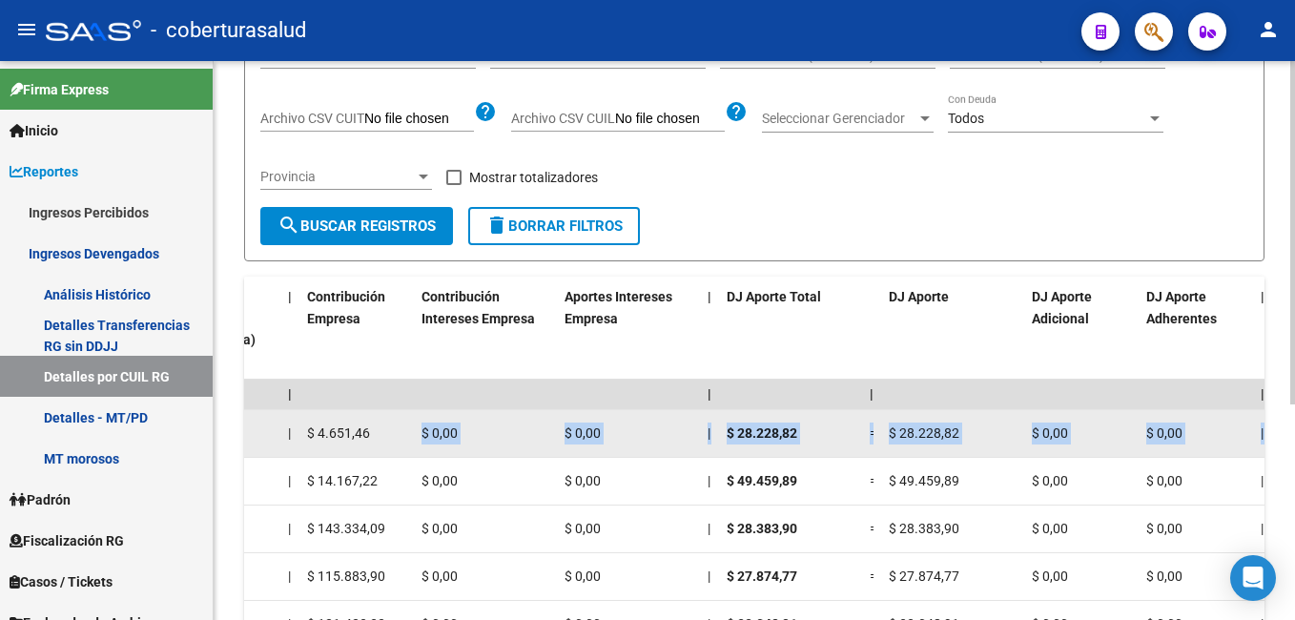
drag, startPoint x: 351, startPoint y: 438, endPoint x: 375, endPoint y: 424, distance: 27.3
click at [375, 424] on div "202508 30714333948 20302430064 B15 - Cobertura de [PERSON_NAME] [PERSON_NAME] $…" at bounding box center [695, 434] width 6093 height 48
click at [375, 424] on div "$ 4.651,46" at bounding box center [356, 433] width 99 height 22
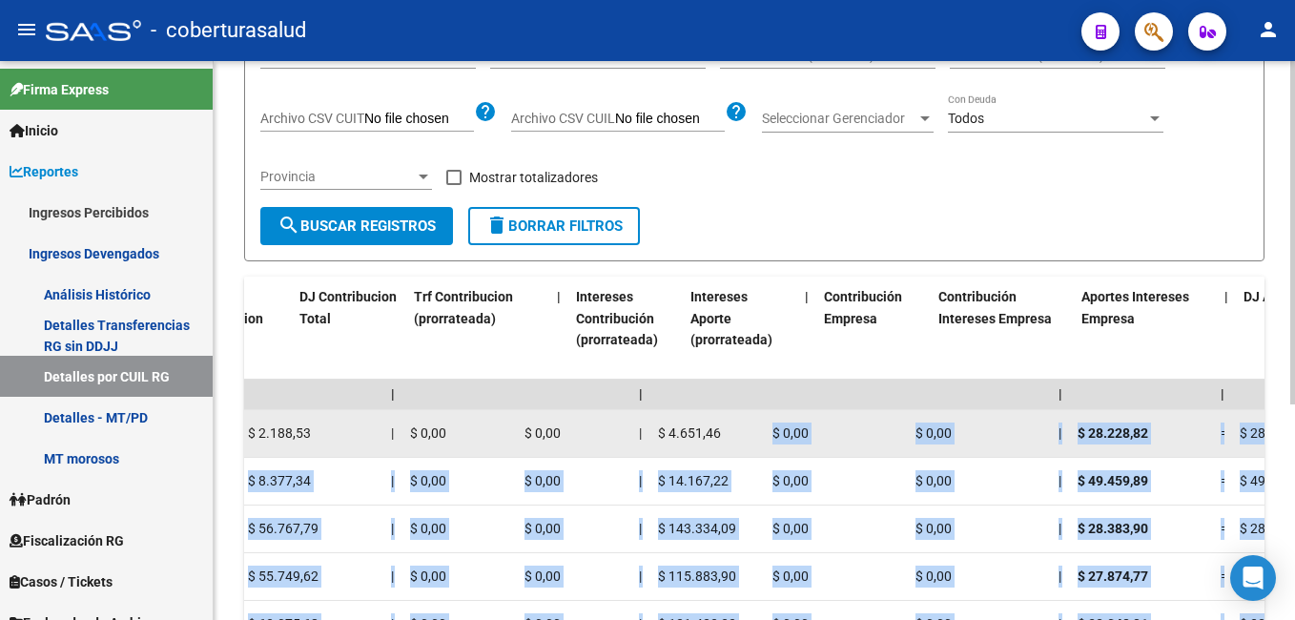
scroll to position [0, 2061]
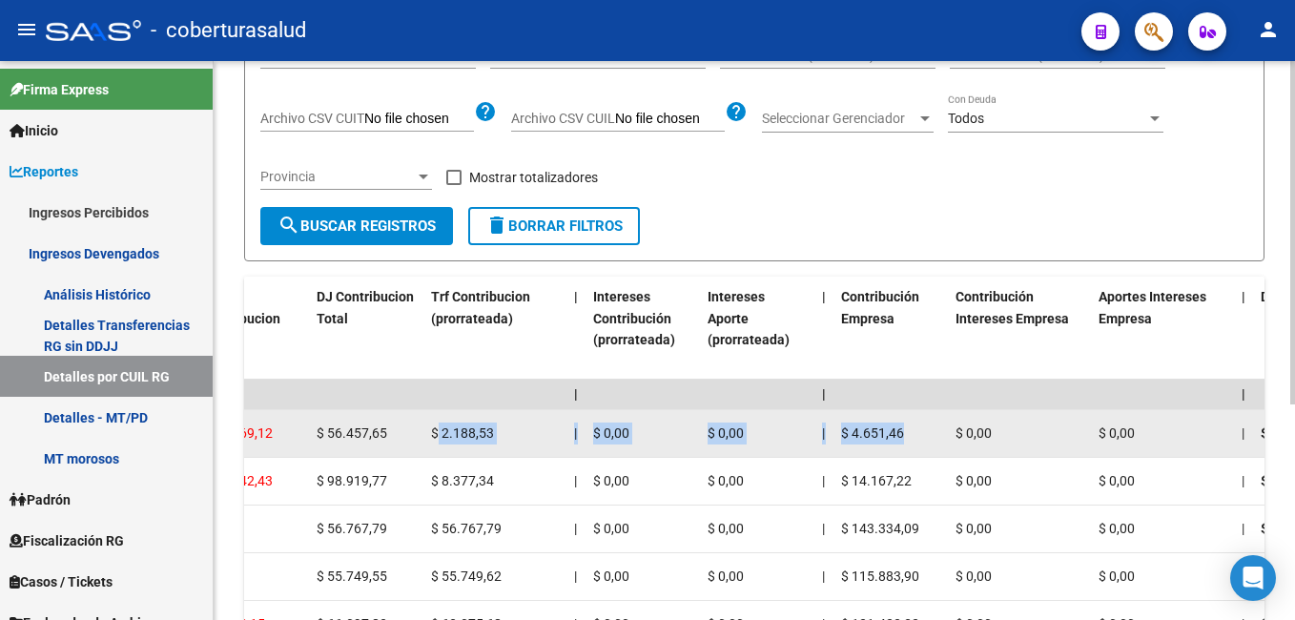
drag, startPoint x: 376, startPoint y: 424, endPoint x: 436, endPoint y: 427, distance: 60.1
click at [436, 427] on div "202508 30714333948 20302430064 B15 - Cobertura de [PERSON_NAME] [PERSON_NAME] $…" at bounding box center [1229, 434] width 6093 height 48
drag, startPoint x: 436, startPoint y: 427, endPoint x: 398, endPoint y: 428, distance: 38.2
click at [398, 428] on div "$ 56.457,65" at bounding box center [366, 433] width 99 height 22
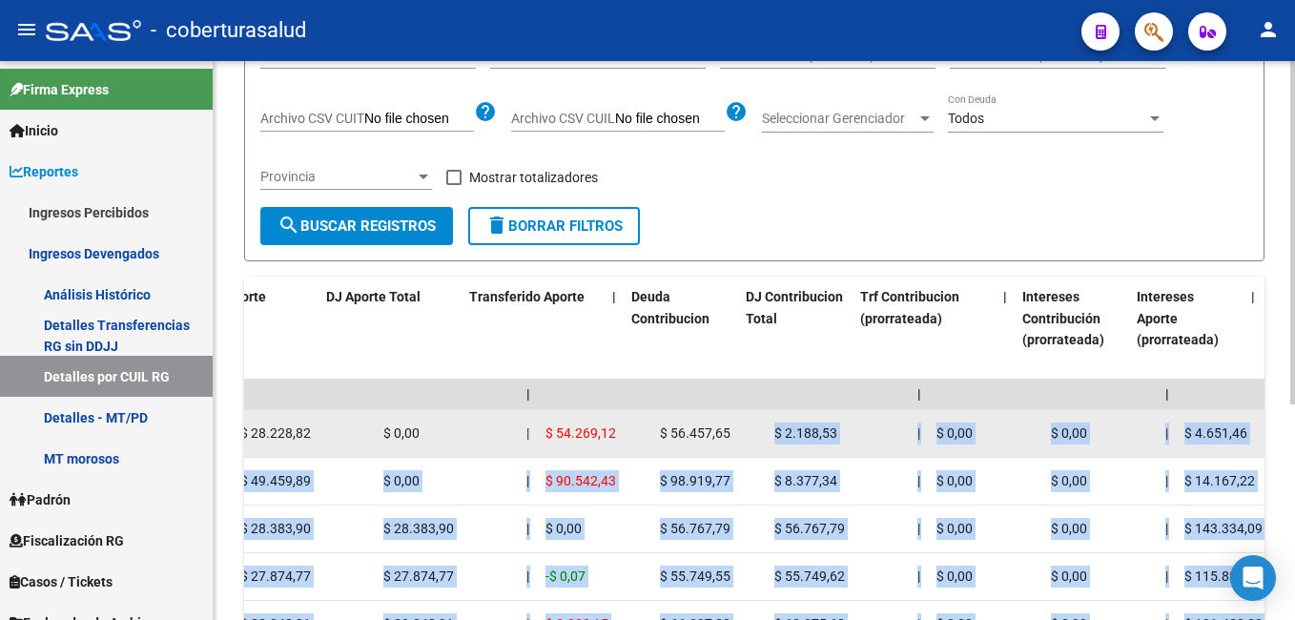
scroll to position [0, 1538]
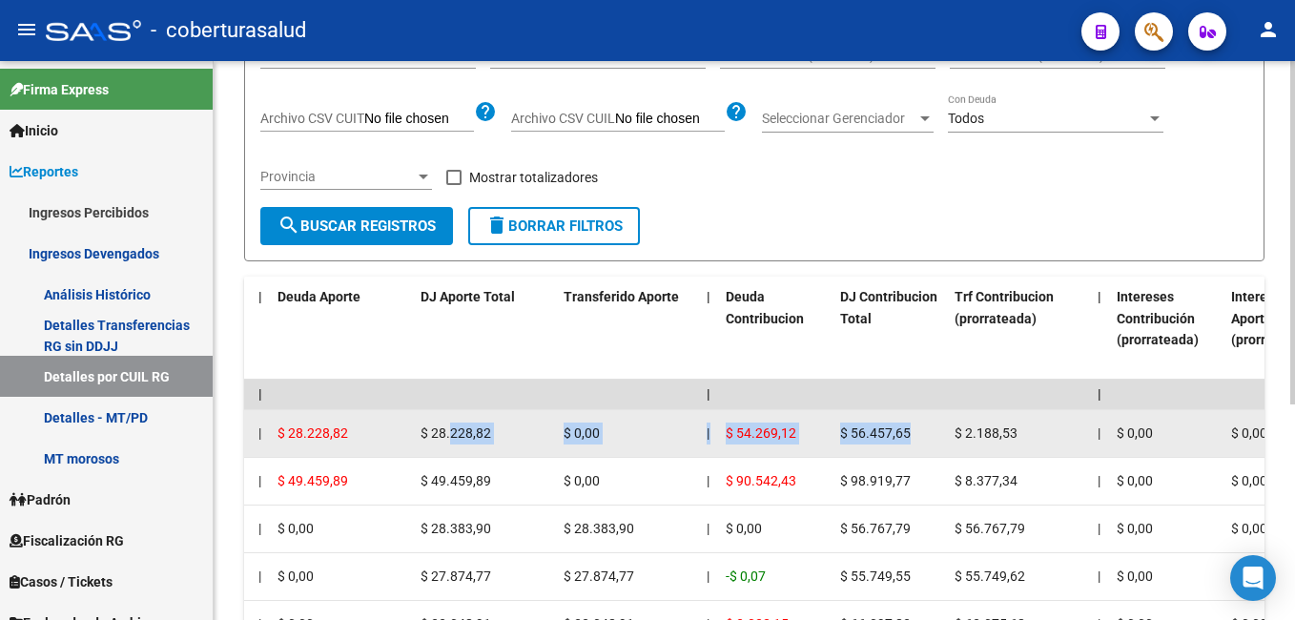
drag, startPoint x: 381, startPoint y: 432, endPoint x: 451, endPoint y: 420, distance: 70.5
click at [837, 435] on datatable-body-cell "$ 56.457,65" at bounding box center [889, 433] width 114 height 47
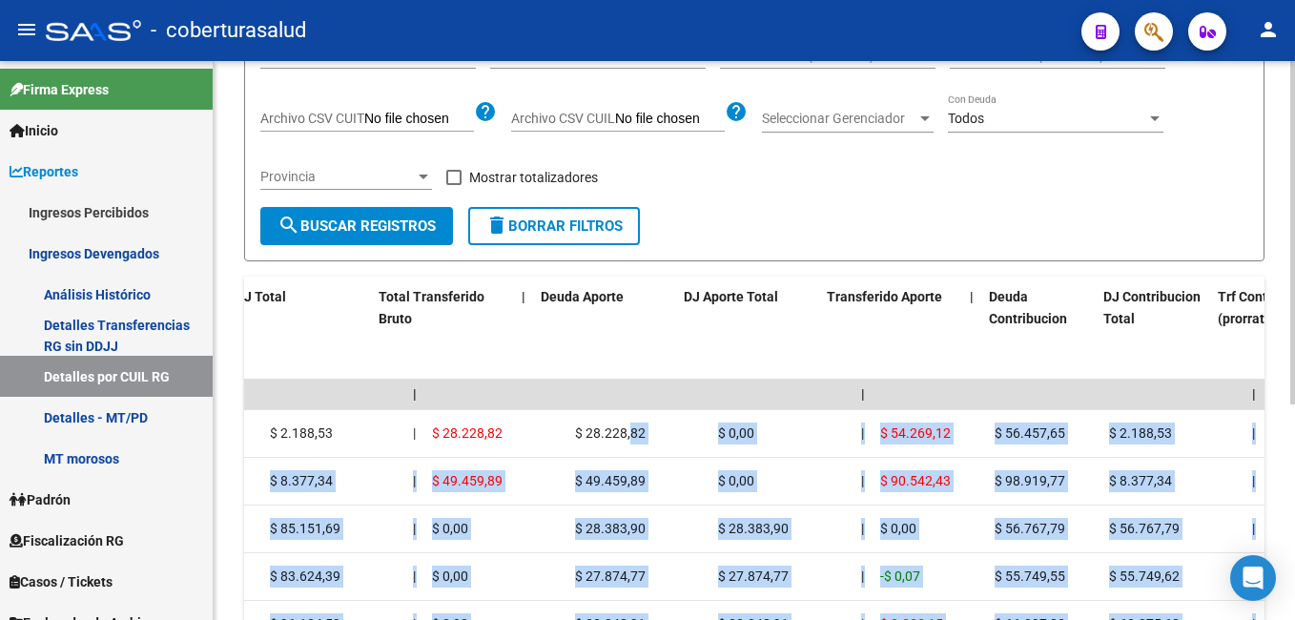
scroll to position [0, 993]
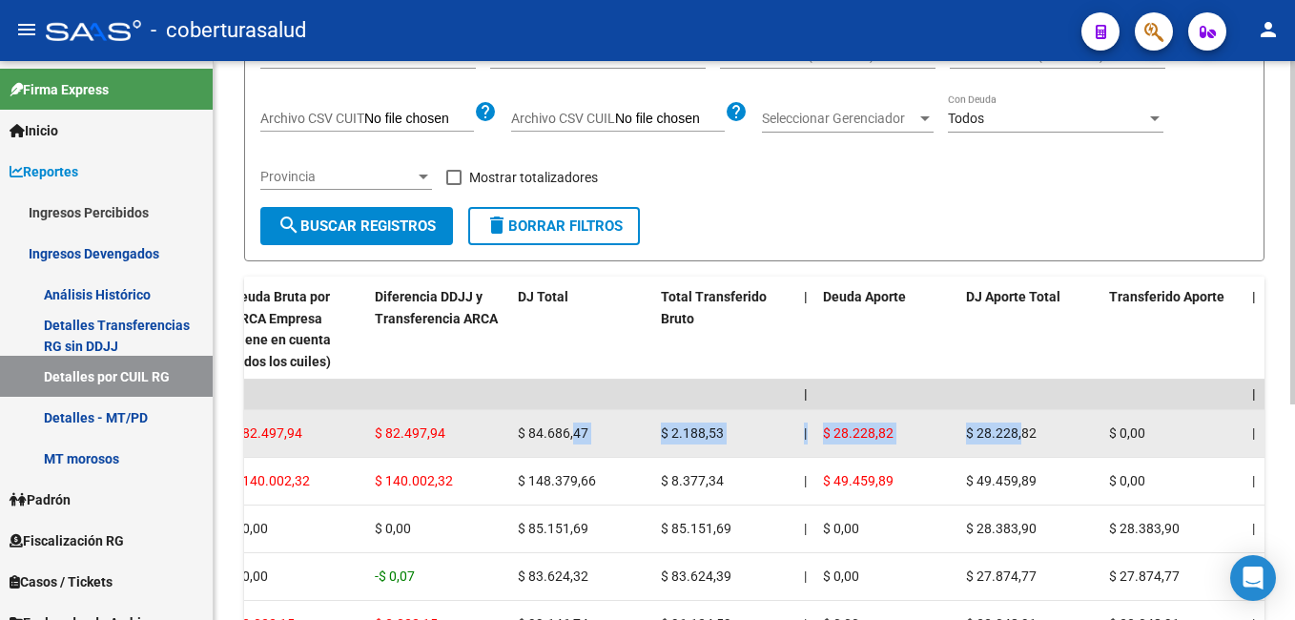
drag, startPoint x: 462, startPoint y: 436, endPoint x: 576, endPoint y: 441, distance: 113.6
drag, startPoint x: 576, startPoint y: 441, endPoint x: 695, endPoint y: 441, distance: 119.2
click at [695, 441] on span "$ 2.188,53" at bounding box center [692, 432] width 63 height 15
drag, startPoint x: 724, startPoint y: 435, endPoint x: 671, endPoint y: 432, distance: 52.5
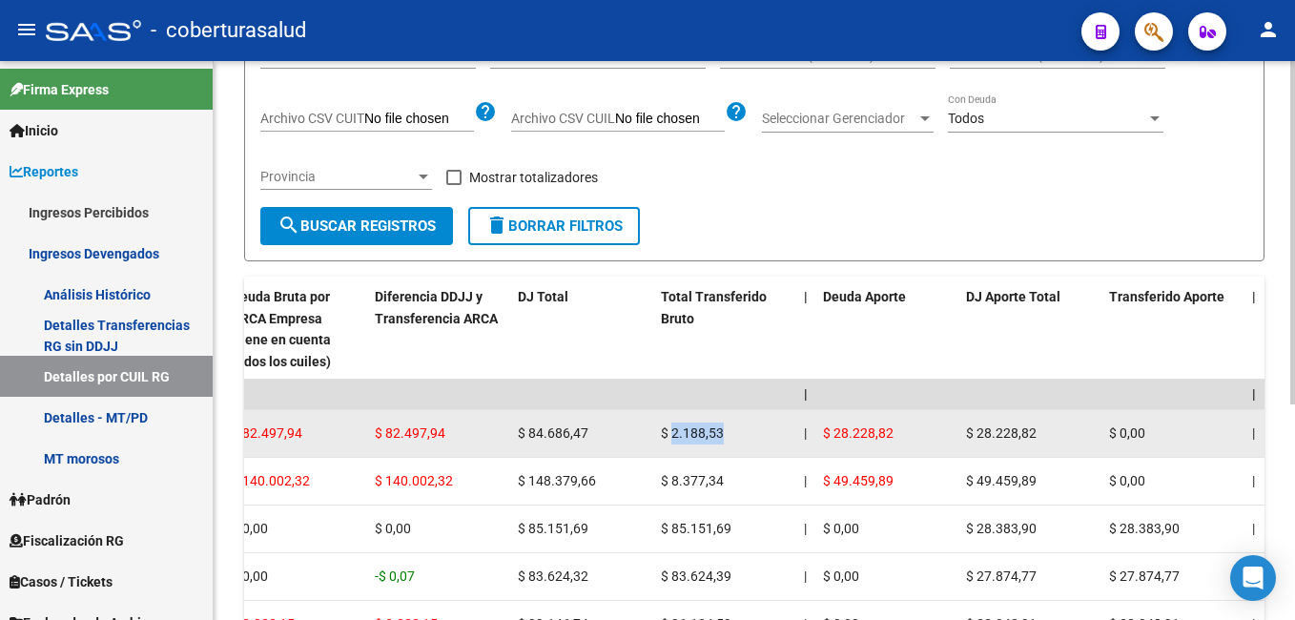
click at [671, 432] on div "$ 2.188,53" at bounding box center [725, 433] width 128 height 22
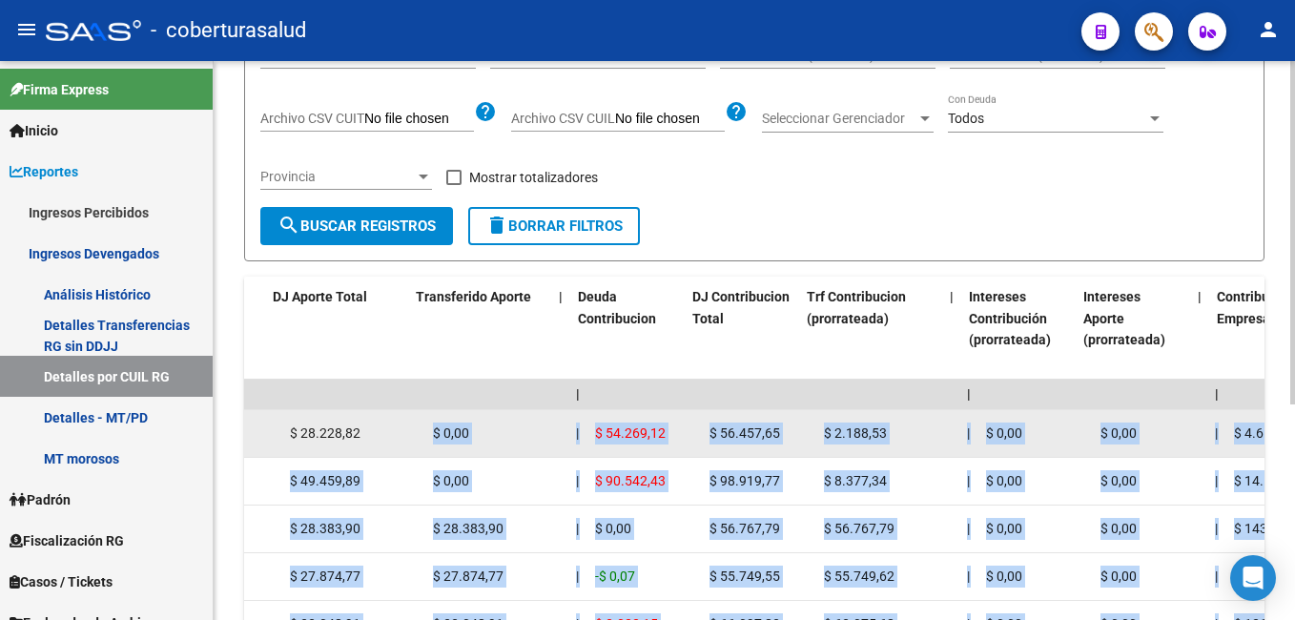
scroll to position [0, 1686]
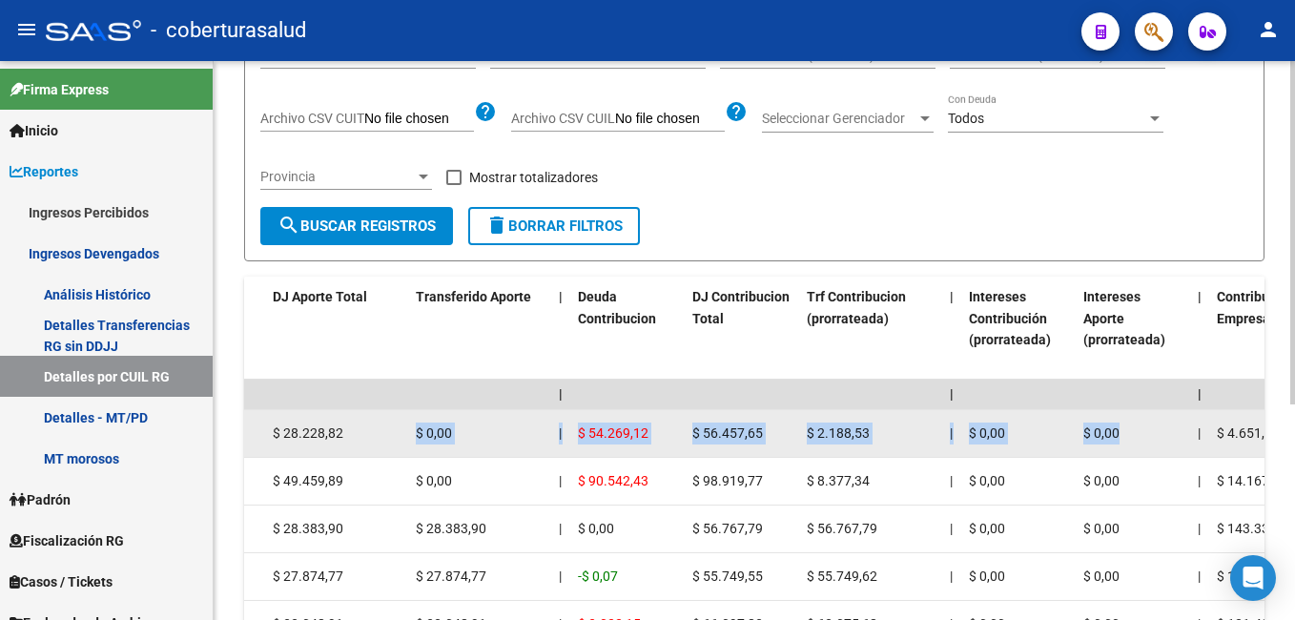
drag, startPoint x: 1105, startPoint y: 426, endPoint x: 1173, endPoint y: 436, distance: 68.4
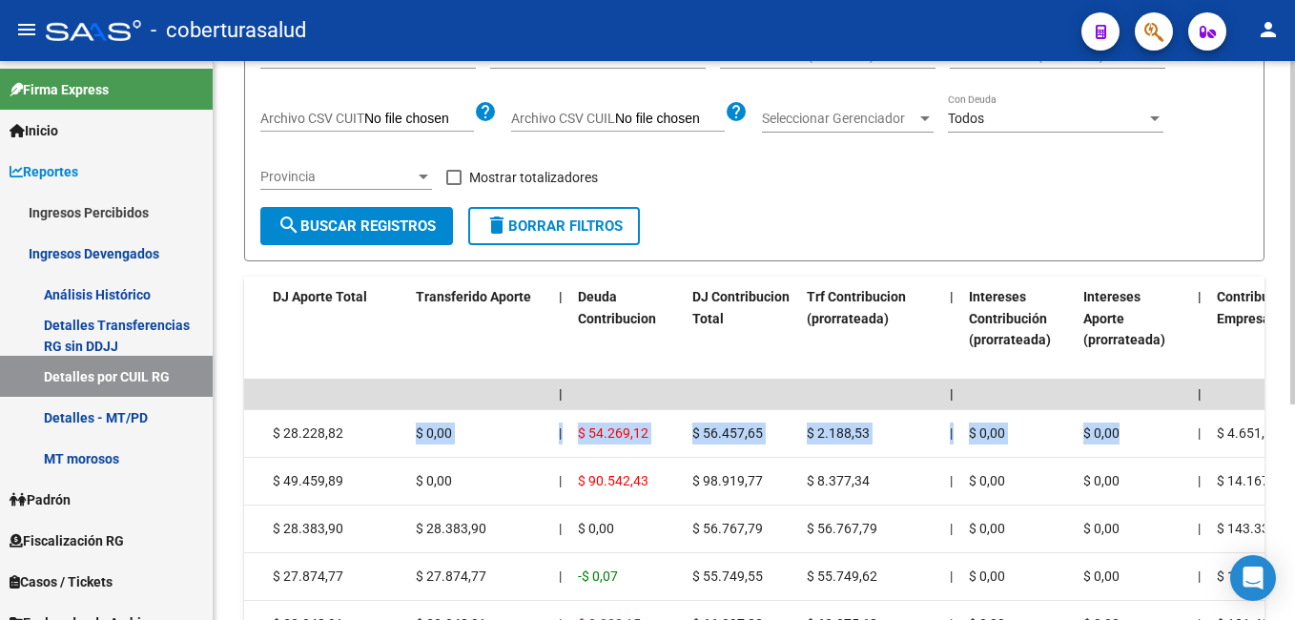
scroll to position [0, 0]
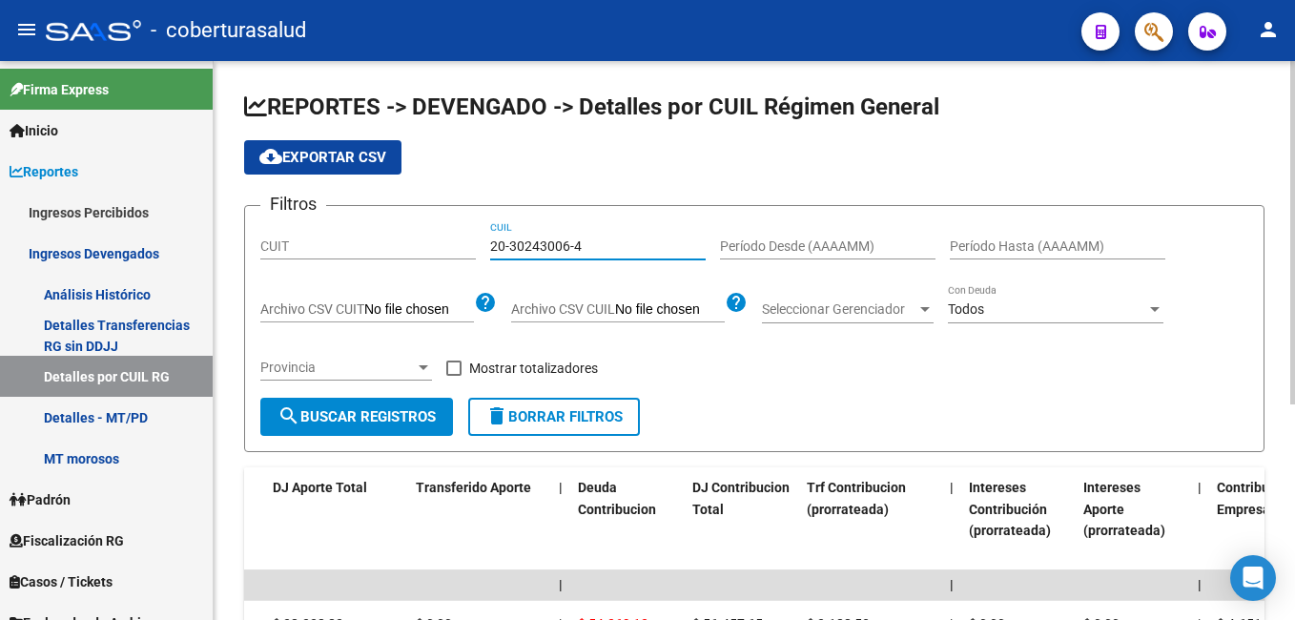
drag, startPoint x: 585, startPoint y: 242, endPoint x: 484, endPoint y: 242, distance: 101.1
click at [484, 242] on div "Filtros CUIT 20-30243006-4 CUIL Período Desde (AAAAMM) Período Hasta (AAAAMM) A…" at bounding box center [754, 309] width 988 height 176
paste input "29852629-9"
click at [431, 416] on span "search Buscar Registros" at bounding box center [356, 416] width 158 height 17
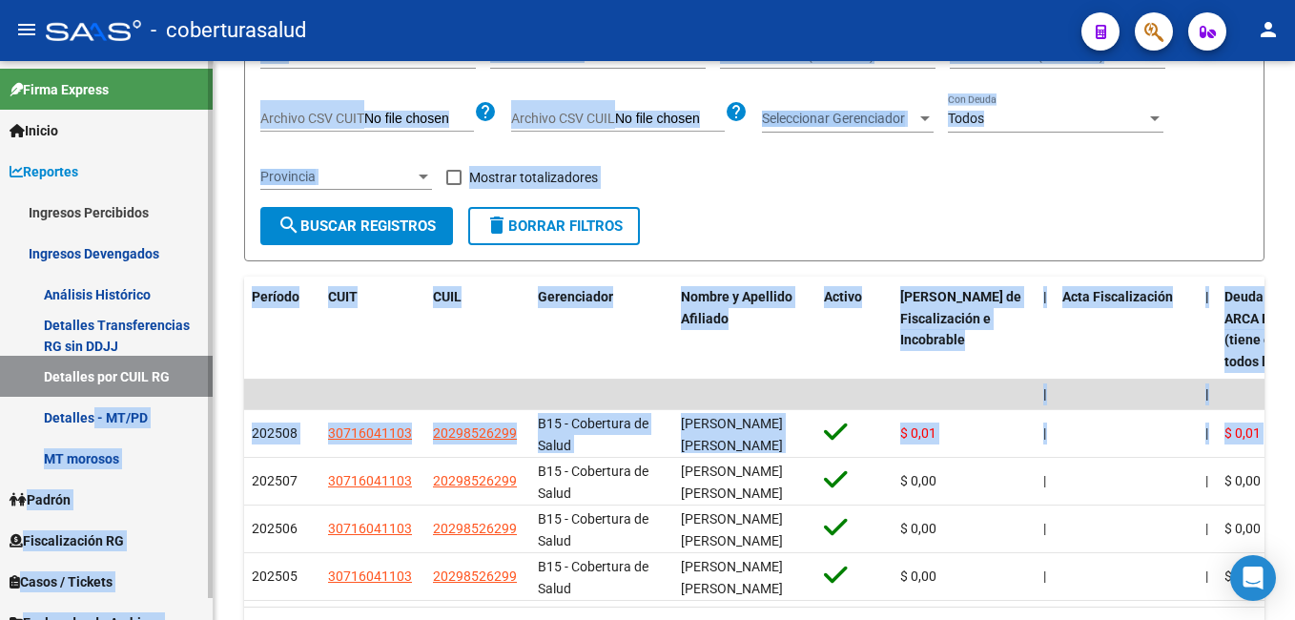
drag, startPoint x: 496, startPoint y: 424, endPoint x: 102, endPoint y: 426, distance: 393.8
click at [102, 426] on mat-sidenav-container "Firma Express Inicio Calendario SSS Instructivos Contacto OS Reportes Ingresos …" at bounding box center [647, 340] width 1295 height 559
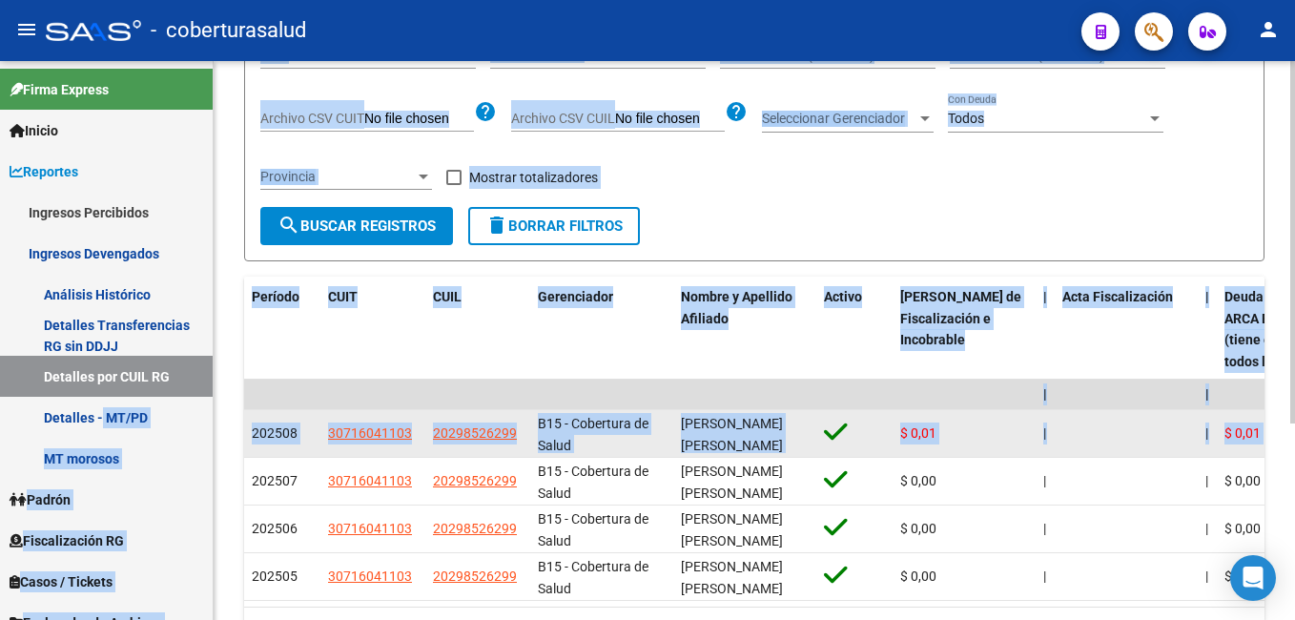
click at [755, 413] on datatable-body-cell "[PERSON_NAME] [PERSON_NAME]" at bounding box center [744, 433] width 143 height 47
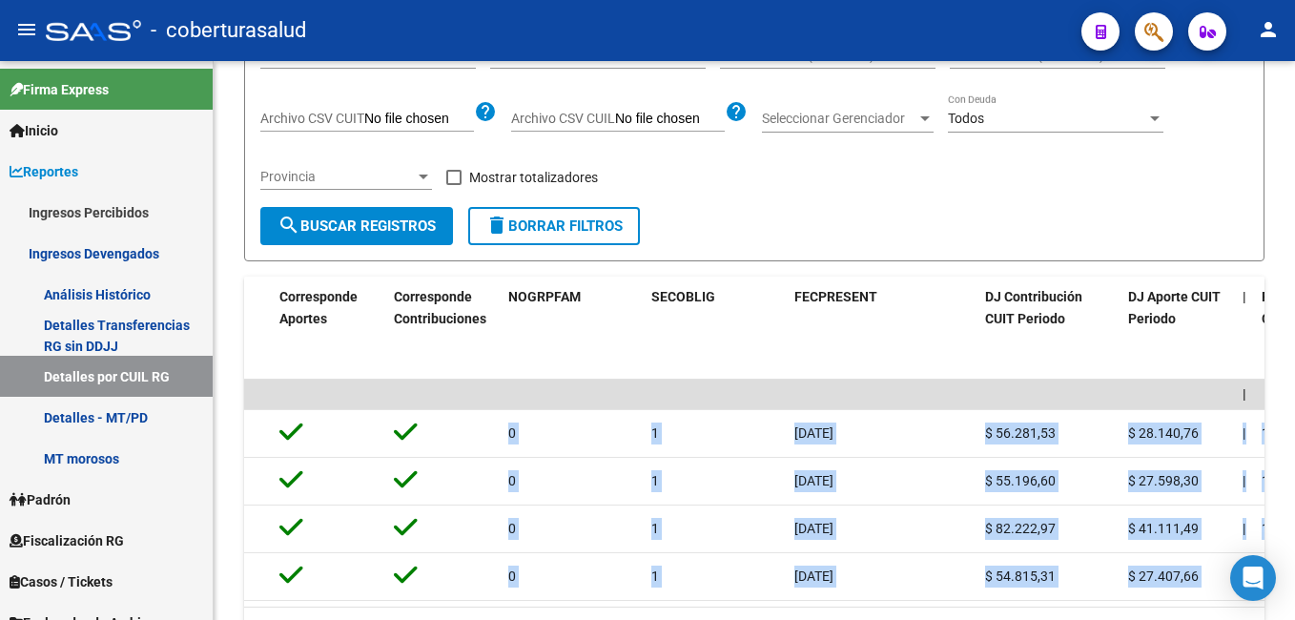
scroll to position [0, 4976]
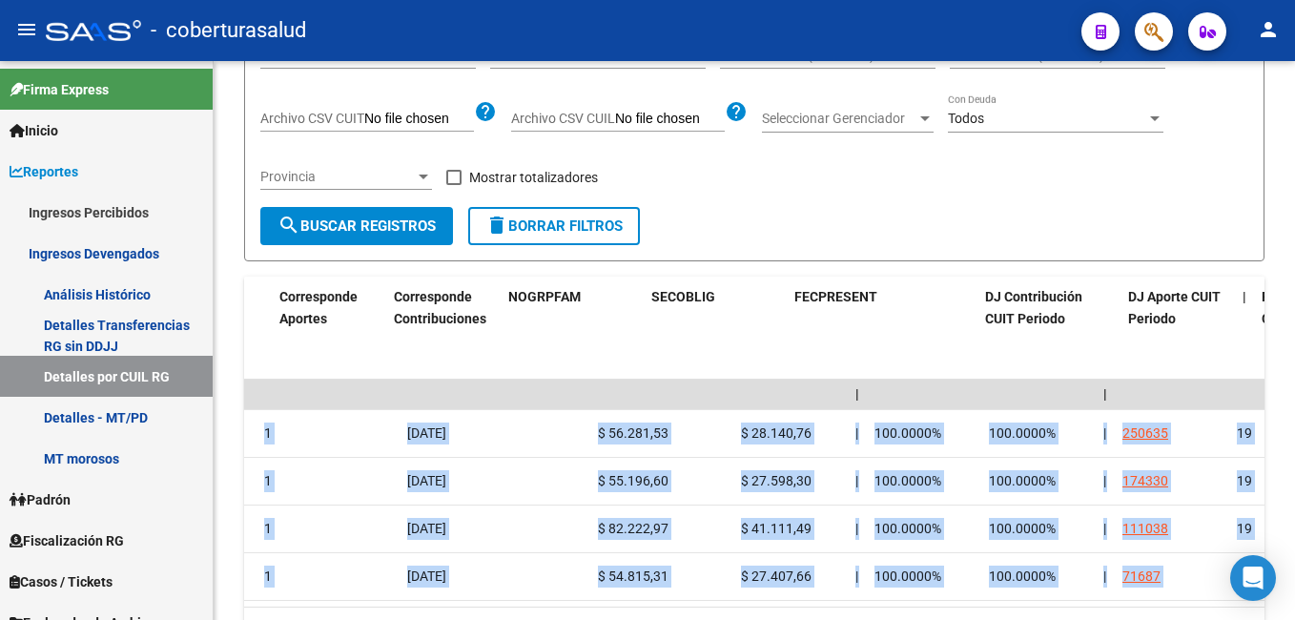
drag, startPoint x: 937, startPoint y: 429, endPoint x: 1298, endPoint y: 429, distance: 360.4
click at [1294, 429] on html "menu - coberturasalud person Firma Express Inicio Calendario SSS Instructivos C…" at bounding box center [647, 310] width 1295 height 620
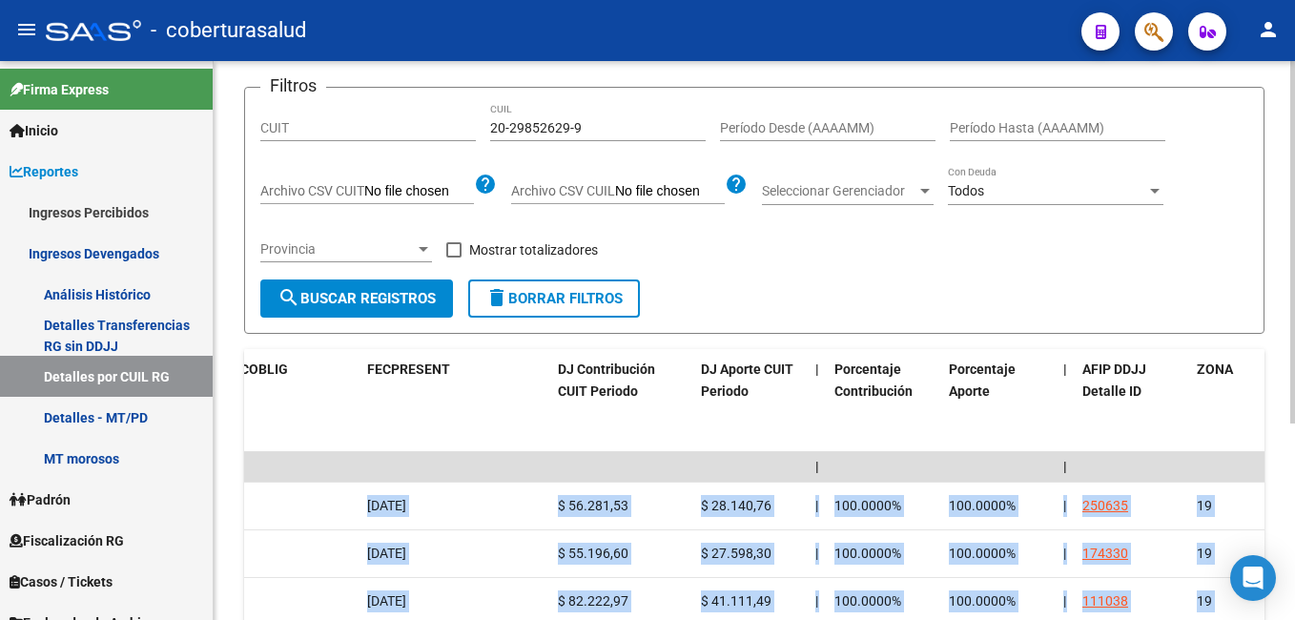
scroll to position [0, 0]
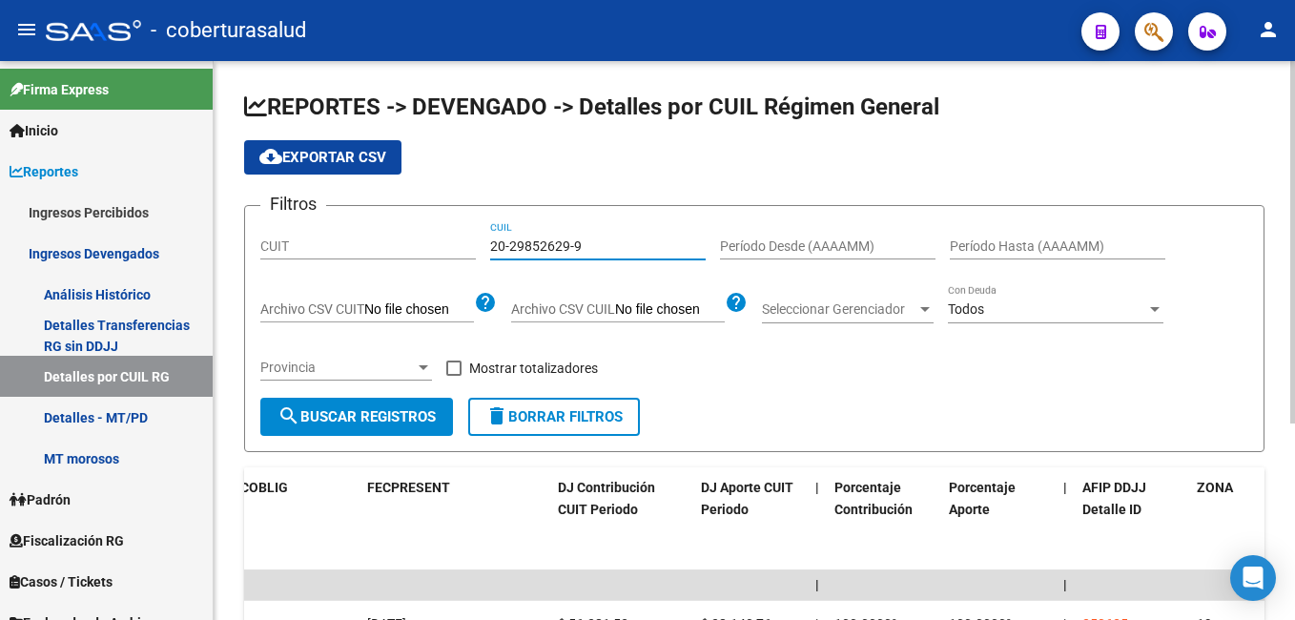
drag, startPoint x: 584, startPoint y: 244, endPoint x: 487, endPoint y: 249, distance: 97.4
click at [487, 249] on div "Filtros CUIT 20-29852629-9 CUIL Período Desde (AAAAMM) Período Hasta (AAAAMM) A…" at bounding box center [754, 309] width 988 height 176
paste input "7-35967991-8"
type input "27-35967991-8"
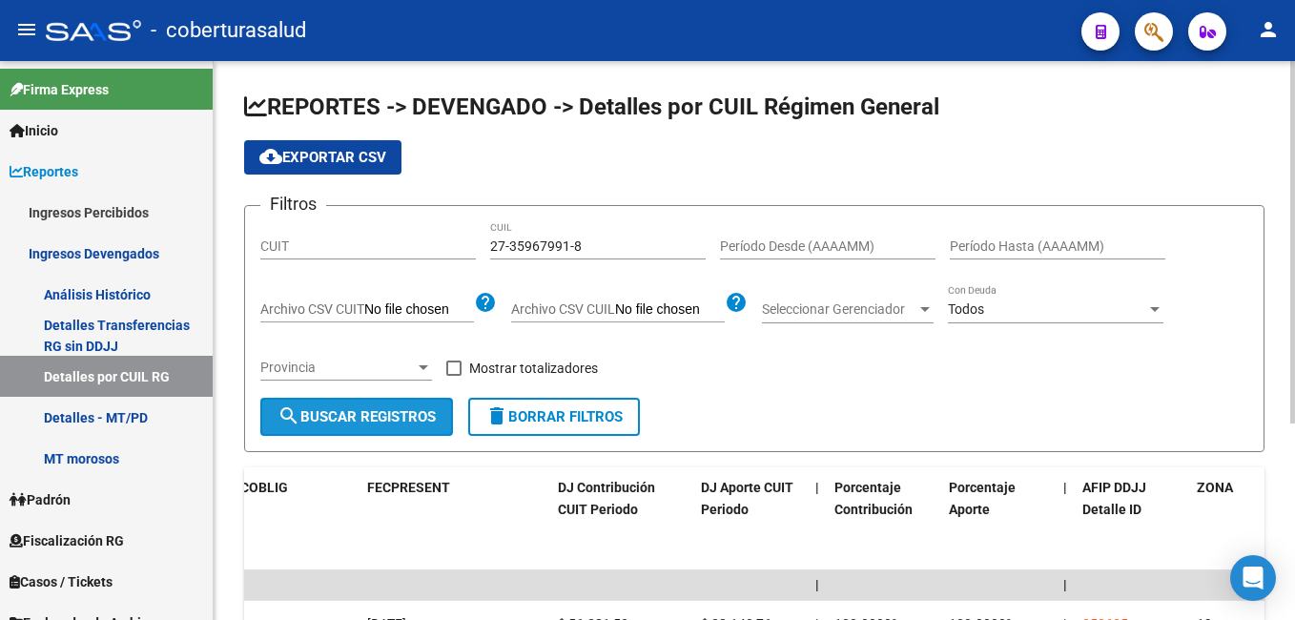
click at [340, 402] on button "search Buscar Registros" at bounding box center [356, 417] width 193 height 38
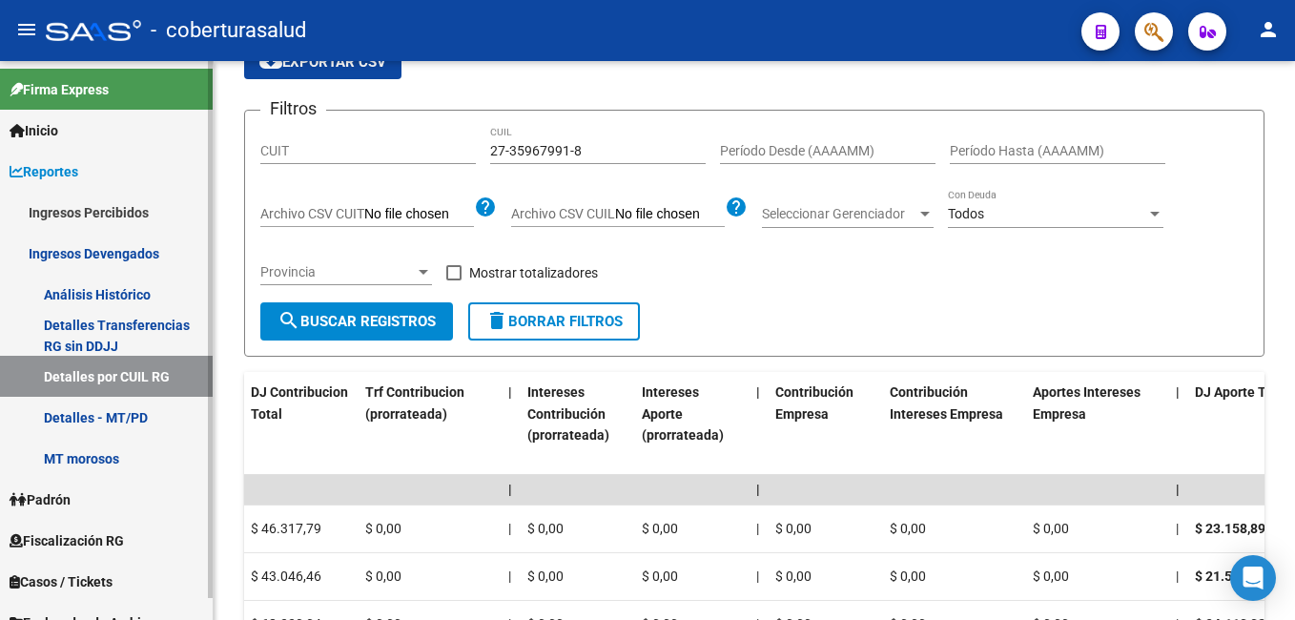
scroll to position [0, 1046]
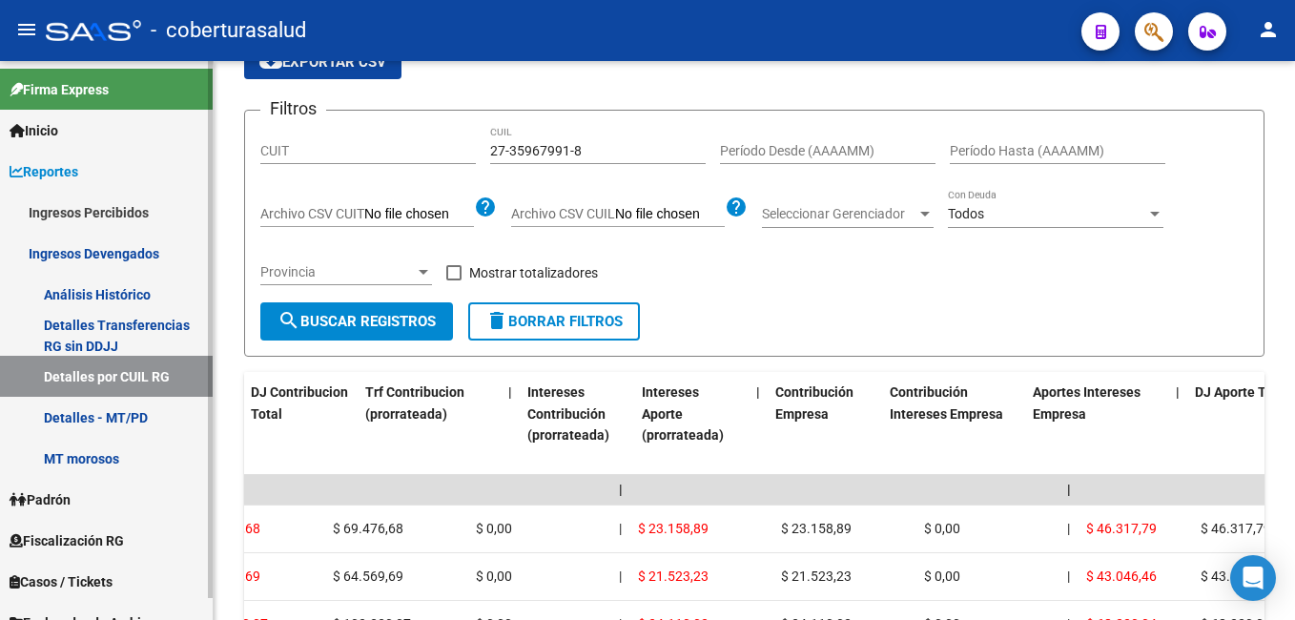
drag, startPoint x: 685, startPoint y: 531, endPoint x: 143, endPoint y: 523, distance: 541.6
click at [143, 523] on mat-sidenav-container "Firma Express Inicio Calendario SSS Instructivos Contacto OS Reportes Ingresos …" at bounding box center [647, 340] width 1295 height 559
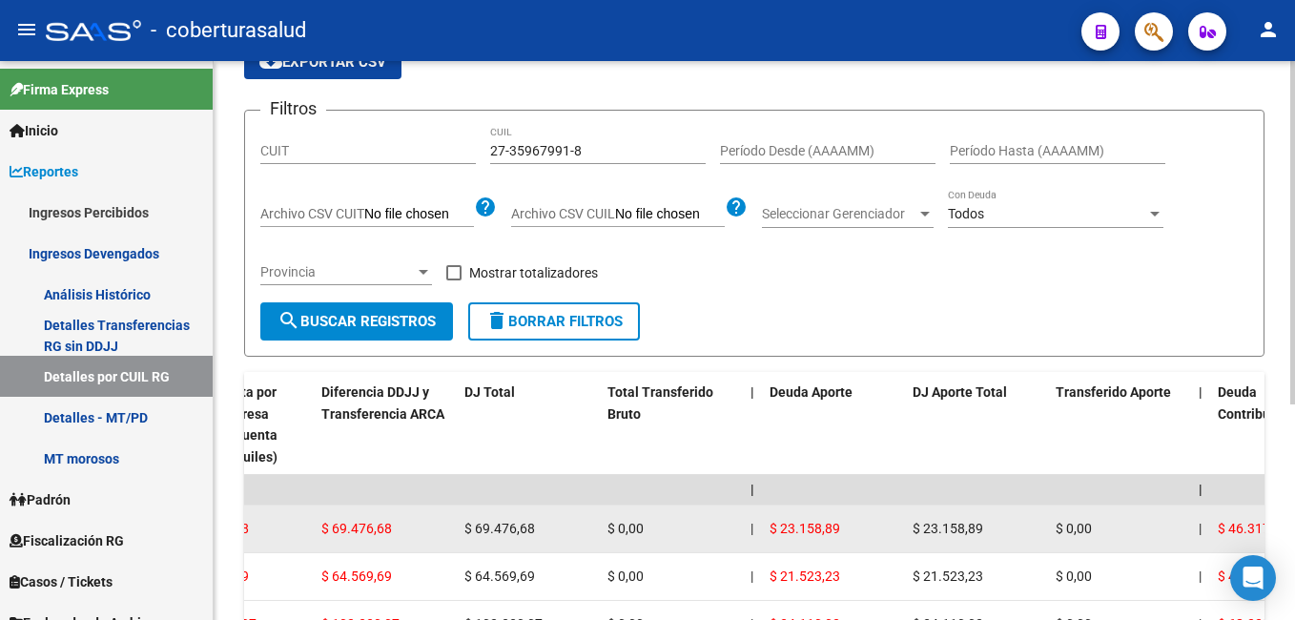
drag, startPoint x: 143, startPoint y: 523, endPoint x: 384, endPoint y: 529, distance: 241.3
click at [384, 529] on span "$ 69.476,68" at bounding box center [356, 528] width 71 height 15
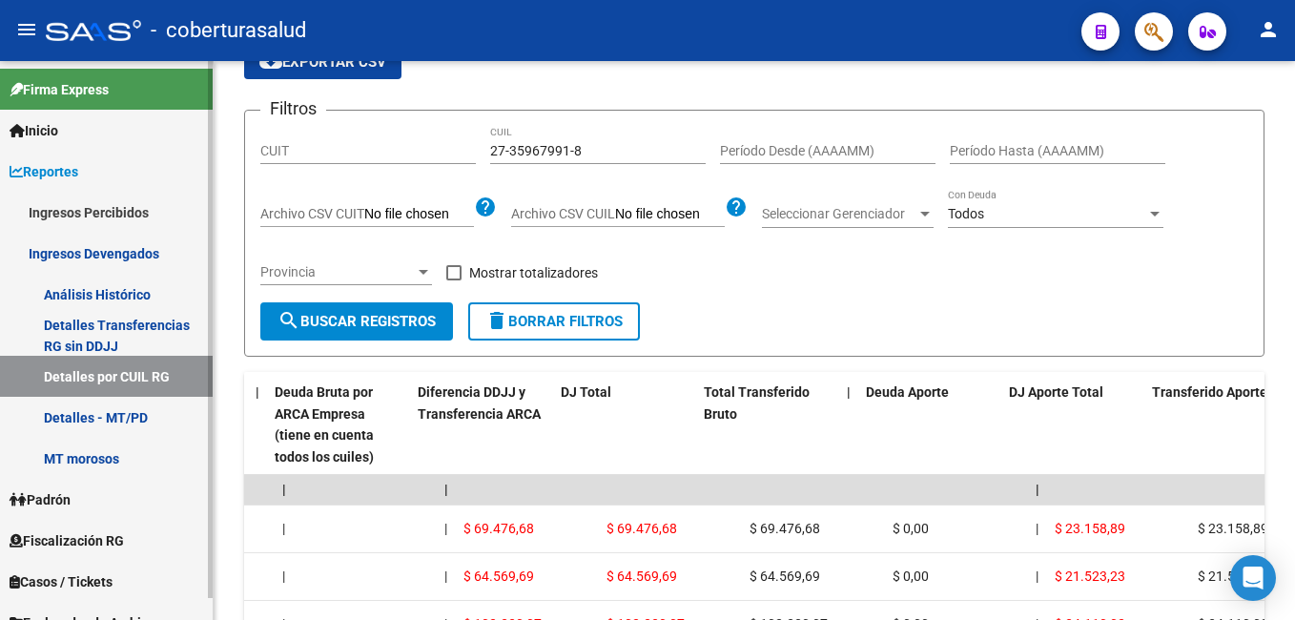
scroll to position [0, 0]
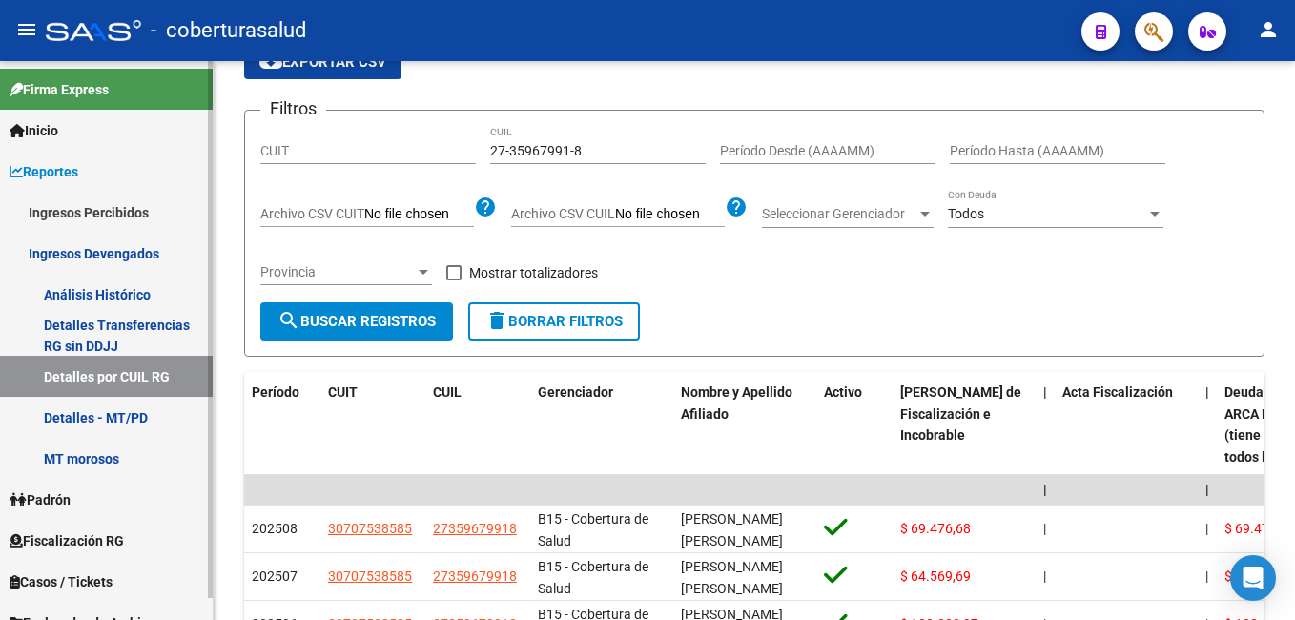
drag, startPoint x: 316, startPoint y: 523, endPoint x: 139, endPoint y: 523, distance: 176.4
click at [139, 523] on mat-sidenav-container "Firma Express Inicio Calendario SSS Instructivos Contacto OS Reportes Ingresos …" at bounding box center [647, 340] width 1295 height 559
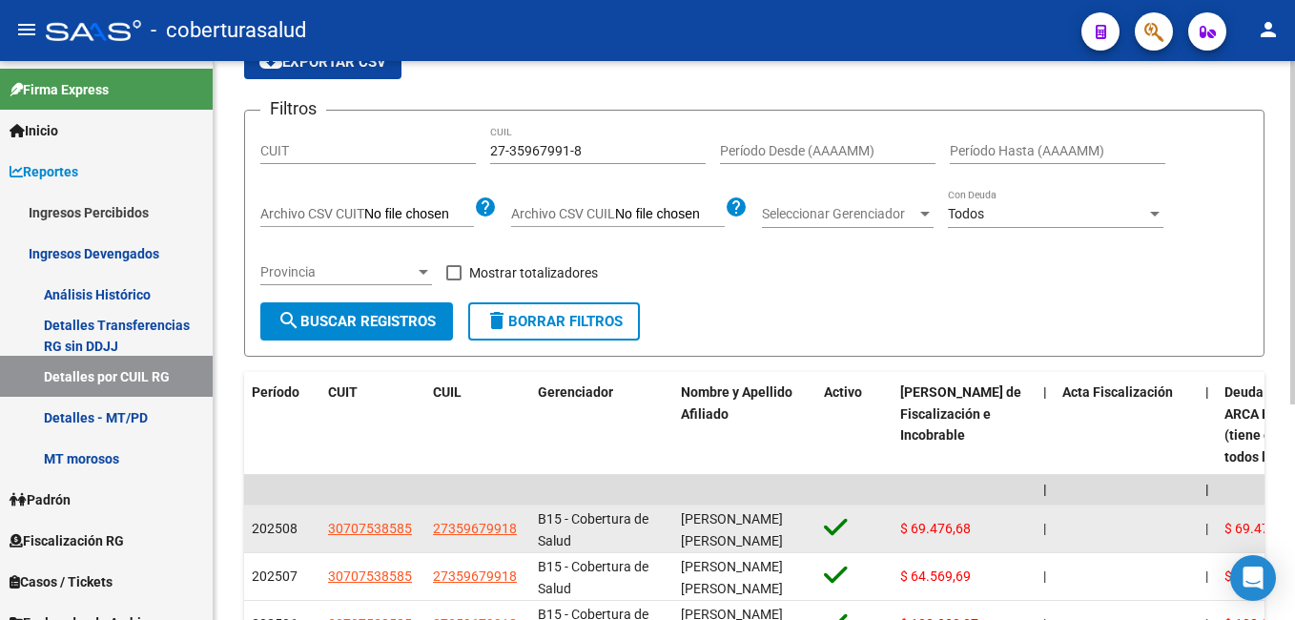
click at [814, 524] on datatable-body-cell "[PERSON_NAME] [PERSON_NAME]" at bounding box center [744, 528] width 143 height 47
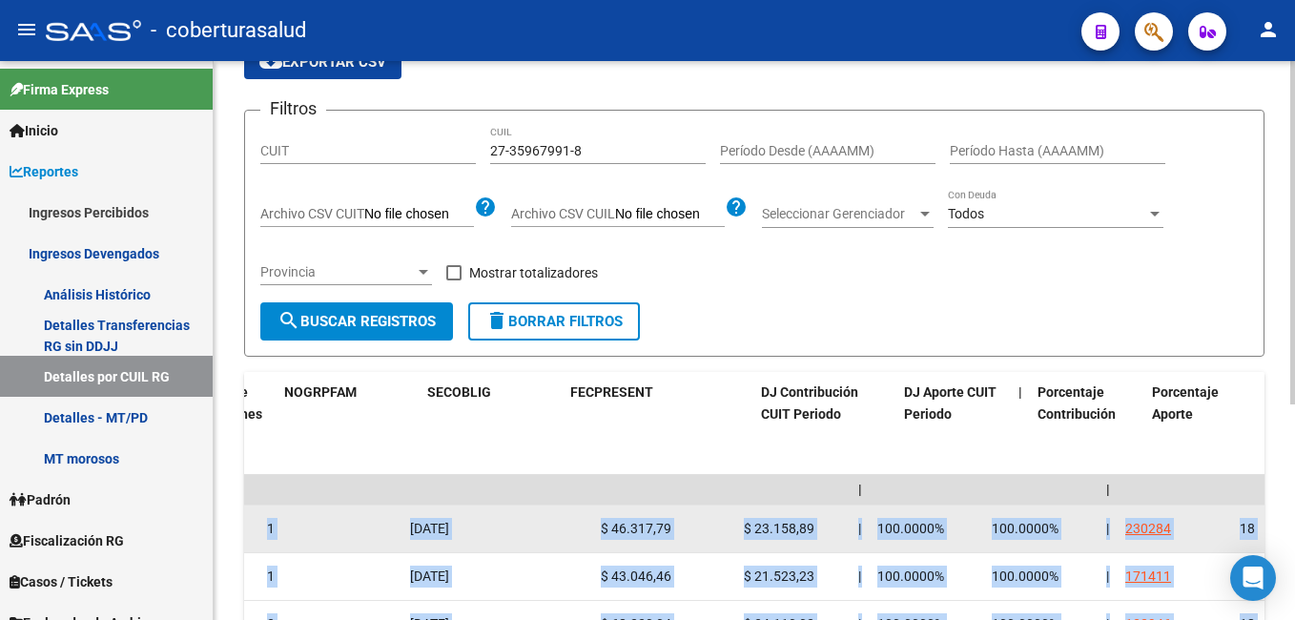
scroll to position [0, 5072]
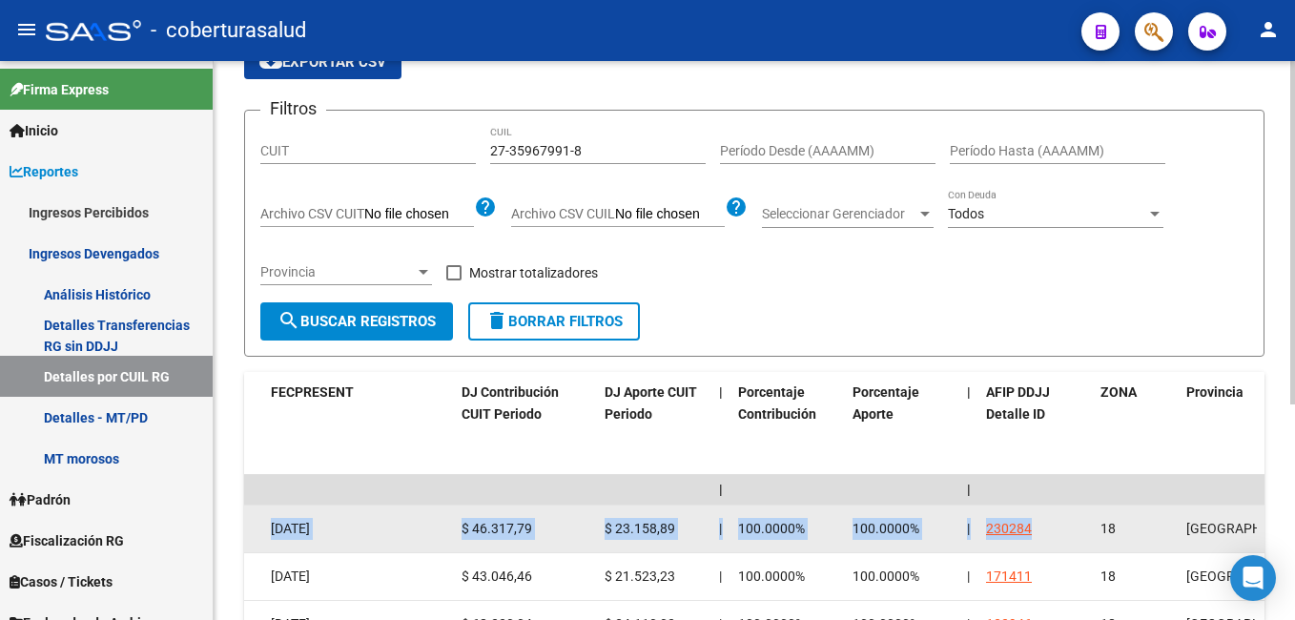
drag, startPoint x: 863, startPoint y: 530, endPoint x: 1083, endPoint y: 519, distance: 220.5
click at [492, 510] on datatable-body-cell "$ 46.317,79" at bounding box center [525, 528] width 143 height 47
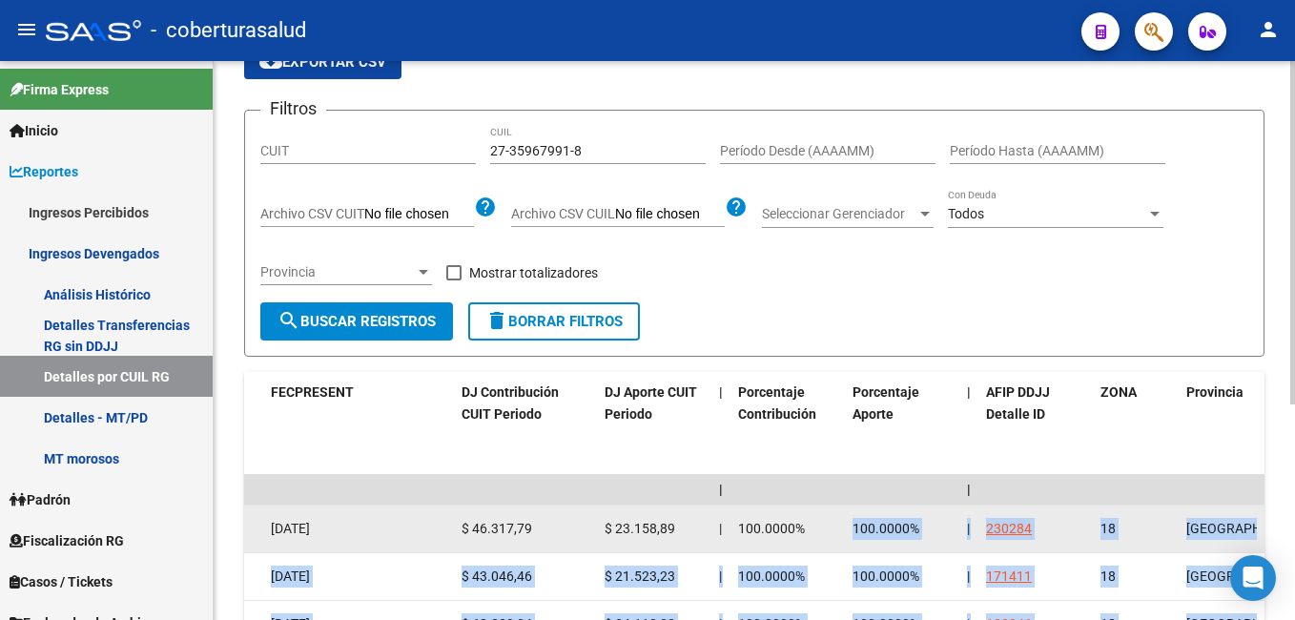
drag, startPoint x: 857, startPoint y: 510, endPoint x: 1258, endPoint y: 510, distance: 400.5
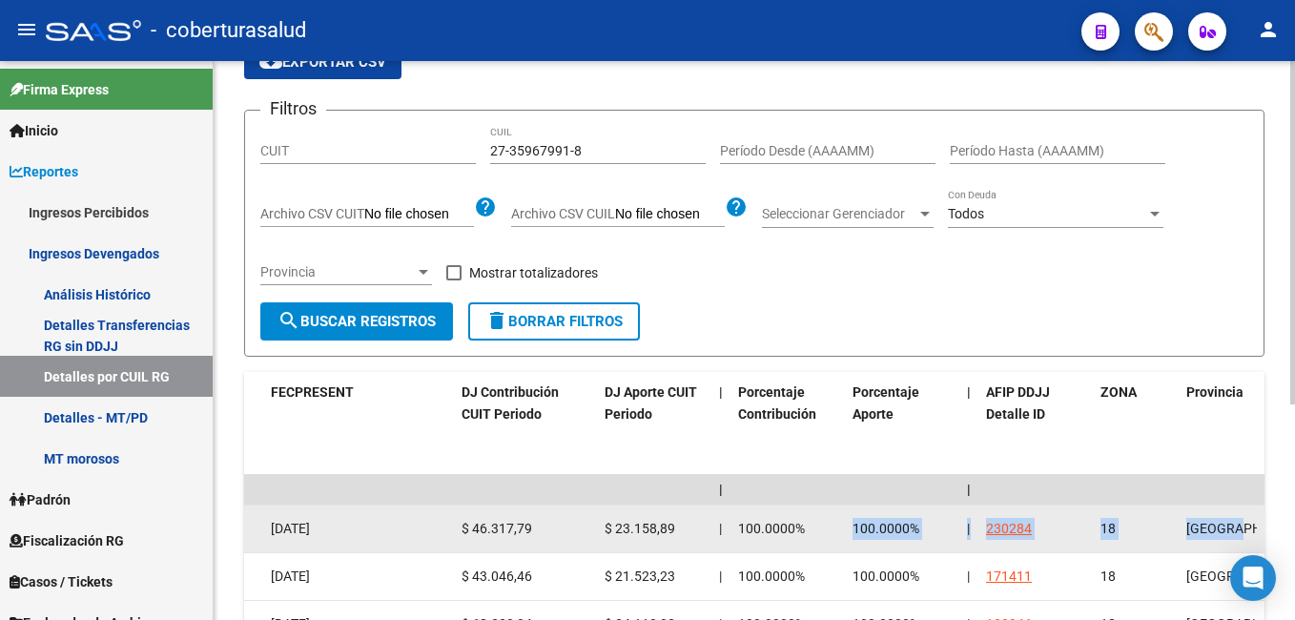
click at [816, 506] on datatable-body-cell "100.0000%" at bounding box center [787, 528] width 114 height 47
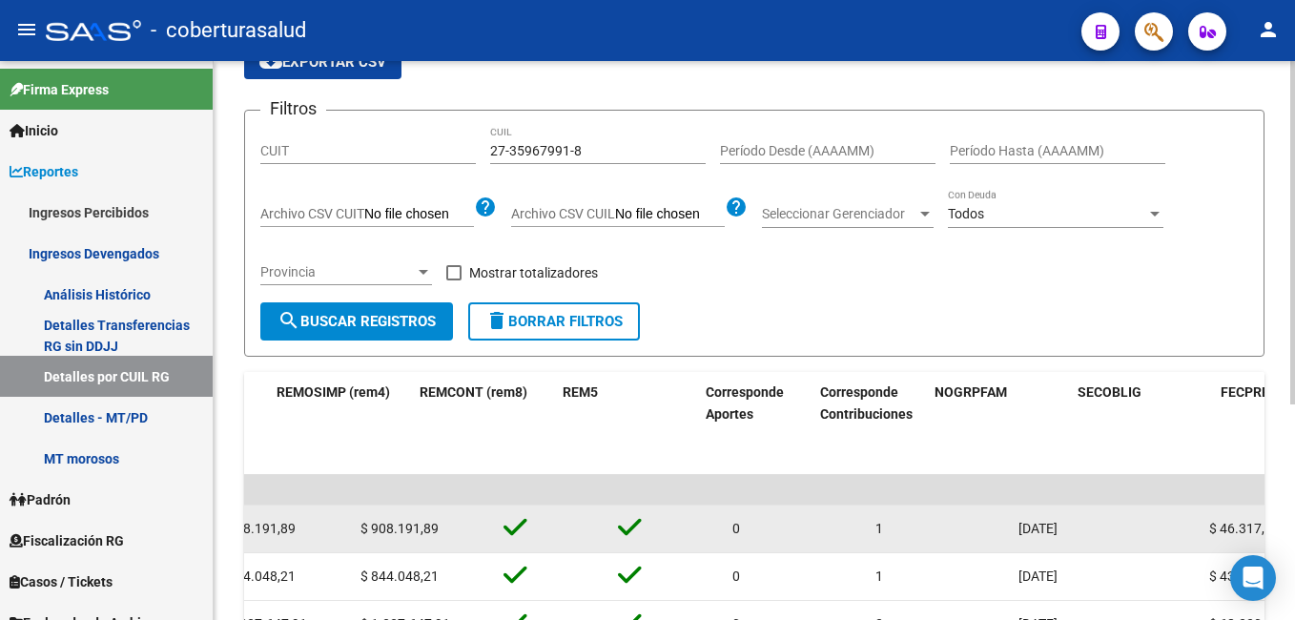
scroll to position [0, 4123]
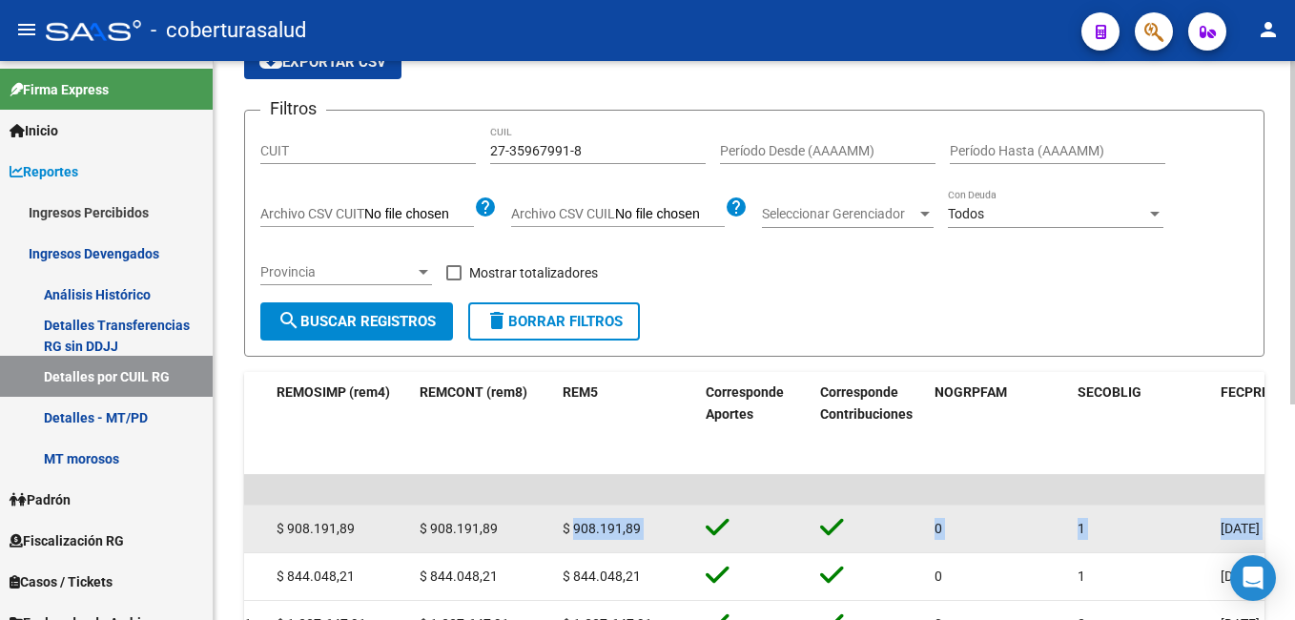
drag, startPoint x: 819, startPoint y: 527, endPoint x: 573, endPoint y: 525, distance: 246.0
drag, startPoint x: 573, startPoint y: 525, endPoint x: 434, endPoint y: 529, distance: 139.3
click at [434, 529] on div "$ 908.191,89" at bounding box center [484, 529] width 128 height 22
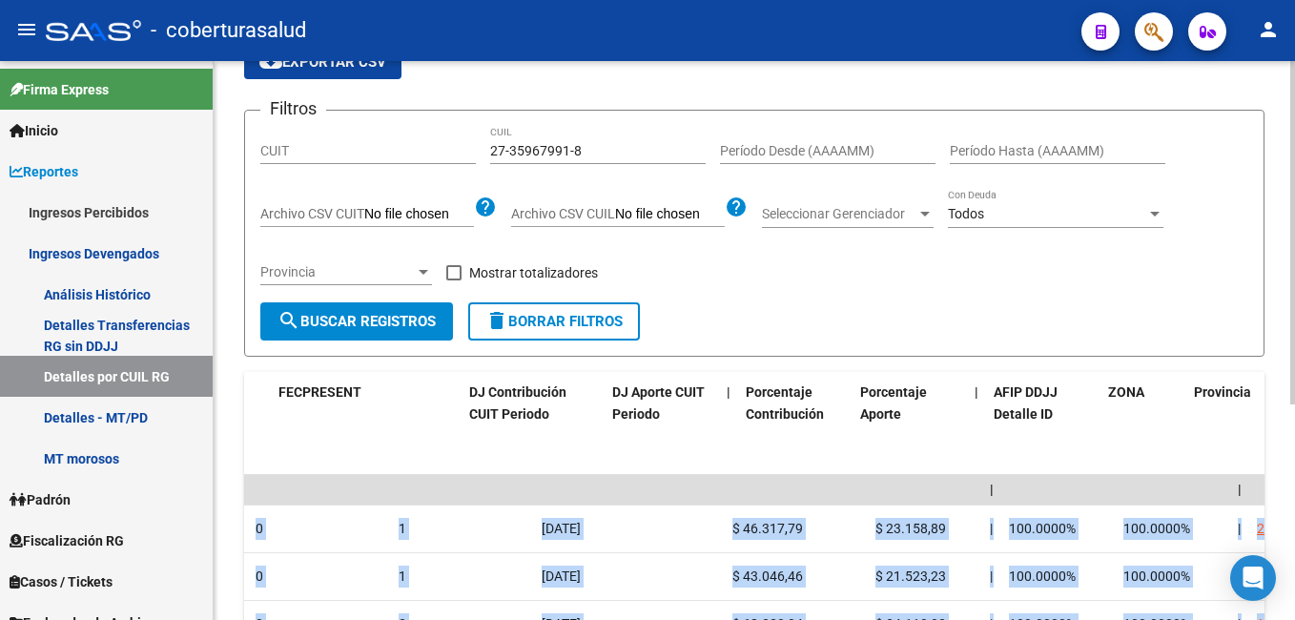
scroll to position [0, 5072]
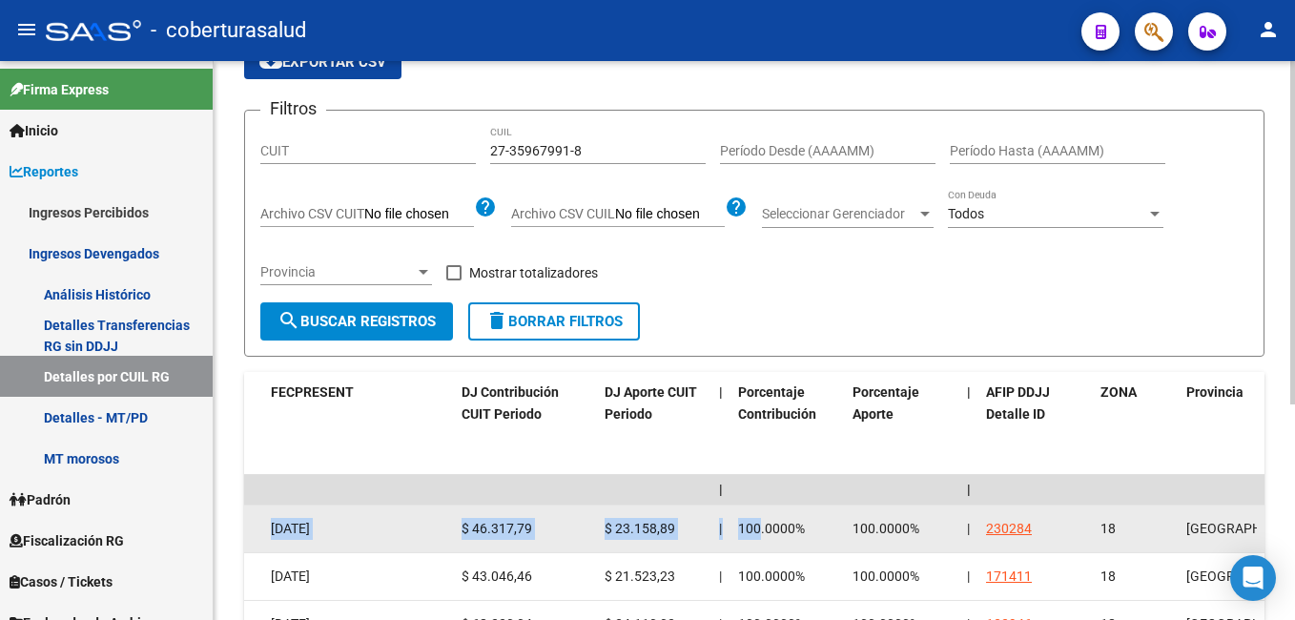
drag, startPoint x: 871, startPoint y: 521, endPoint x: 755, endPoint y: 548, distance: 118.6
click at [400, 542] on datatable-body-cell "[DATE]" at bounding box center [358, 528] width 191 height 47
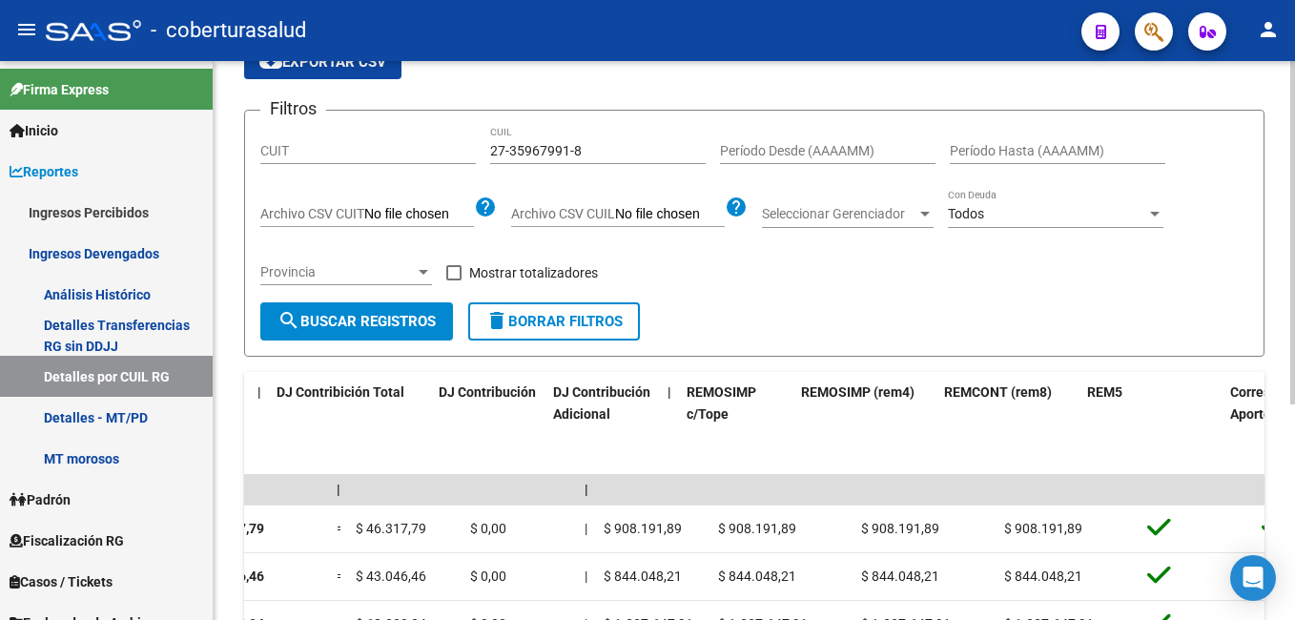
scroll to position [0, 3367]
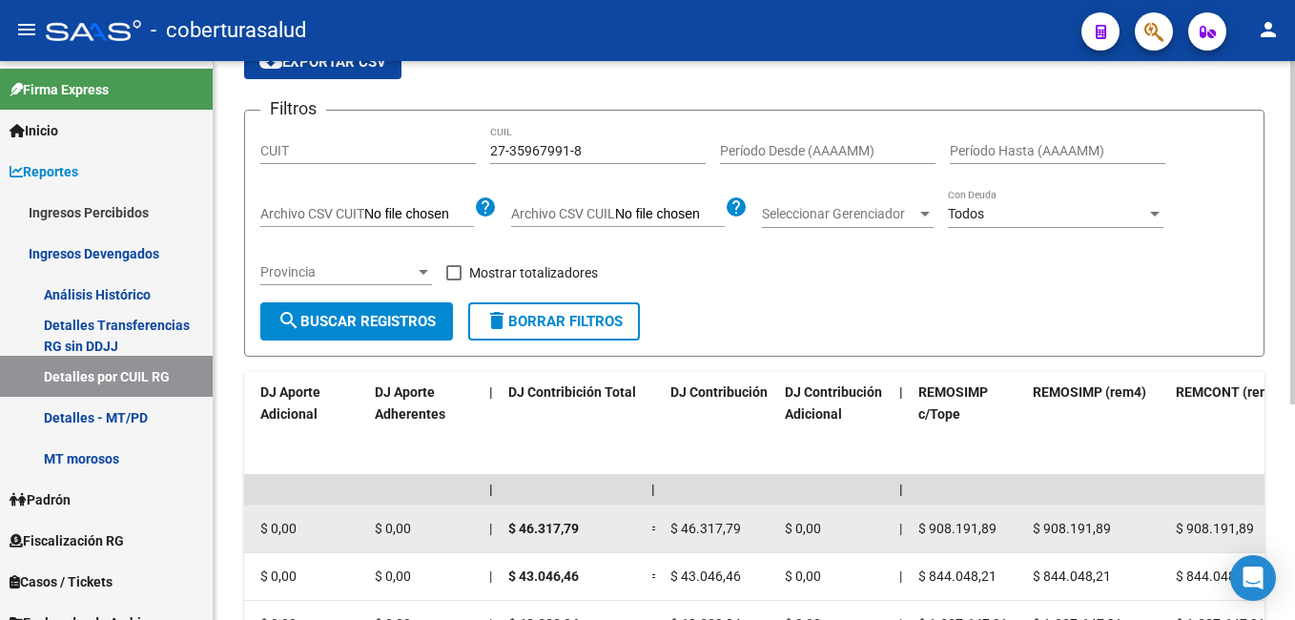
drag, startPoint x: 365, startPoint y: 530, endPoint x: 398, endPoint y: 541, distance: 34.1
drag, startPoint x: 398, startPoint y: 541, endPoint x: 344, endPoint y: 534, distance: 53.8
click at [344, 534] on div "$ 0,00" at bounding box center [309, 529] width 99 height 22
